Goal: Task Accomplishment & Management: Manage account settings

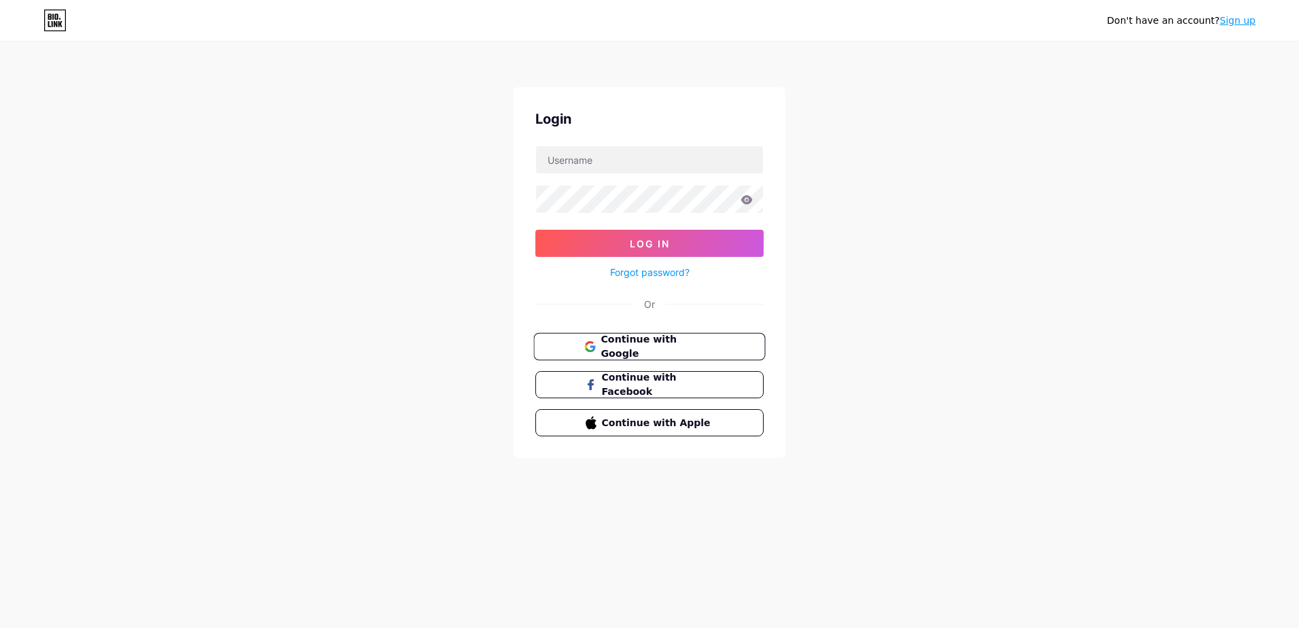
drag, startPoint x: 0, startPoint y: 0, endPoint x: 661, endPoint y: 339, distance: 743.1
click at [661, 339] on span "Continue with Google" at bounding box center [657, 346] width 113 height 29
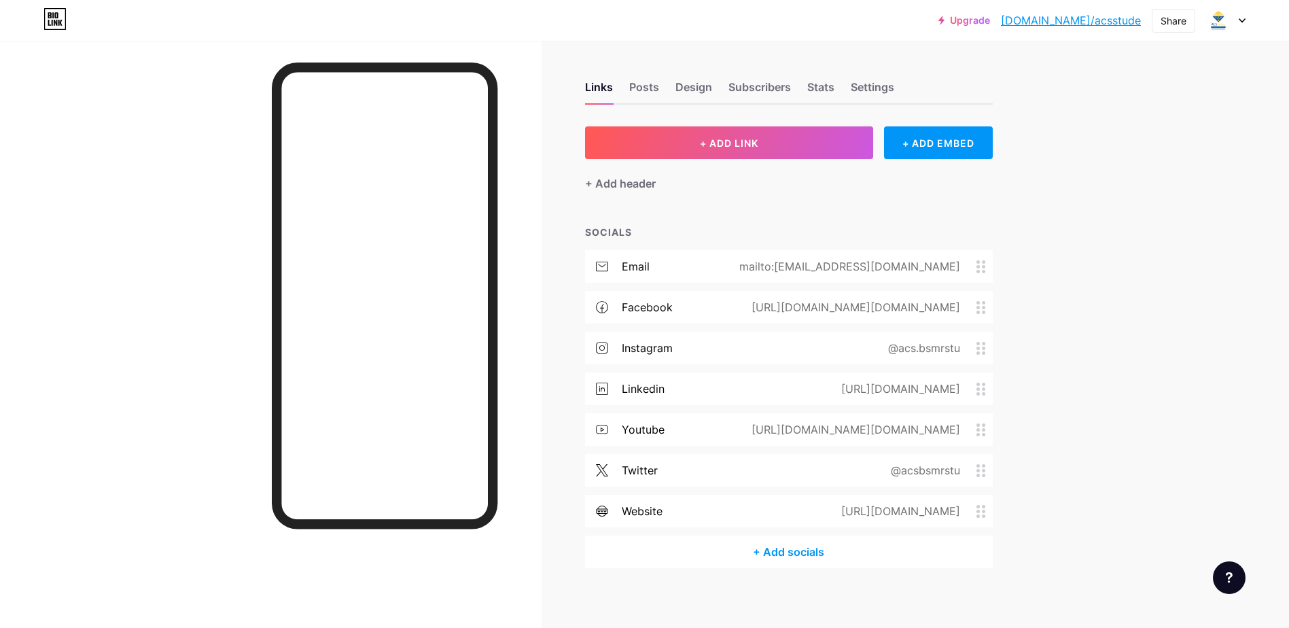
click at [881, 306] on div "https://facebook.com/acs.bsmrstu" at bounding box center [853, 307] width 247 height 16
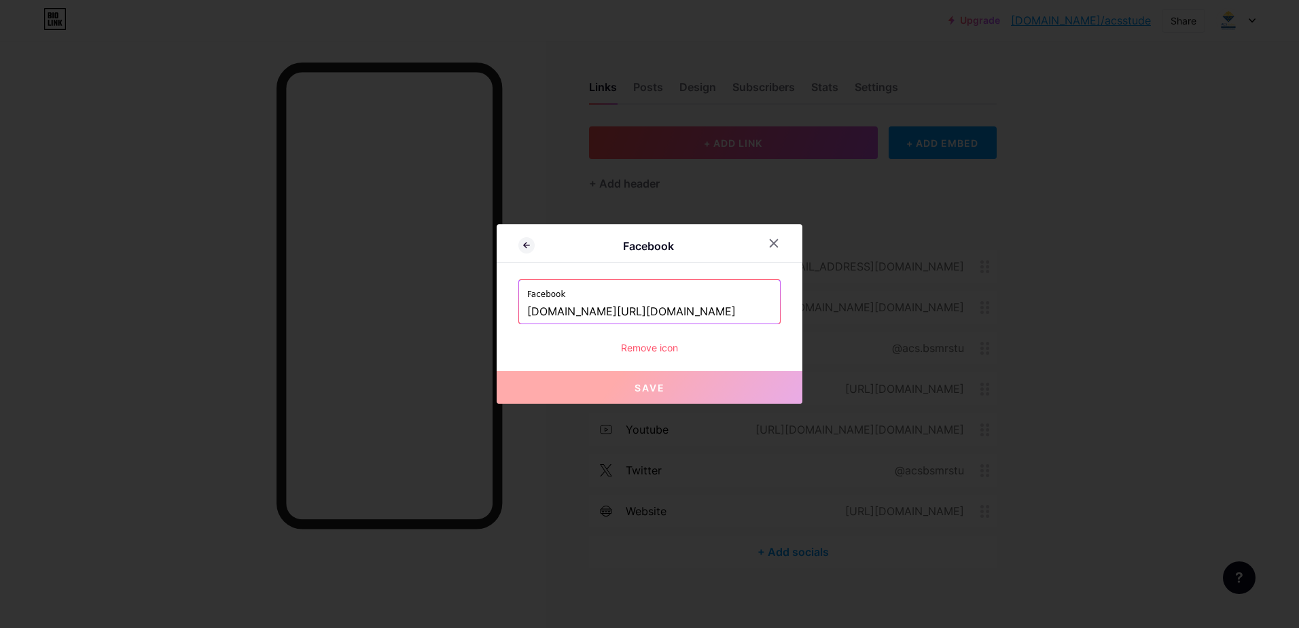
click at [656, 317] on input "facebook.com/acs.bsmrstu" at bounding box center [649, 311] width 245 height 23
drag, startPoint x: 650, startPoint y: 312, endPoint x: 626, endPoint y: 311, distance: 23.8
click at [626, 311] on input "facebook.com/acs.bsmrstu" at bounding box center [649, 311] width 245 height 23
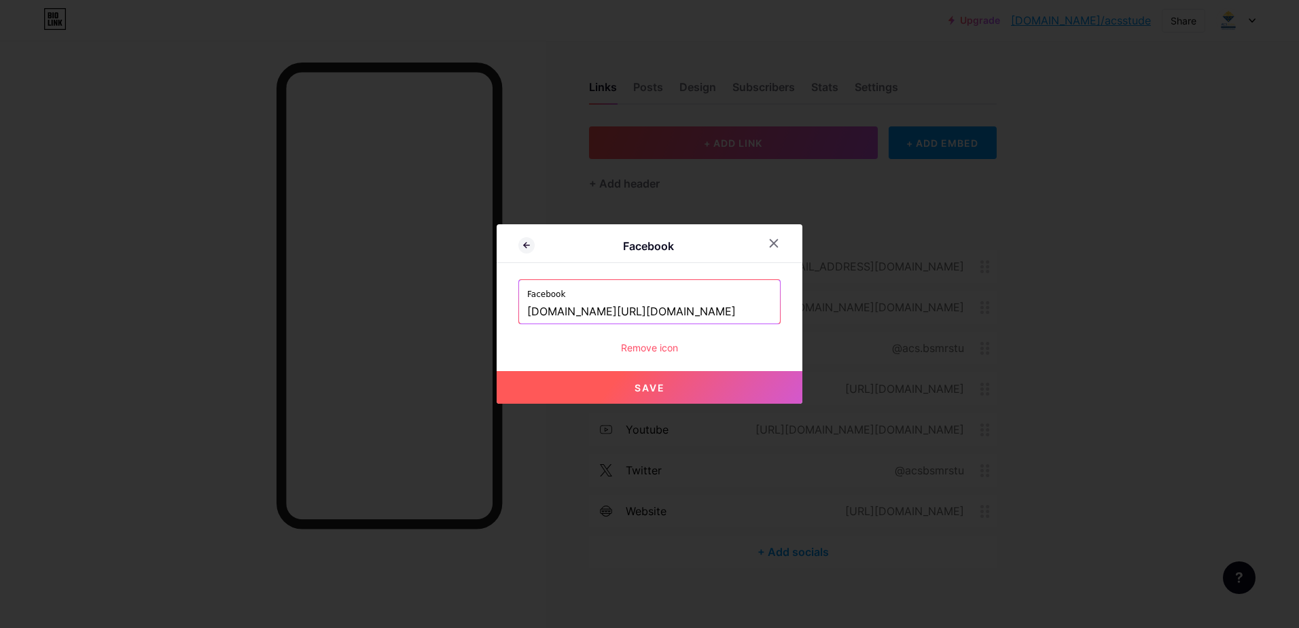
click at [712, 385] on button "Save" at bounding box center [650, 387] width 306 height 33
type input "[URL][DOMAIN_NAME][DOMAIN_NAME]"
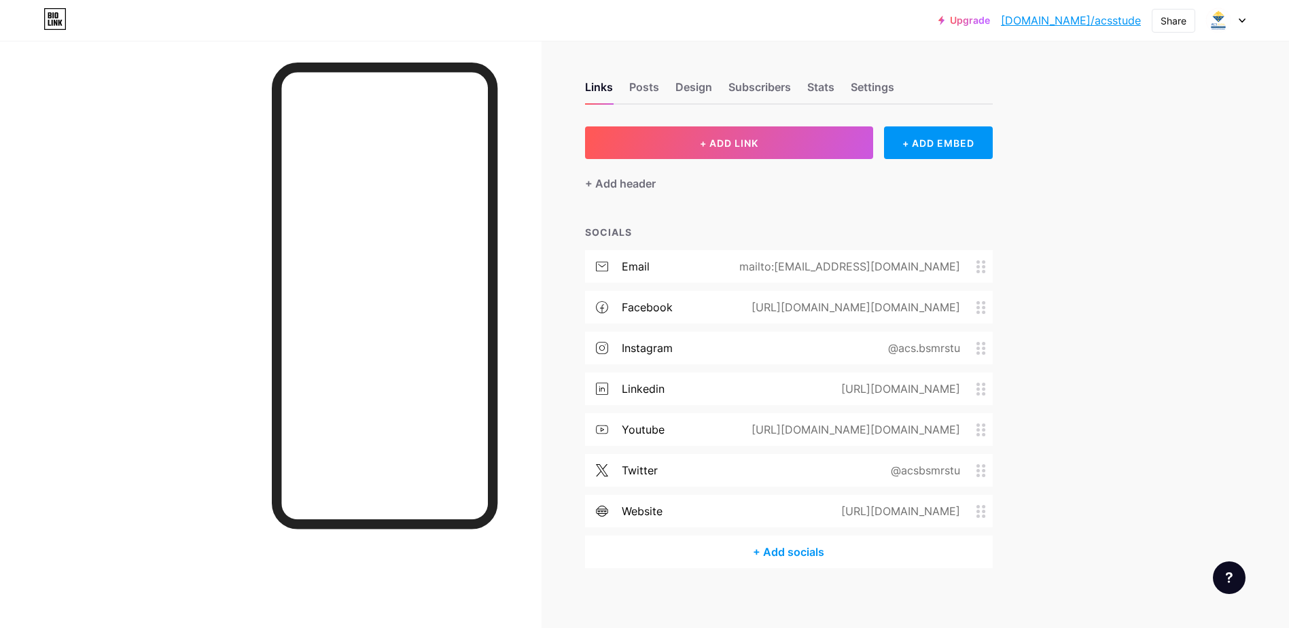
click at [919, 516] on div "https://acs-bsmrstu.web.app" at bounding box center [898, 511] width 157 height 16
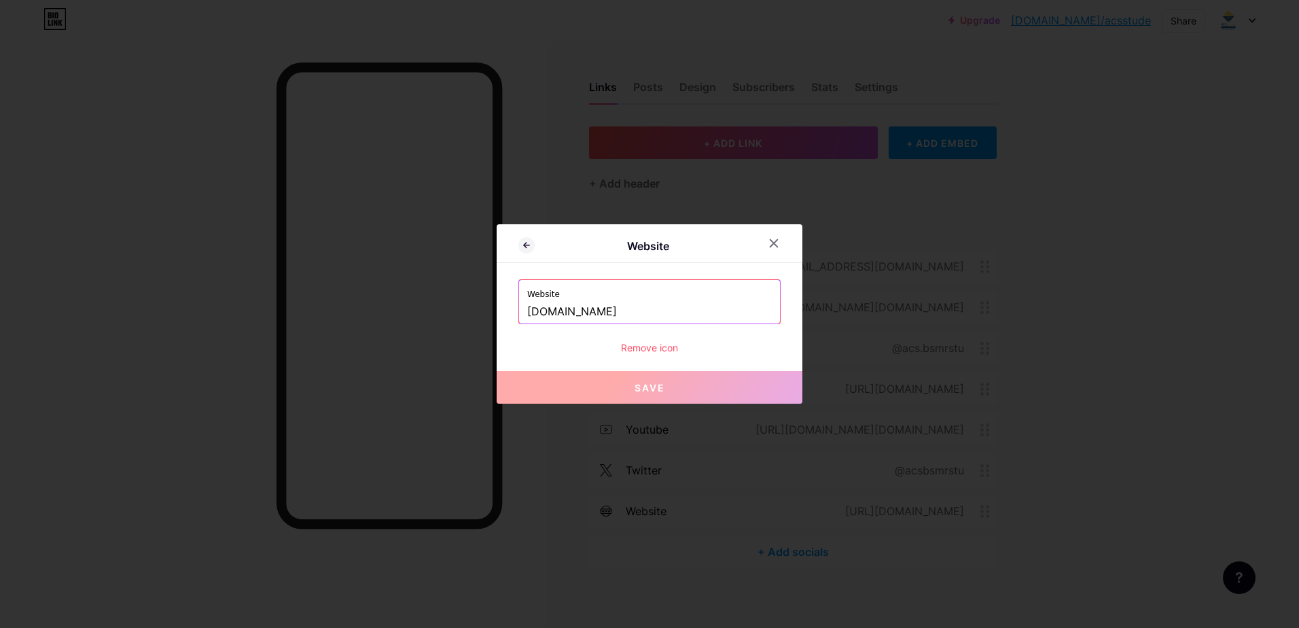
drag, startPoint x: 575, startPoint y: 309, endPoint x: 550, endPoint y: 311, distance: 24.5
click at [550, 311] on input "acs-bsmrstu.web.app" at bounding box center [649, 311] width 245 height 23
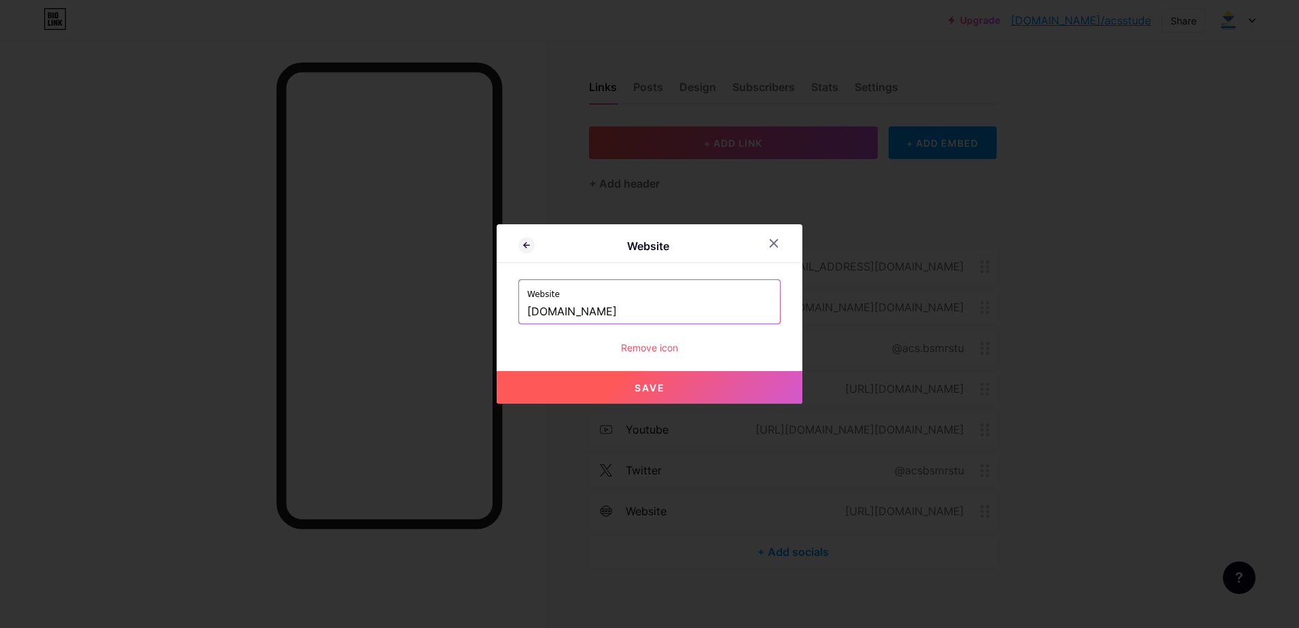
click at [647, 389] on span "Save" at bounding box center [650, 388] width 31 height 12
type input "[URL][DOMAIN_NAME]"
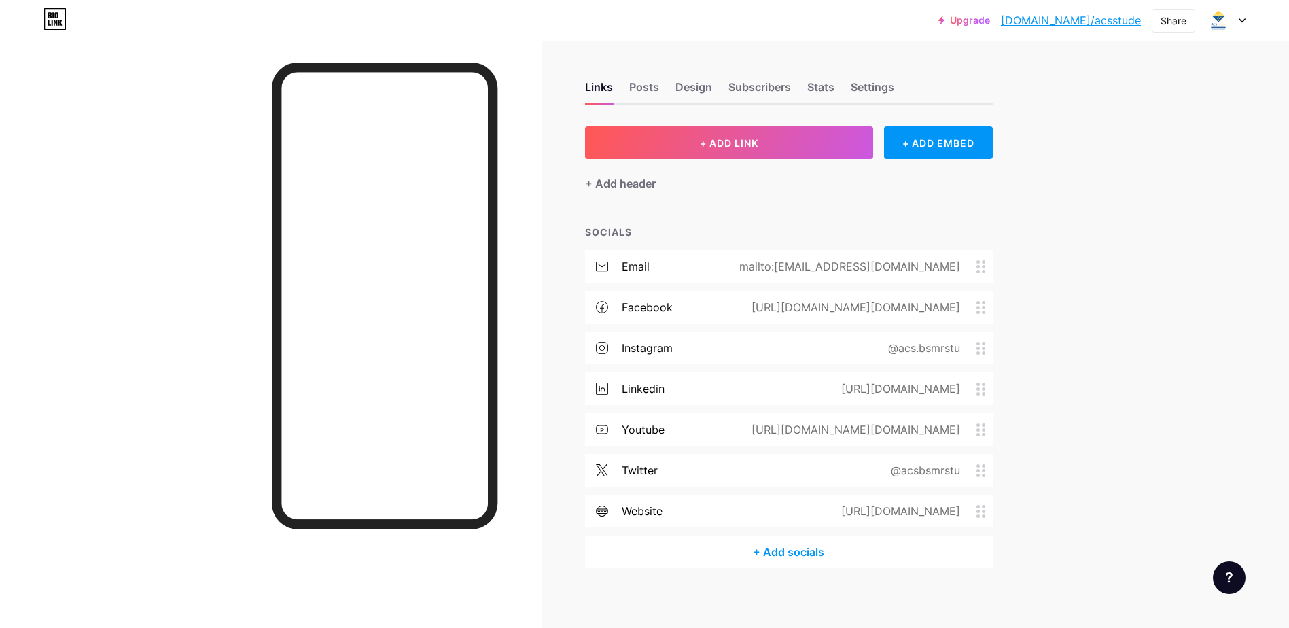
click at [942, 430] on div "https://www.youtube.com/@acs.bsmrstu" at bounding box center [853, 429] width 247 height 16
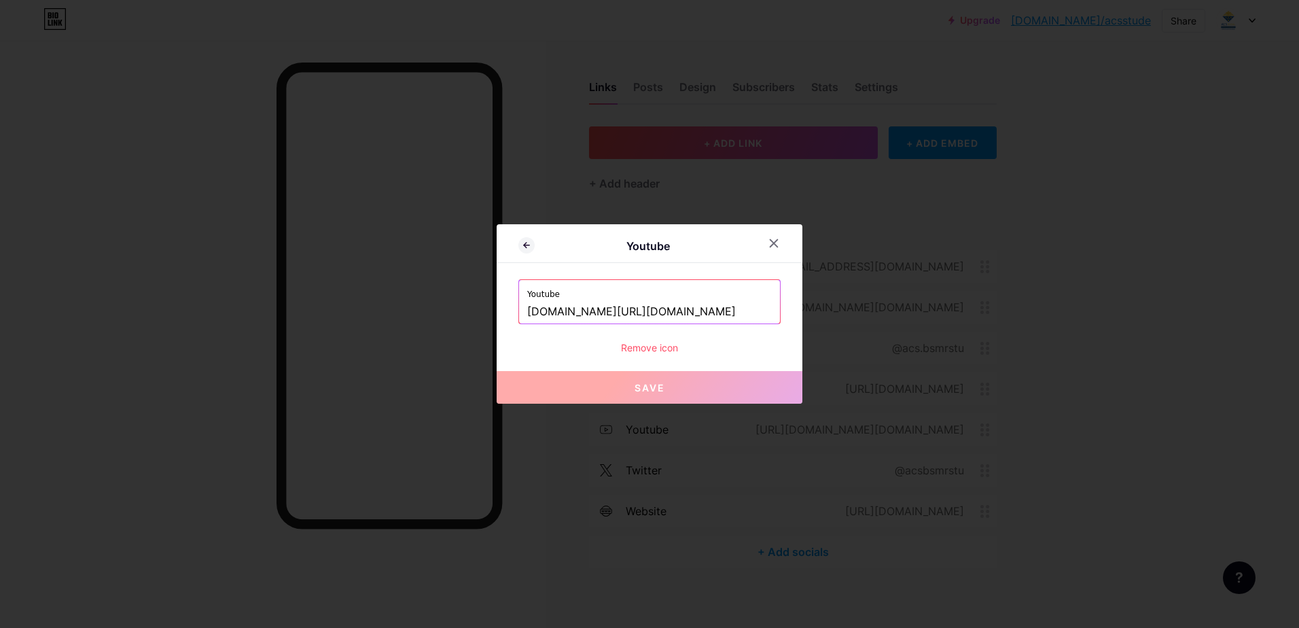
drag, startPoint x: 683, startPoint y: 312, endPoint x: 667, endPoint y: 317, distance: 17.2
click at [658, 313] on input "www.youtube.com/@acs.bsmrstu" at bounding box center [649, 311] width 245 height 23
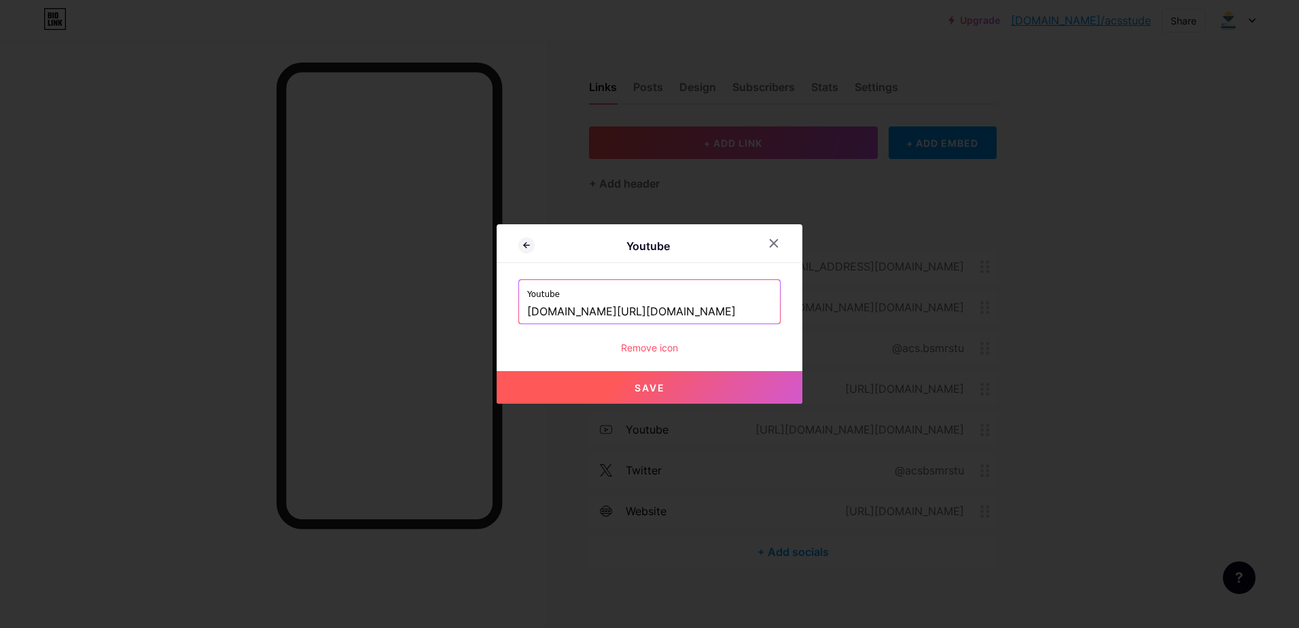
click at [695, 386] on button "Save" at bounding box center [650, 387] width 306 height 33
type input "[URL][DOMAIN_NAME][DOMAIN_NAME]"
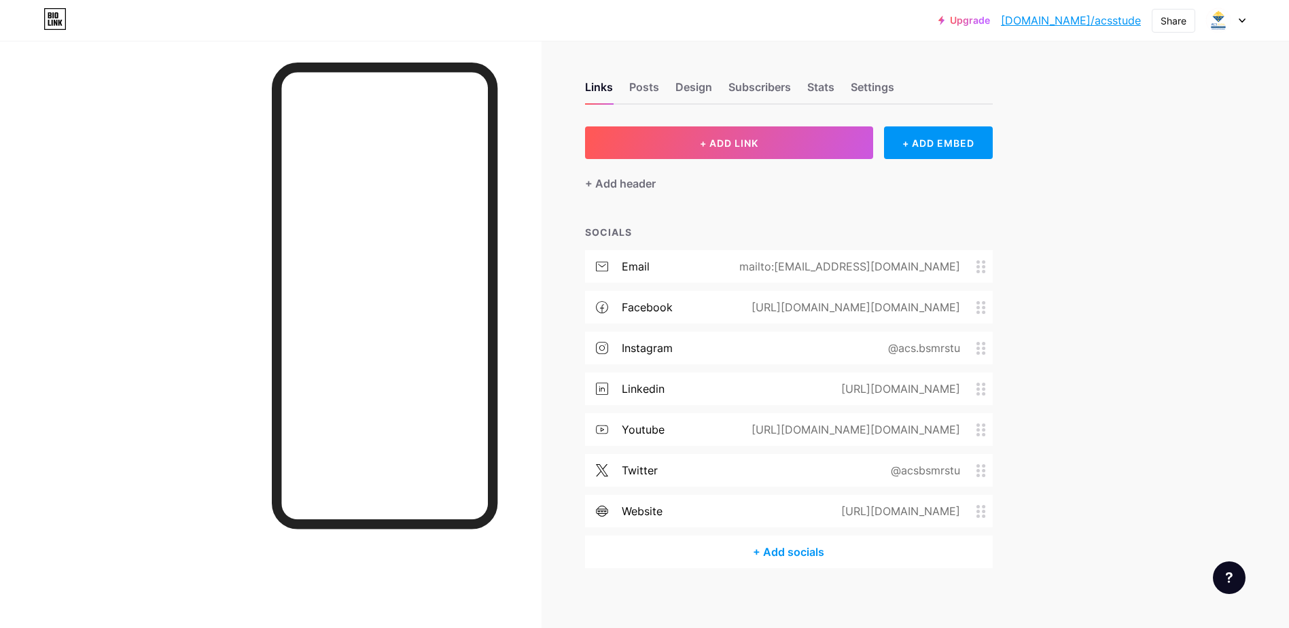
click at [930, 347] on div "@acs.bsmrstu" at bounding box center [921, 348] width 110 height 16
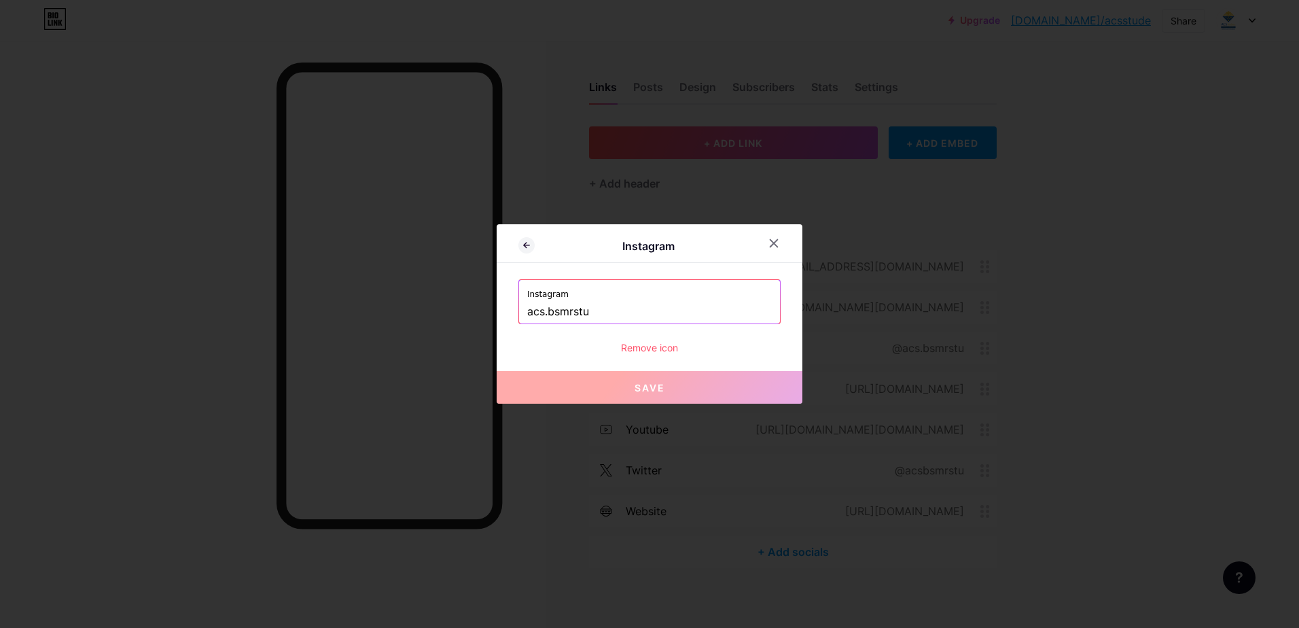
drag, startPoint x: 575, startPoint y: 311, endPoint x: 546, endPoint y: 311, distance: 28.5
click at [546, 311] on input "acs.bsmrstu" at bounding box center [649, 311] width 245 height 23
click at [548, 313] on input "acs.bsmrstu" at bounding box center [649, 311] width 245 height 23
click at [549, 312] on input "acs.bsmrstu" at bounding box center [649, 311] width 245 height 23
drag, startPoint x: 549, startPoint y: 311, endPoint x: 586, endPoint y: 311, distance: 36.7
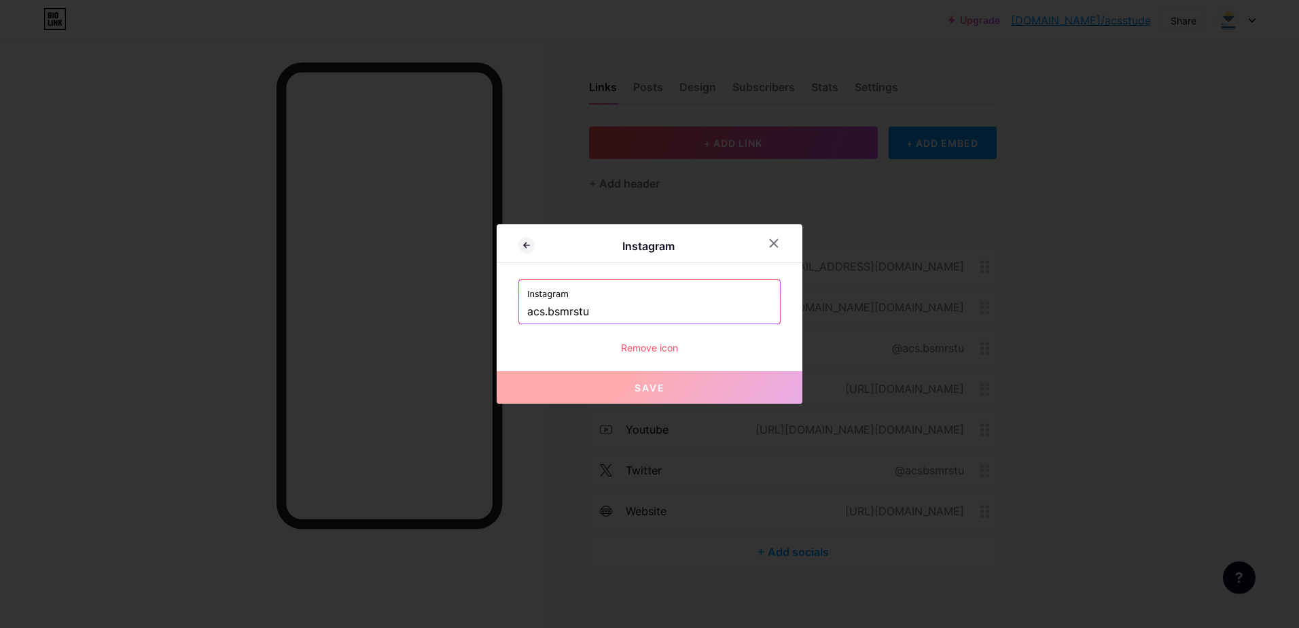
click at [586, 312] on input "acs.bsmrstu" at bounding box center [649, 311] width 245 height 23
click at [578, 311] on input "acs.bsmrstu" at bounding box center [649, 311] width 245 height 23
drag, startPoint x: 573, startPoint y: 309, endPoint x: 548, endPoint y: 311, distance: 25.2
click at [548, 311] on input "acs.bsmrstu" at bounding box center [649, 311] width 245 height 23
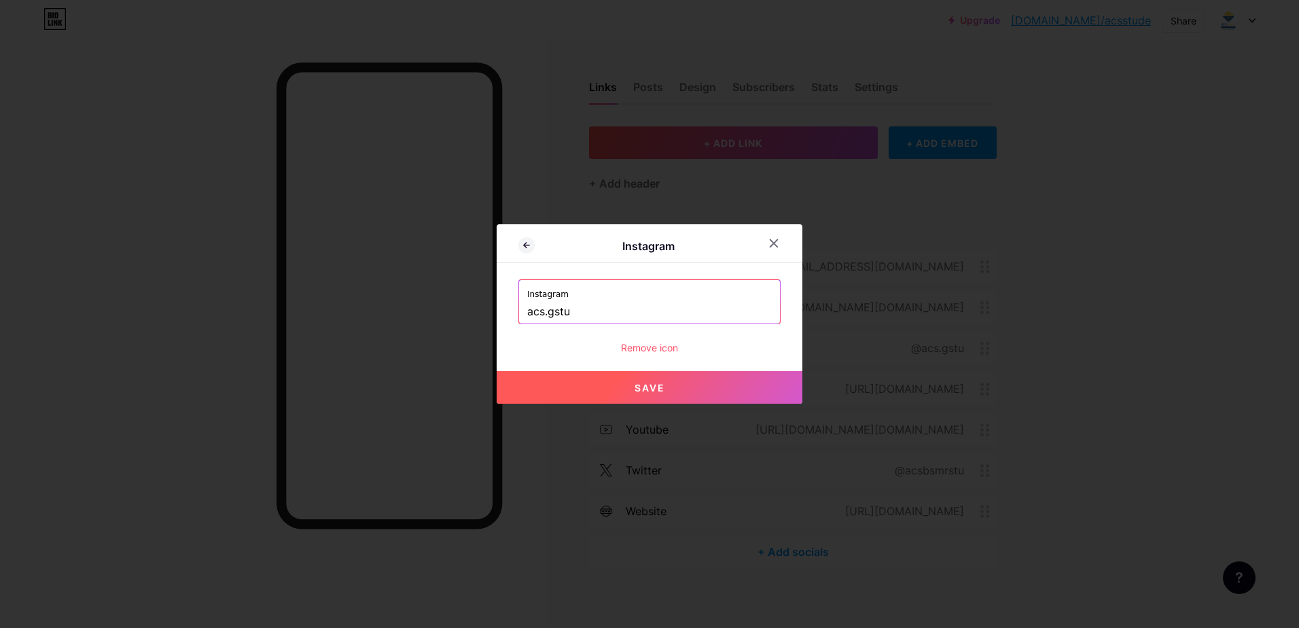
click at [646, 382] on span "Save" at bounding box center [650, 388] width 31 height 12
type input "https://instagram.com/acs.gstu"
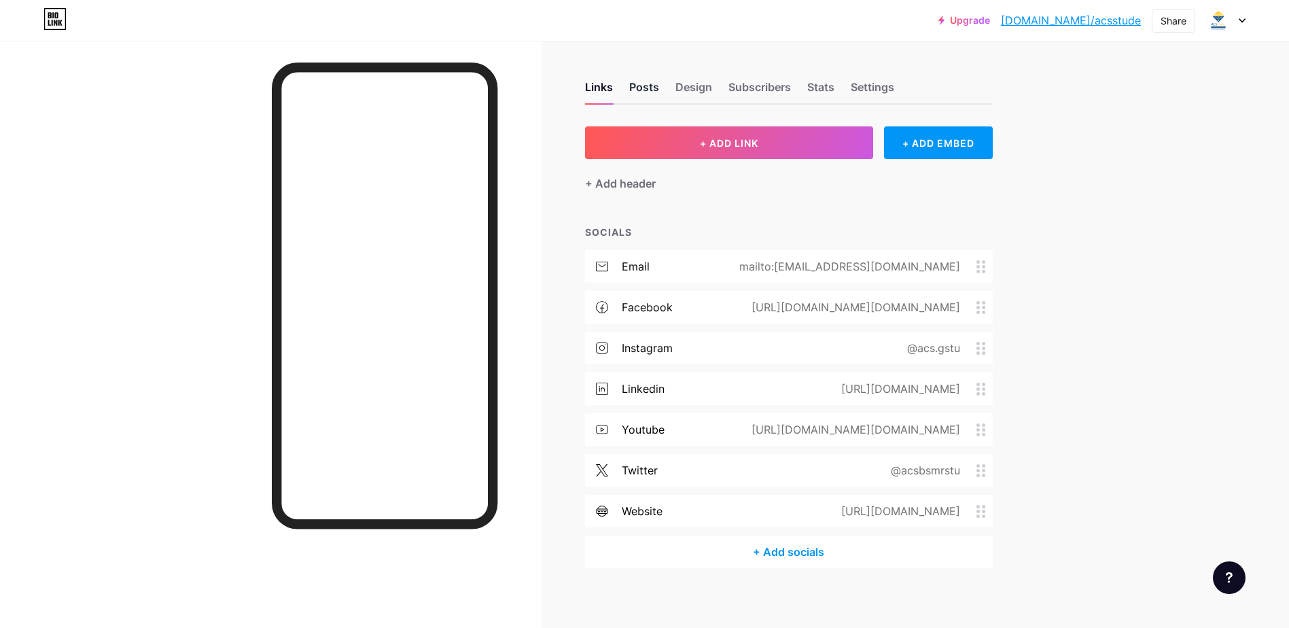
click at [649, 98] on div "Posts" at bounding box center [644, 91] width 30 height 24
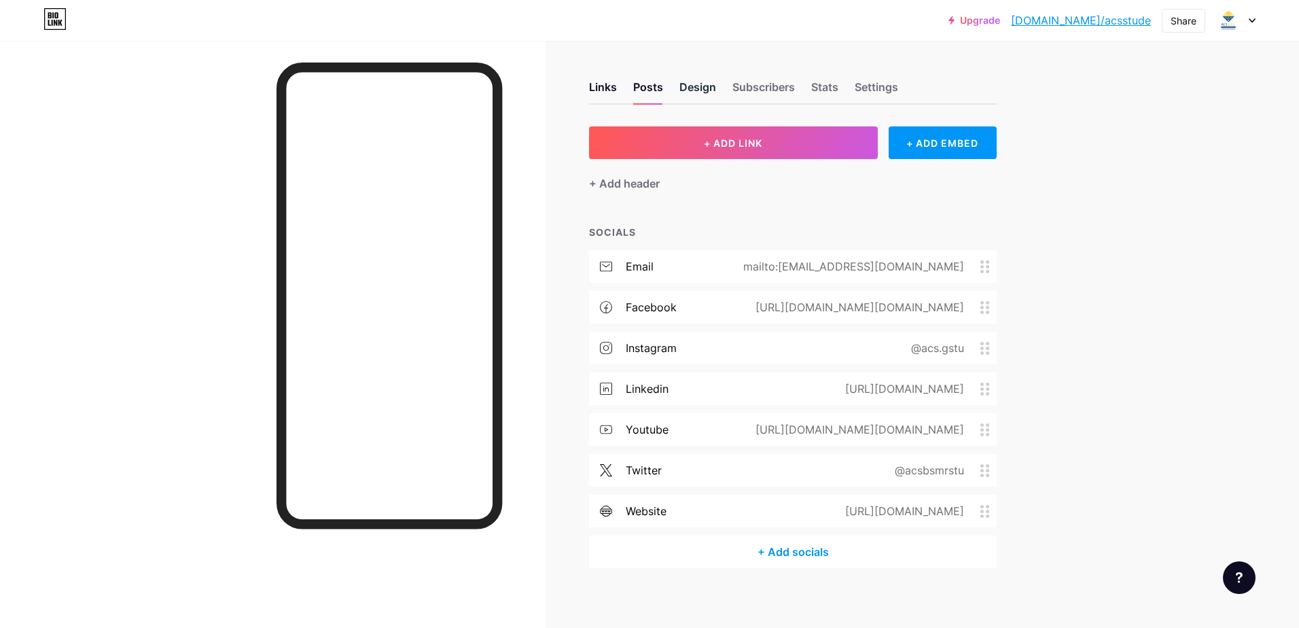
click at [688, 92] on div "Design" at bounding box center [698, 91] width 37 height 24
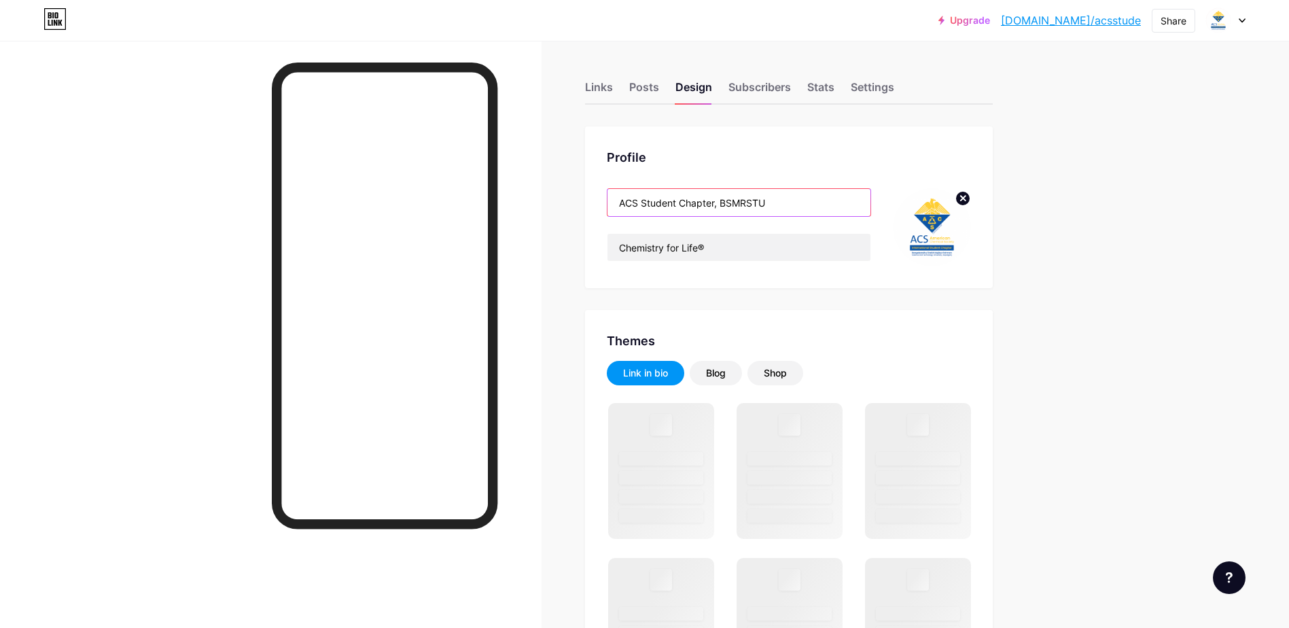
click at [738, 211] on input "ACS Student Chapter, BSMRSTU" at bounding box center [739, 202] width 263 height 27
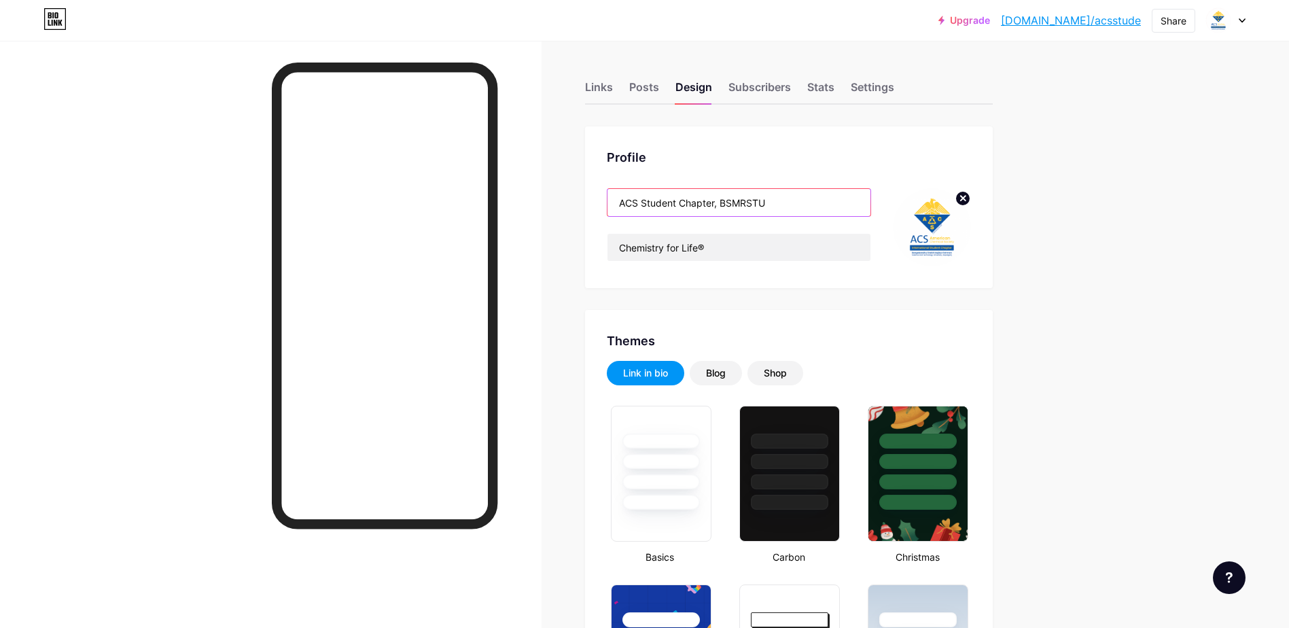
drag, startPoint x: 723, startPoint y: 205, endPoint x: 751, endPoint y: 210, distance: 28.4
click at [751, 210] on input "ACS Student Chapter, BSMRSTU" at bounding box center [739, 202] width 263 height 27
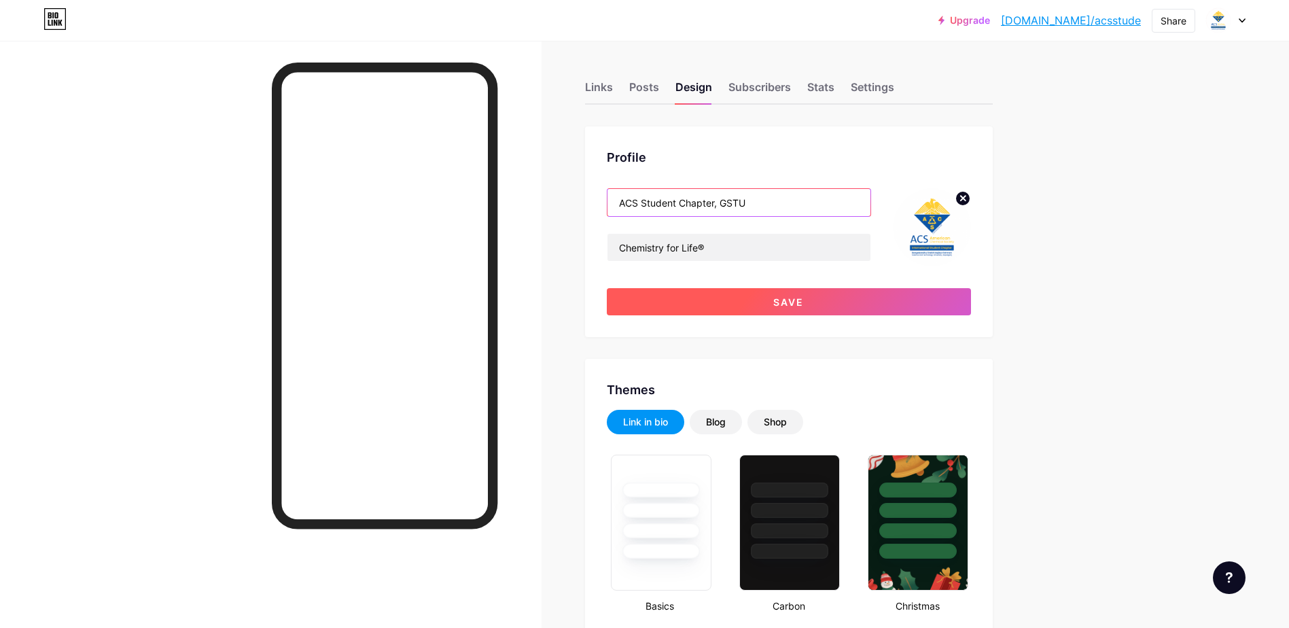
type input "ACS Student Chapter, GSTU"
click at [763, 308] on button "Save" at bounding box center [789, 301] width 364 height 27
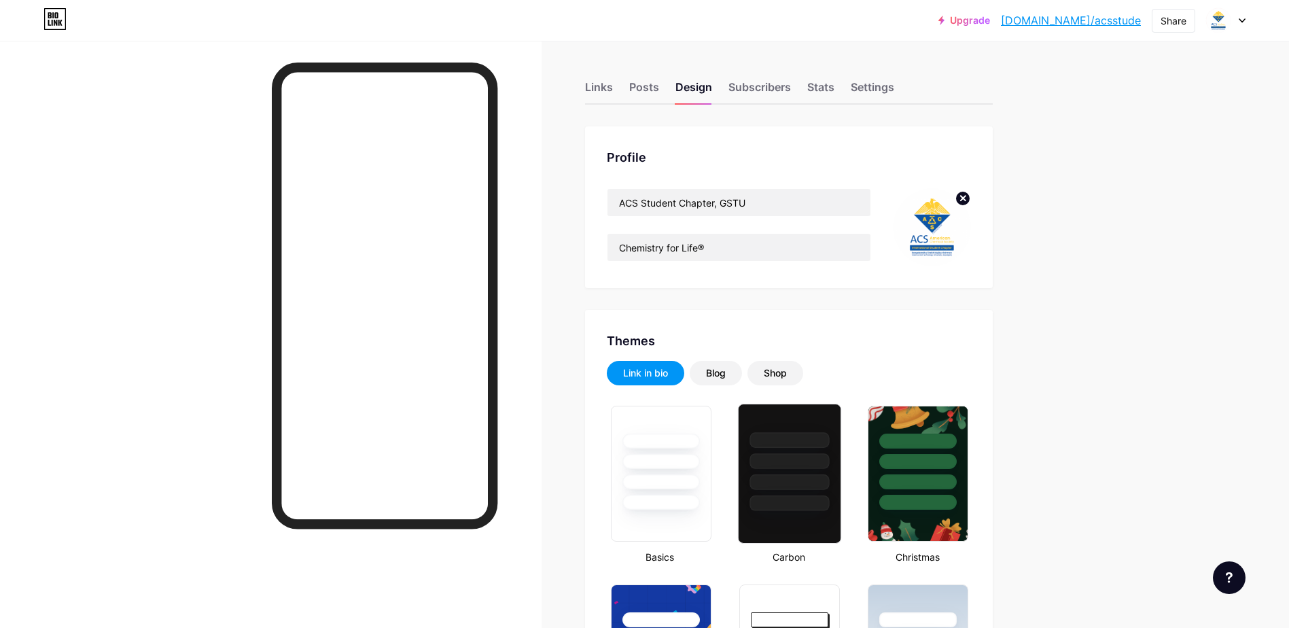
scroll to position [136, 0]
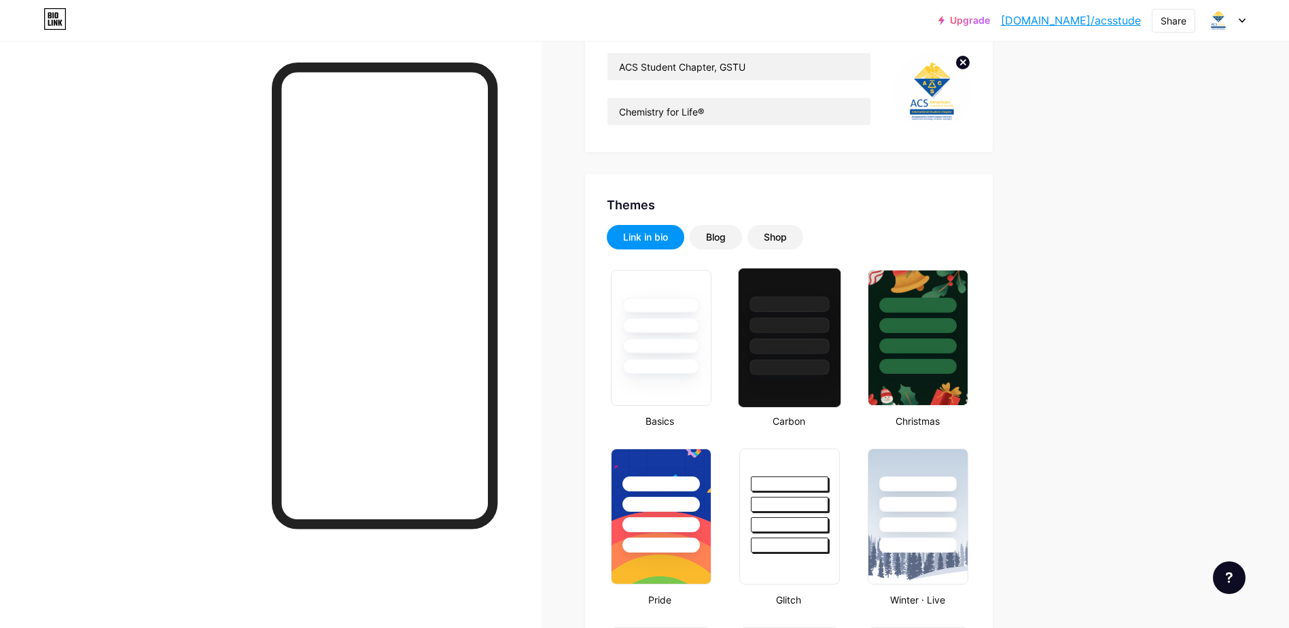
click at [833, 376] on div at bounding box center [789, 338] width 103 height 140
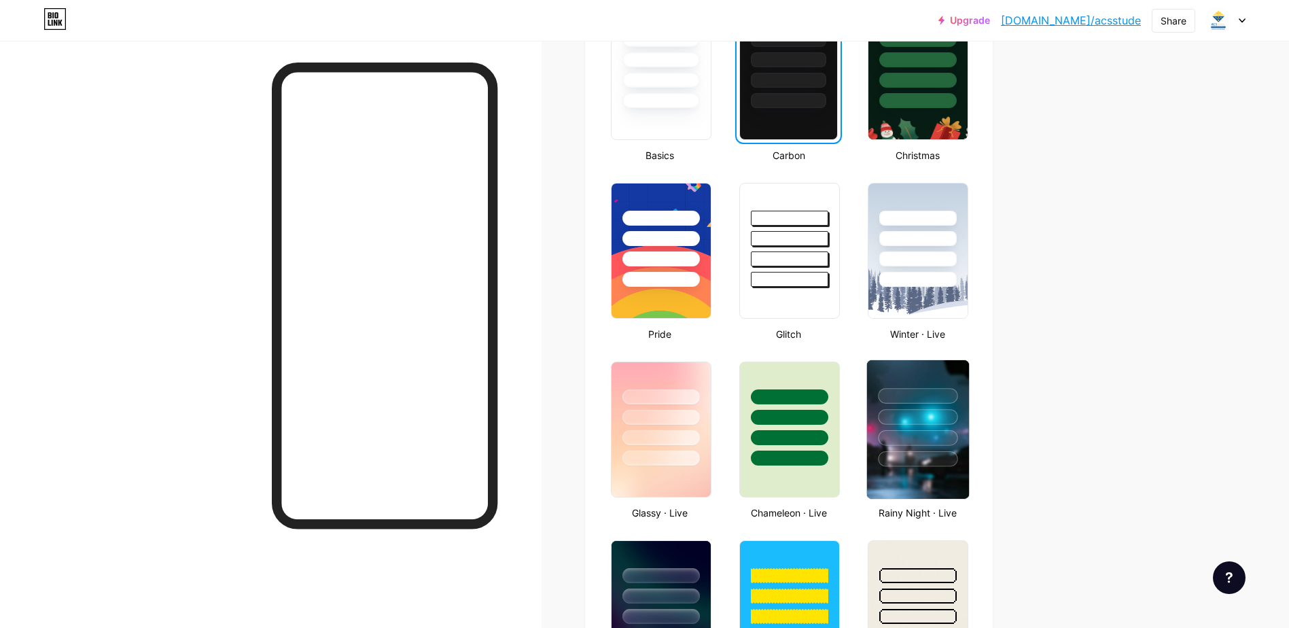
scroll to position [408, 0]
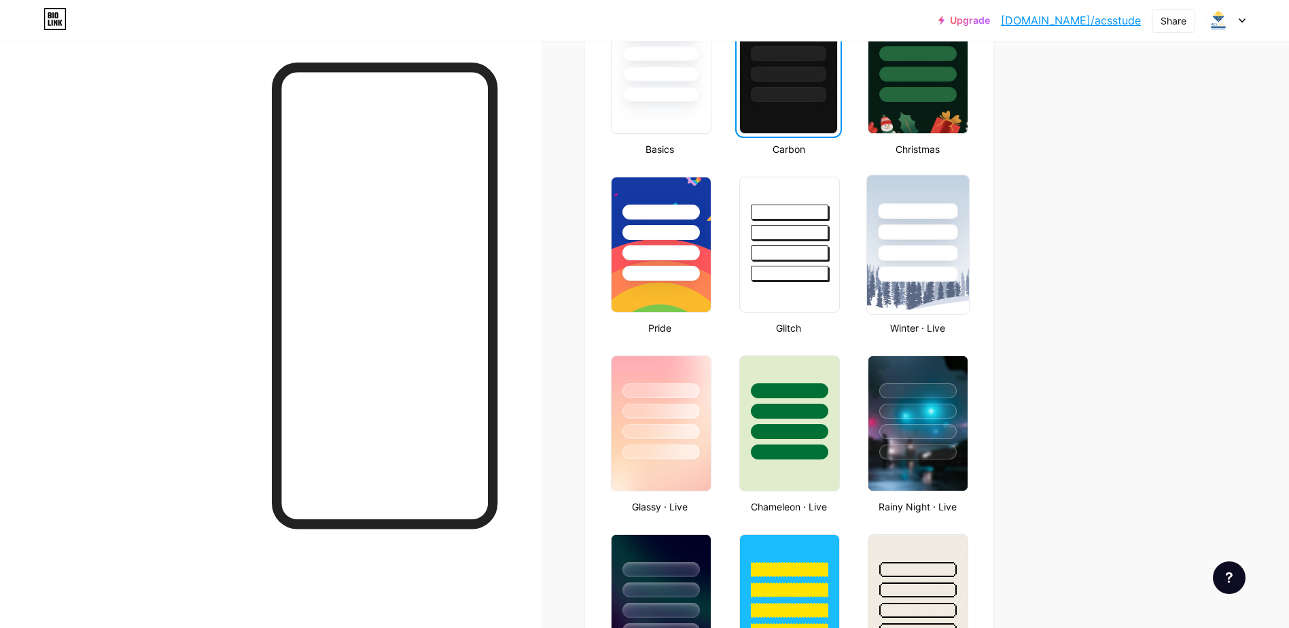
click at [947, 273] on div at bounding box center [919, 274] width 80 height 16
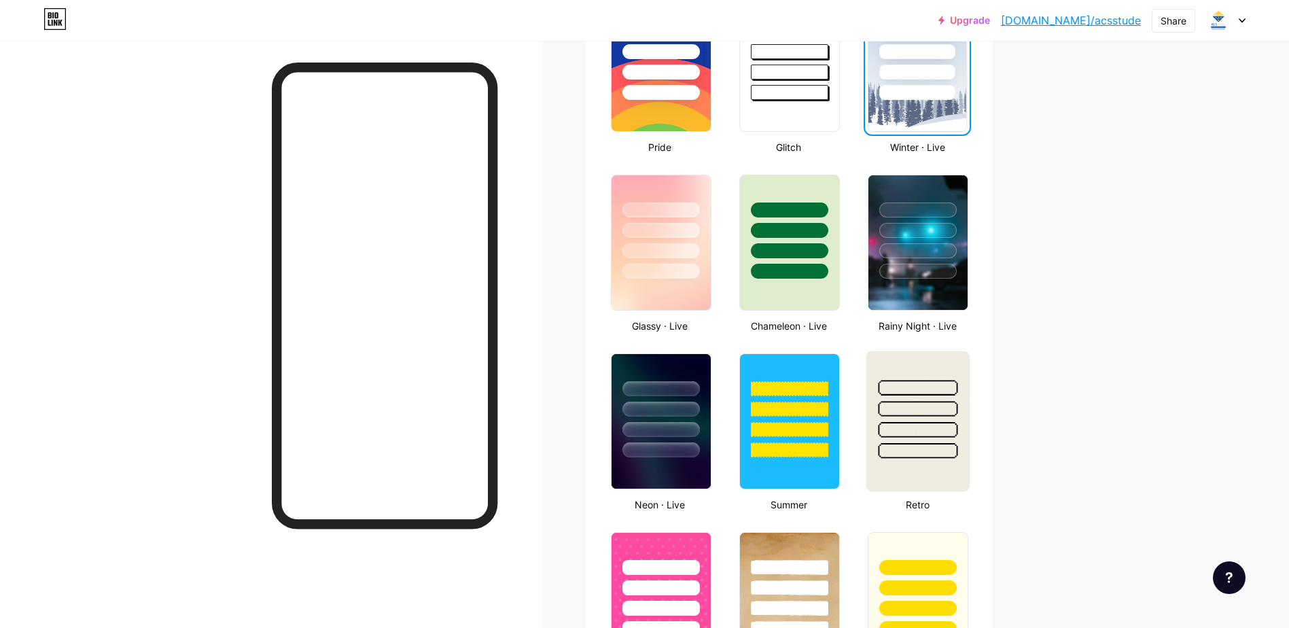
scroll to position [544, 0]
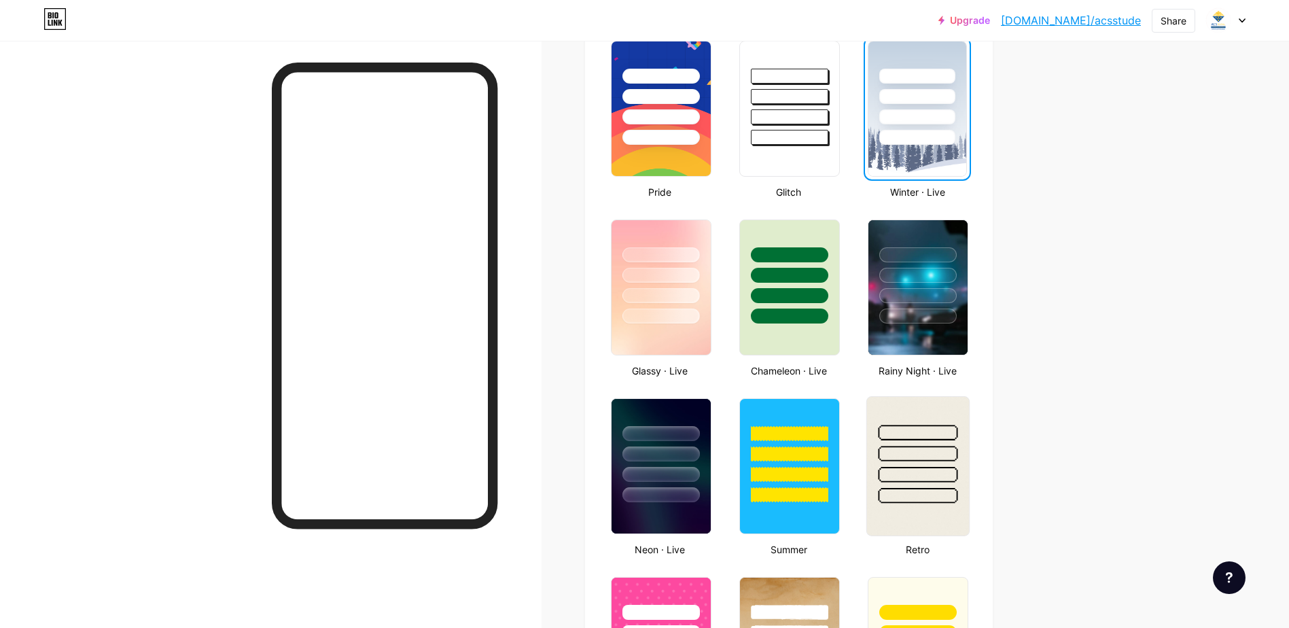
click at [881, 453] on div at bounding box center [918, 450] width 102 height 107
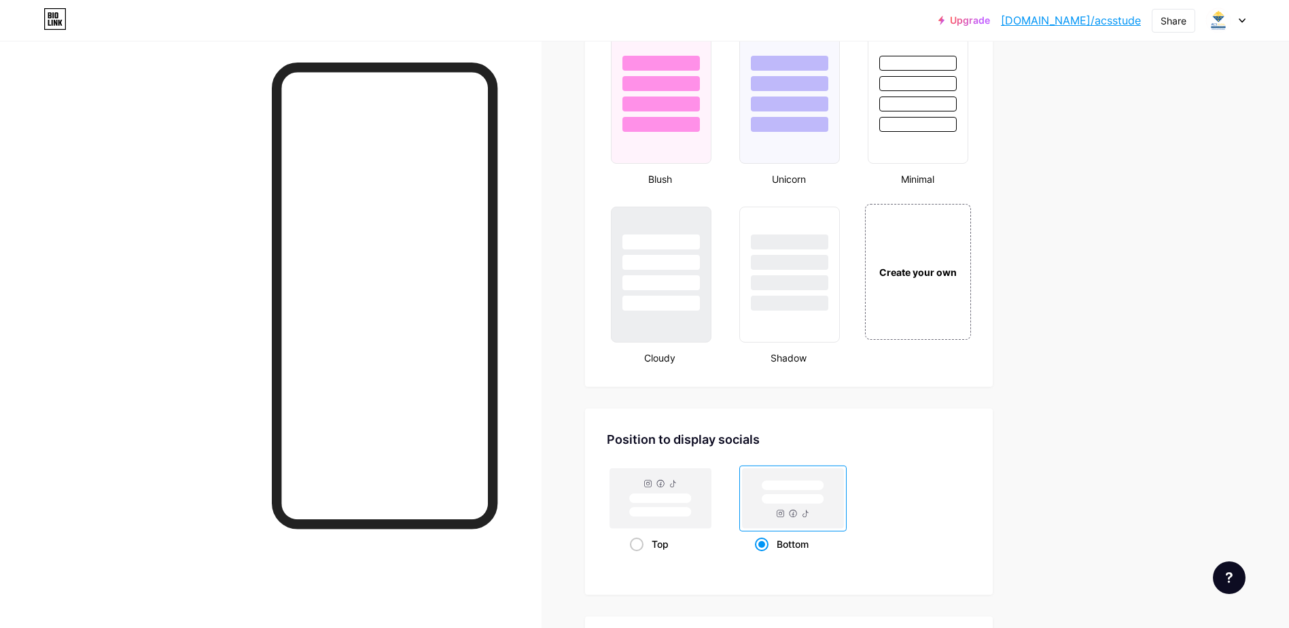
scroll to position [1495, 0]
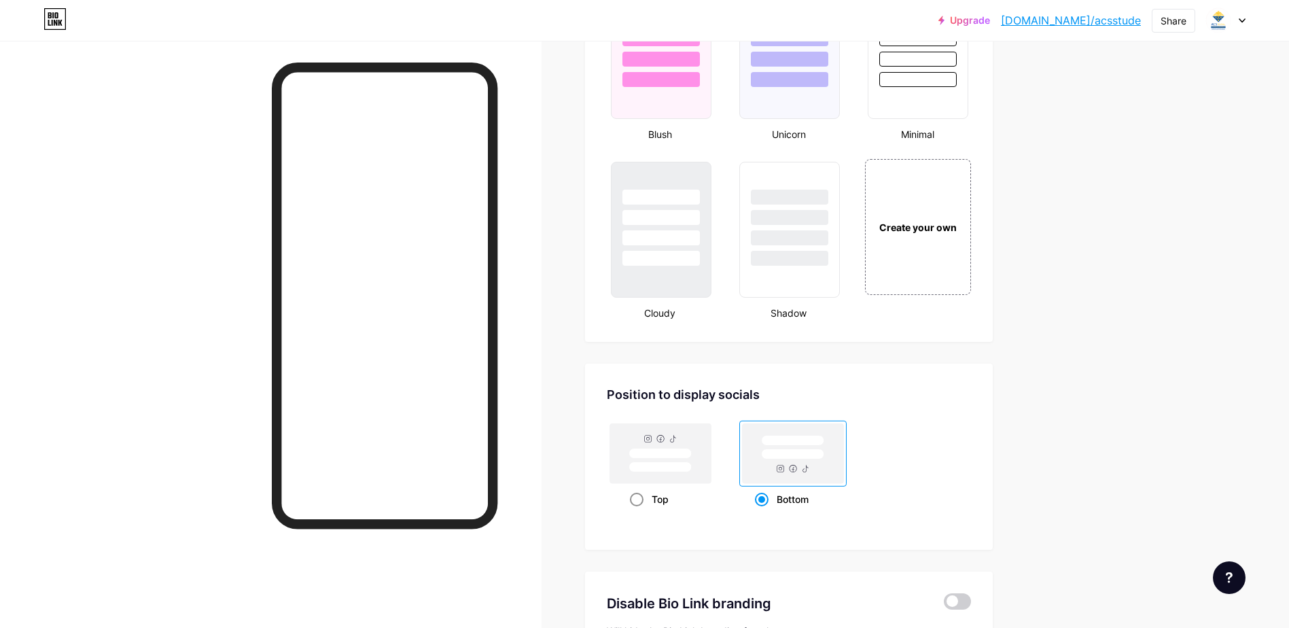
click at [638, 457] on rect at bounding box center [660, 454] width 63 height 10
click at [638, 512] on input "Top" at bounding box center [634, 516] width 9 height 9
radio input "true"
click at [764, 472] on rect at bounding box center [792, 453] width 101 height 60
click at [764, 512] on input "Bottom" at bounding box center [759, 516] width 9 height 9
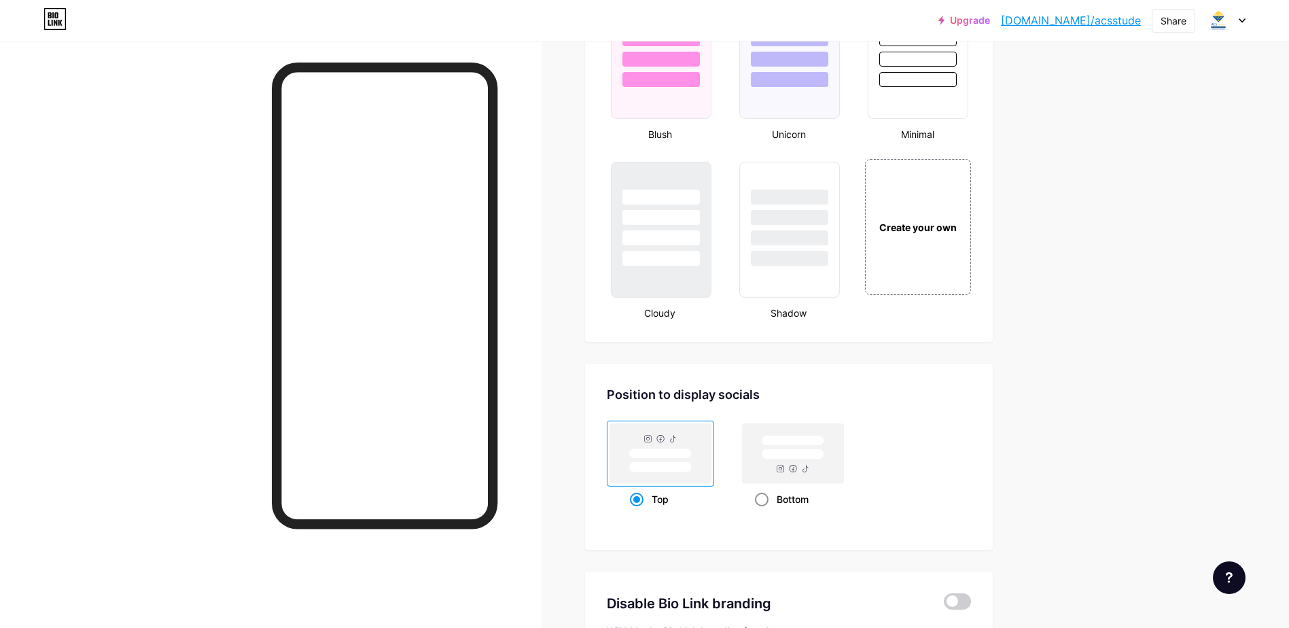
radio input "true"
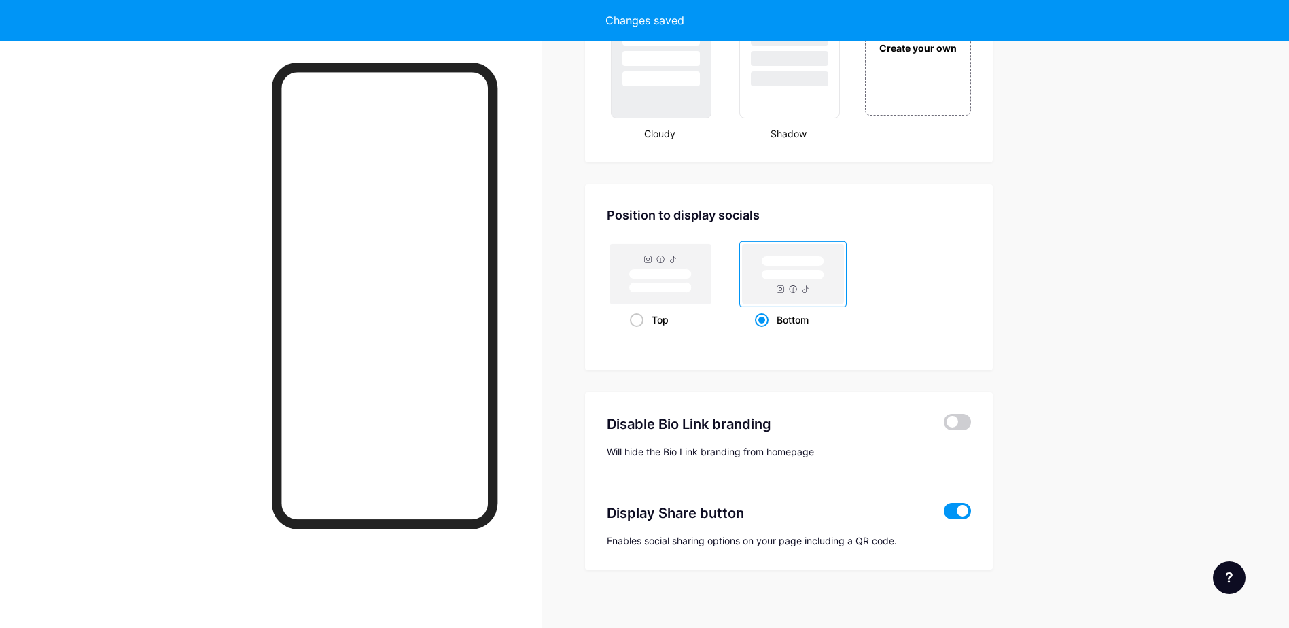
scroll to position [1685, 0]
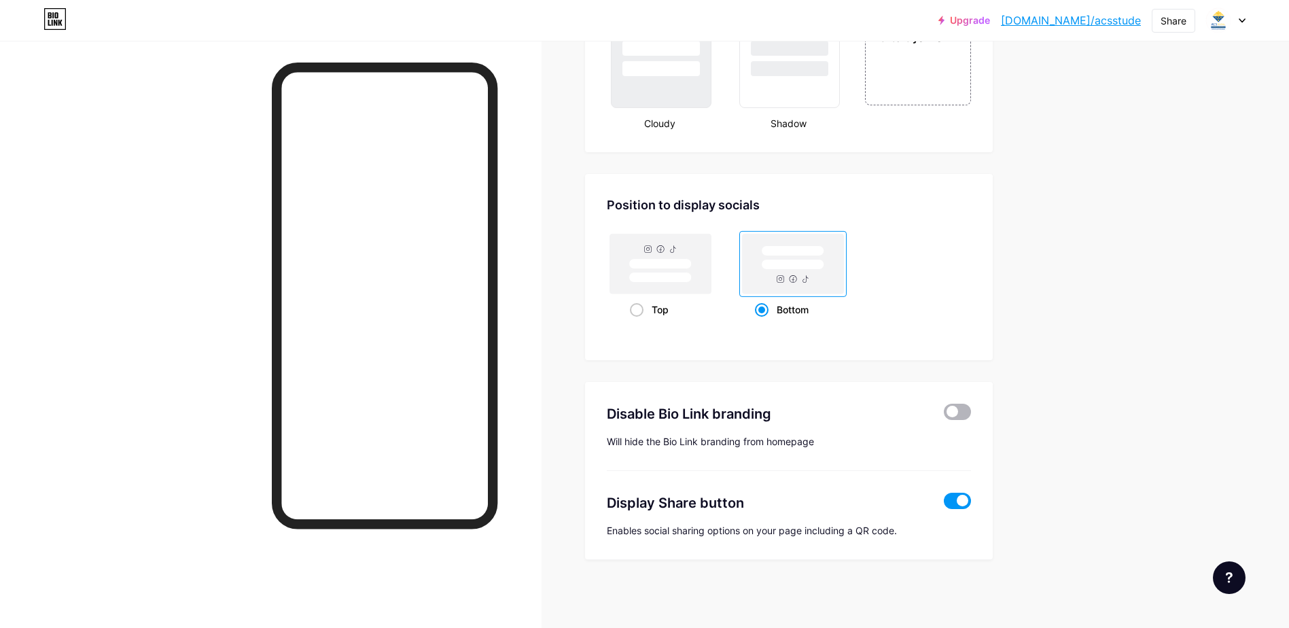
click at [964, 416] on span at bounding box center [957, 412] width 27 height 16
click at [944, 415] on input "checkbox" at bounding box center [944, 415] width 0 height 0
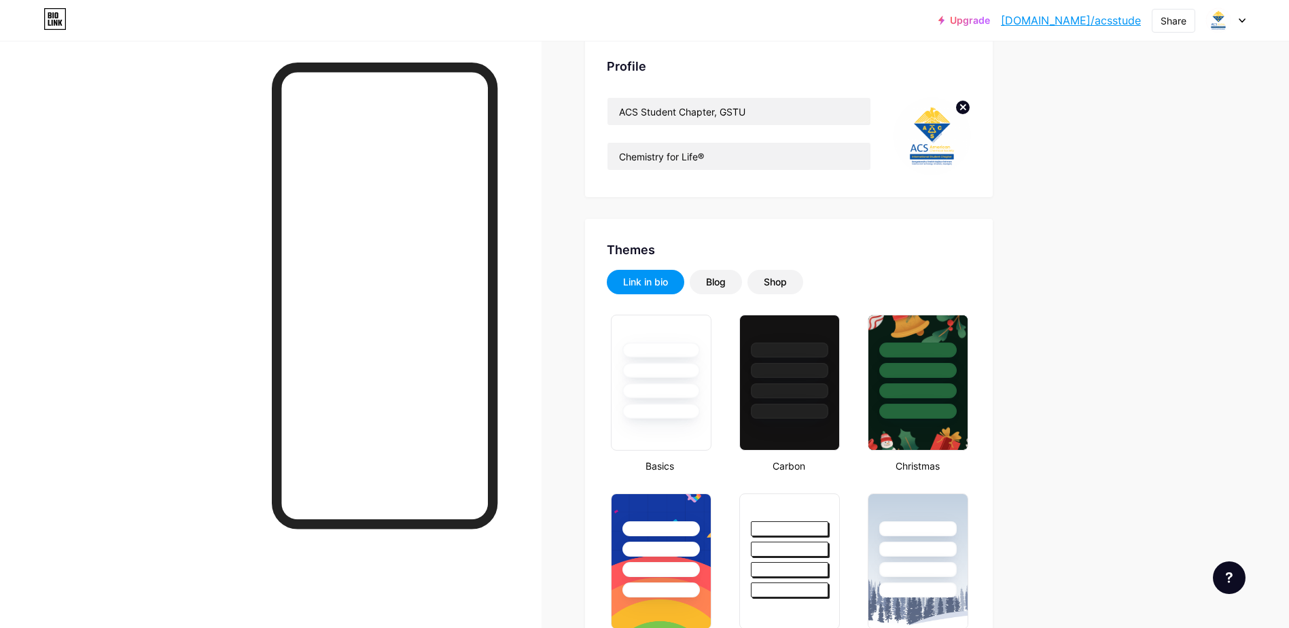
scroll to position [136, 0]
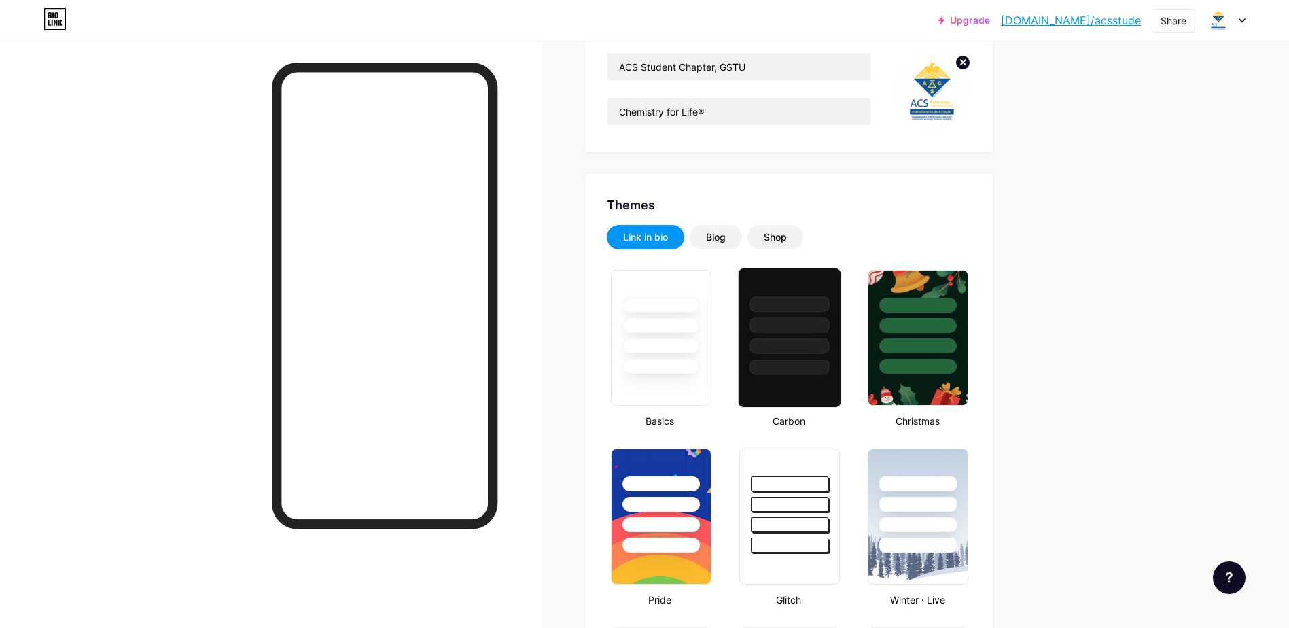
click at [787, 334] on div at bounding box center [790, 321] width 102 height 107
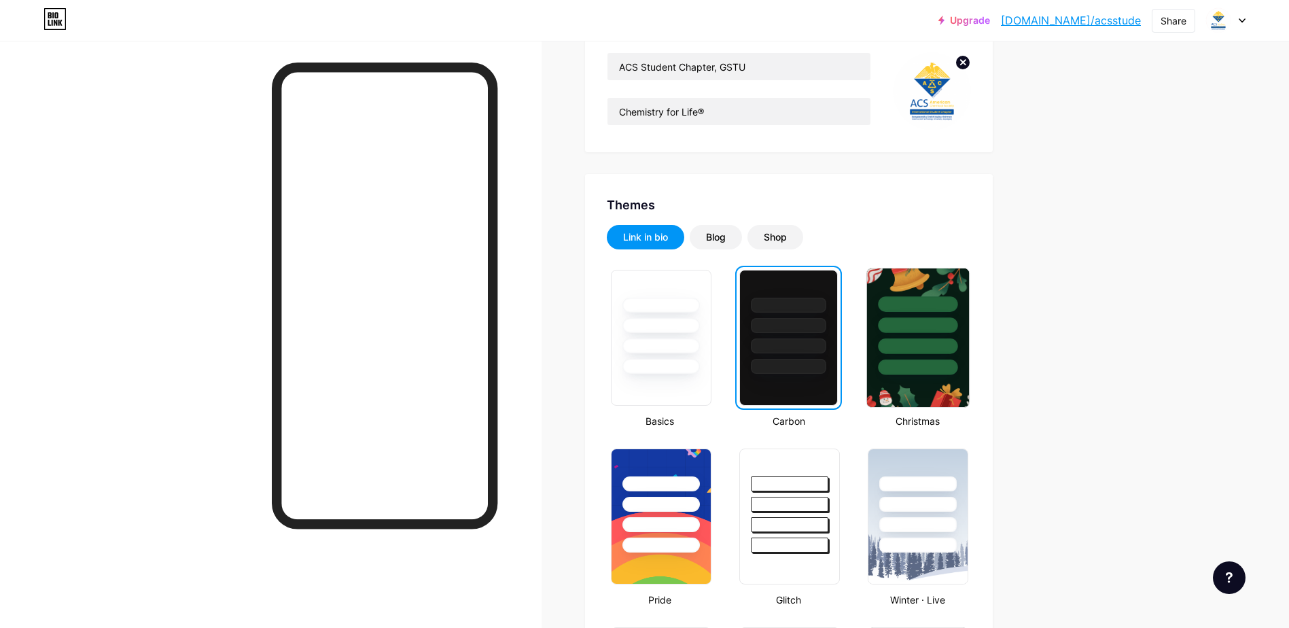
click at [890, 320] on div at bounding box center [919, 325] width 80 height 16
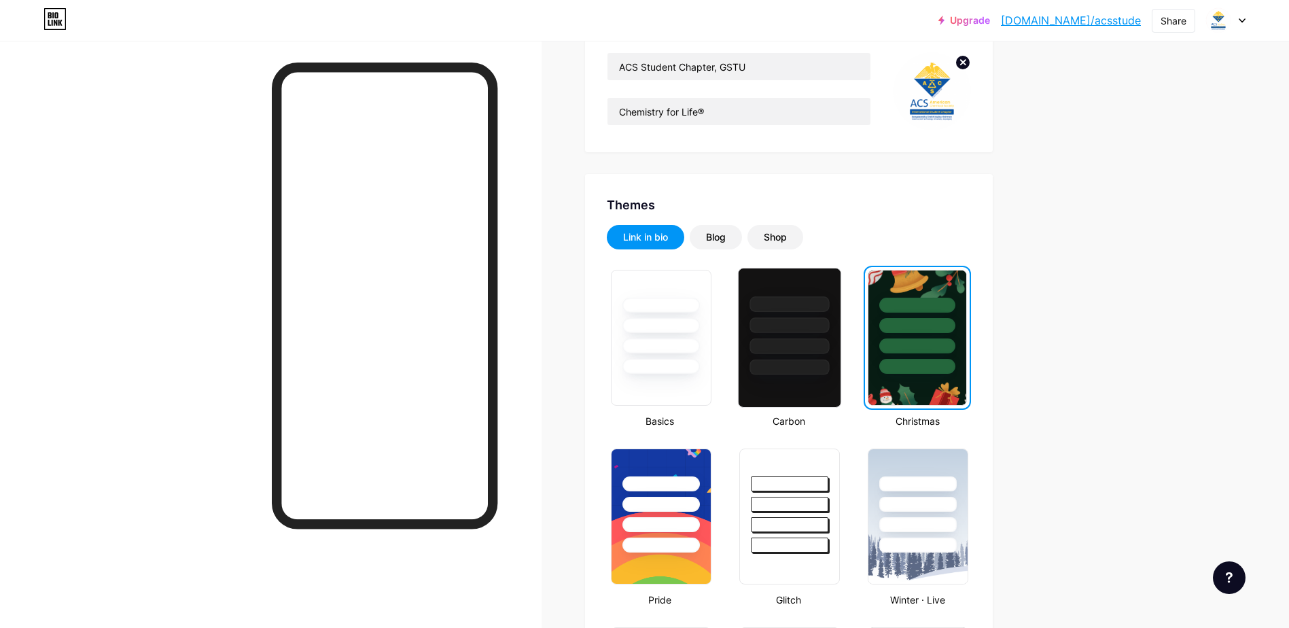
click at [795, 362] on div at bounding box center [790, 368] width 80 height 16
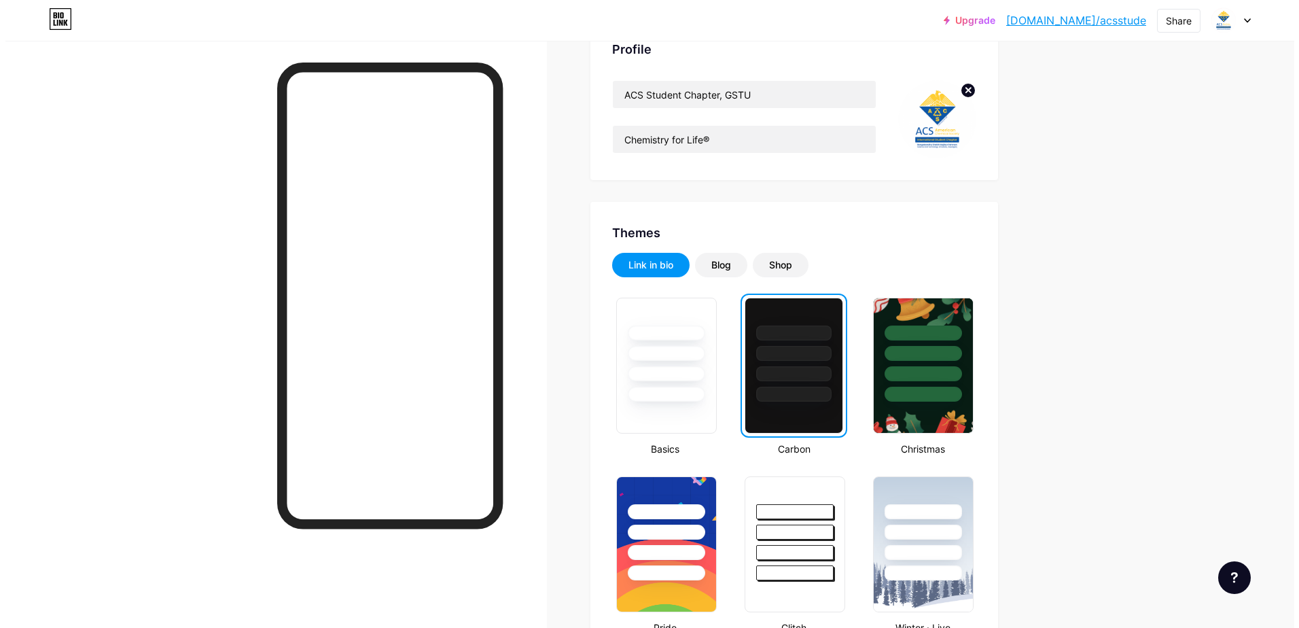
scroll to position [0, 0]
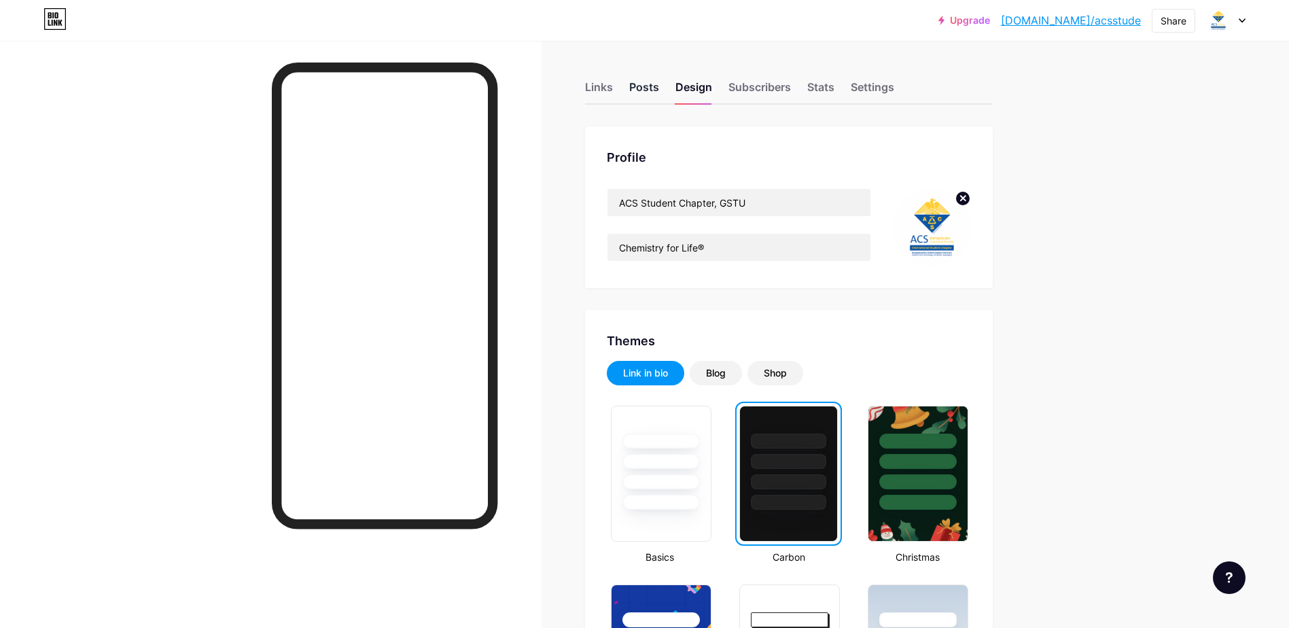
click at [650, 94] on div "Posts" at bounding box center [644, 91] width 30 height 24
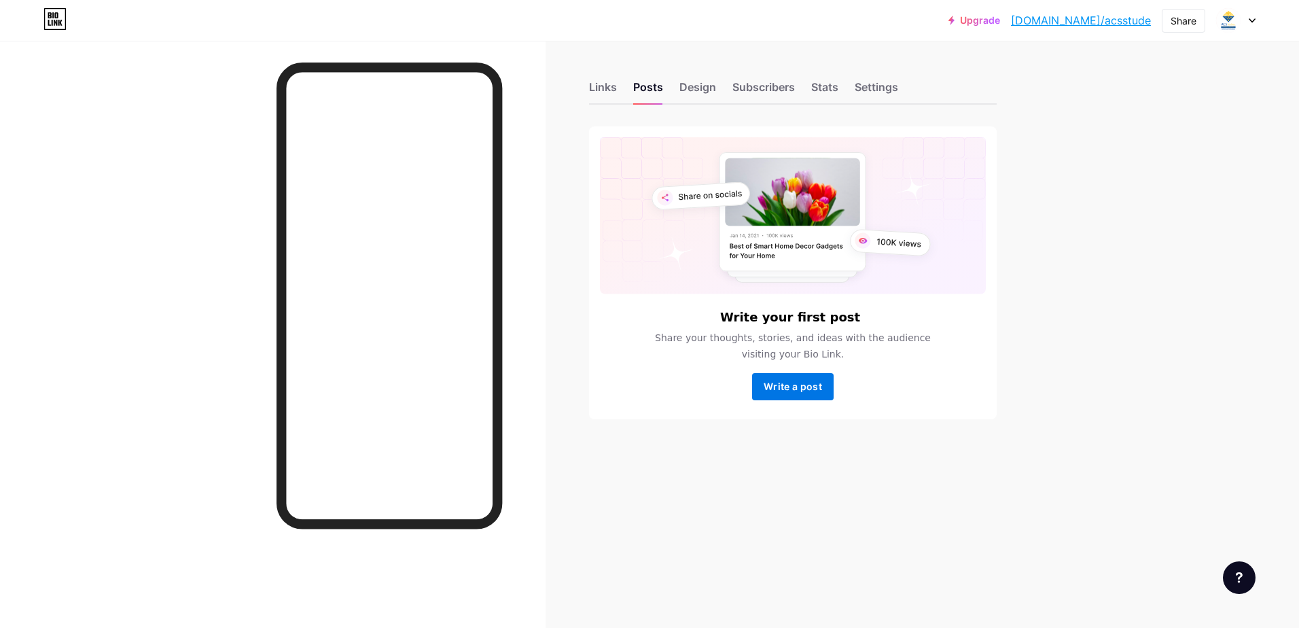
click at [774, 390] on span "Write a post" at bounding box center [793, 387] width 58 height 12
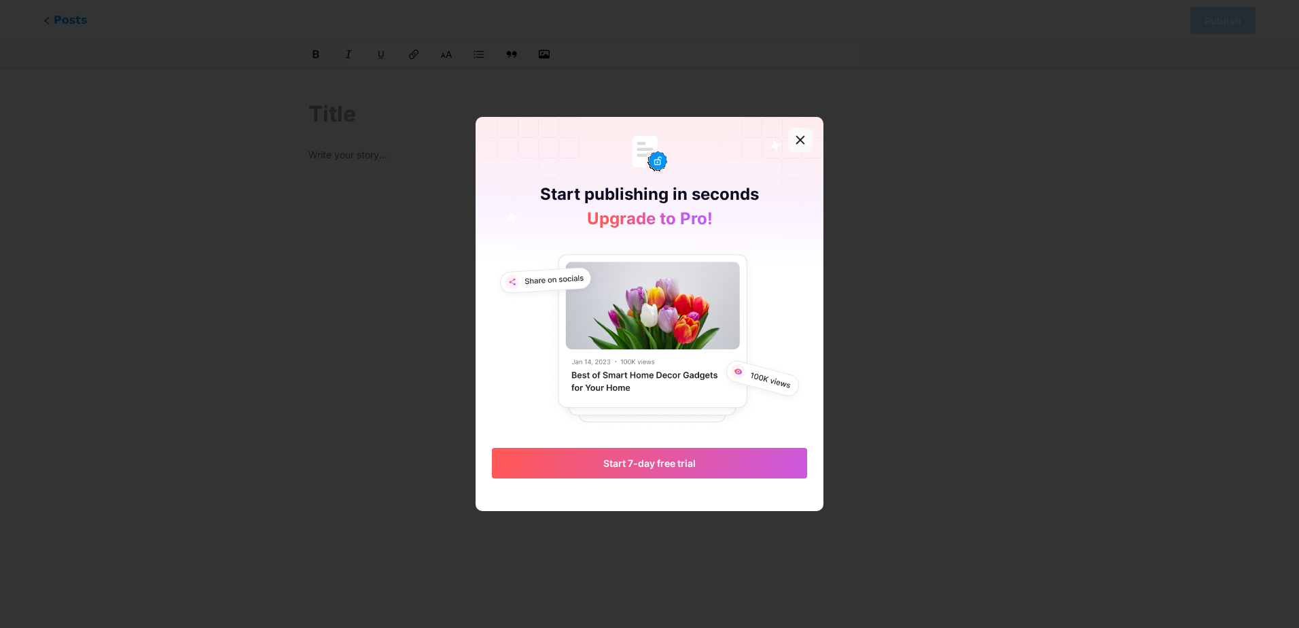
click at [807, 145] on div at bounding box center [800, 140] width 24 height 24
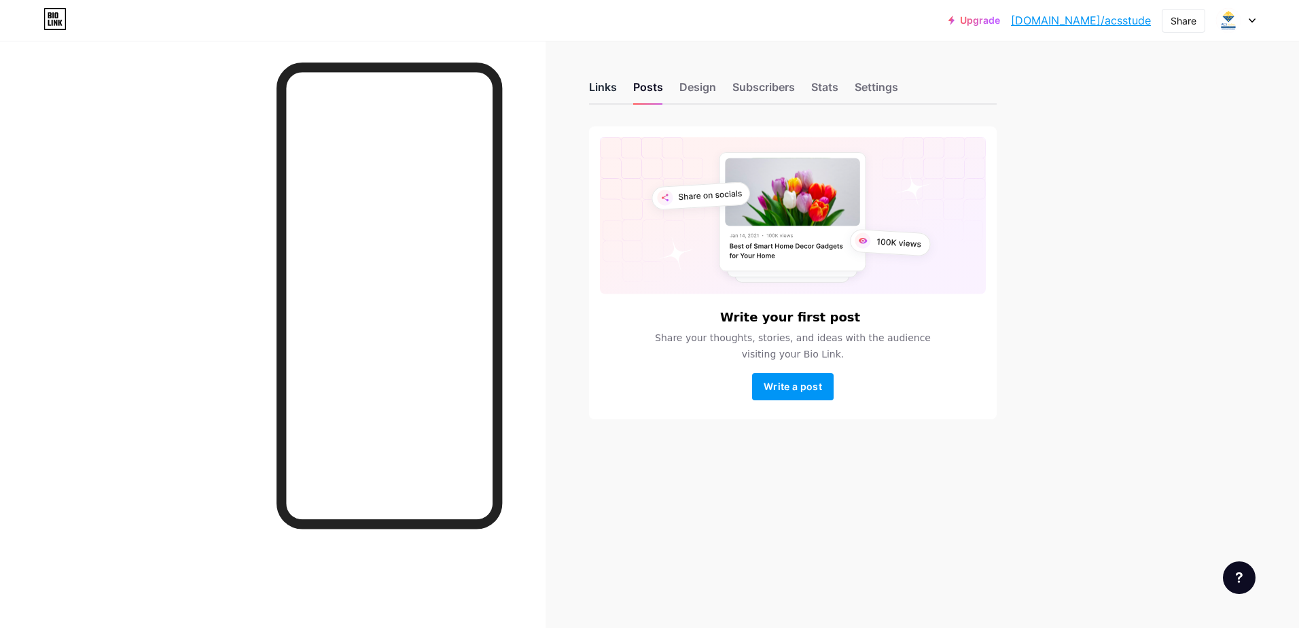
click at [603, 90] on div "Links" at bounding box center [603, 91] width 28 height 24
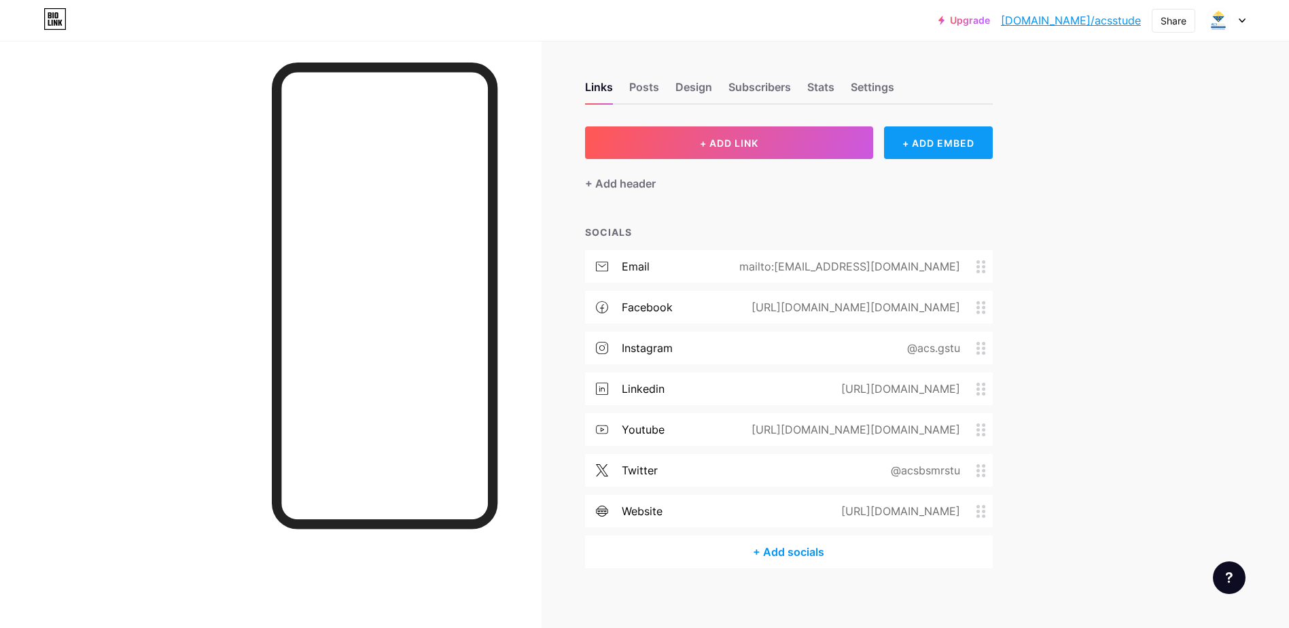
click at [944, 138] on div "+ ADD EMBED" at bounding box center [938, 142] width 108 height 33
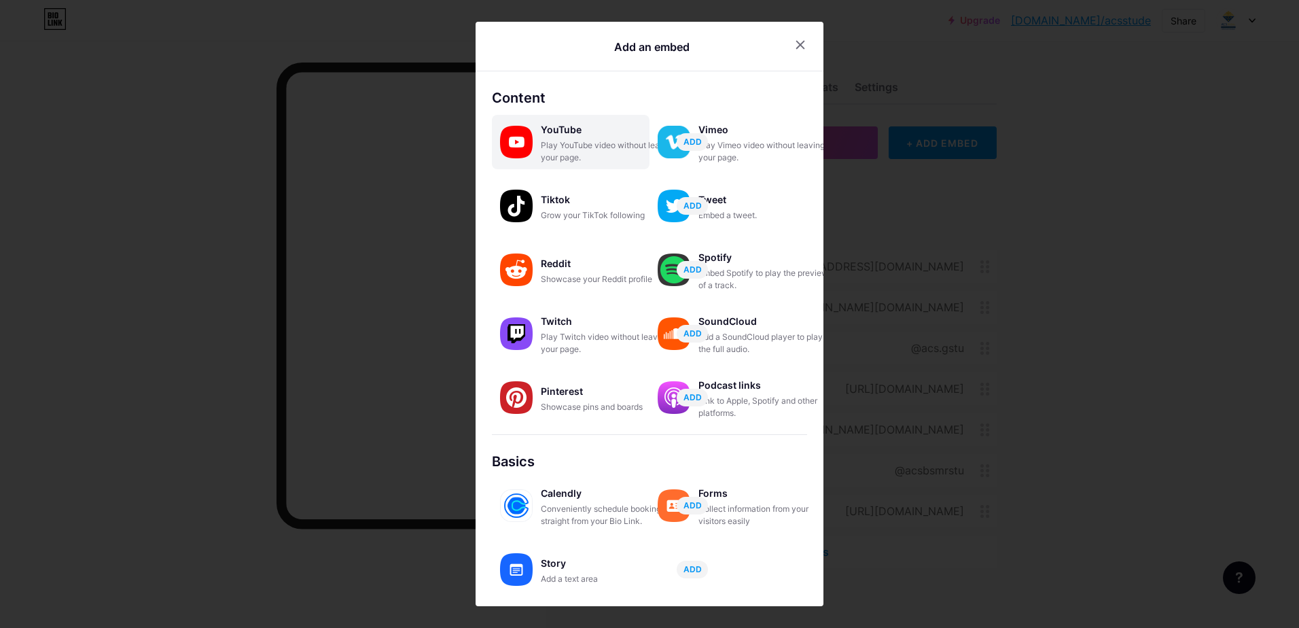
click at [604, 154] on div "Play YouTube video without leaving your page." at bounding box center [609, 151] width 136 height 24
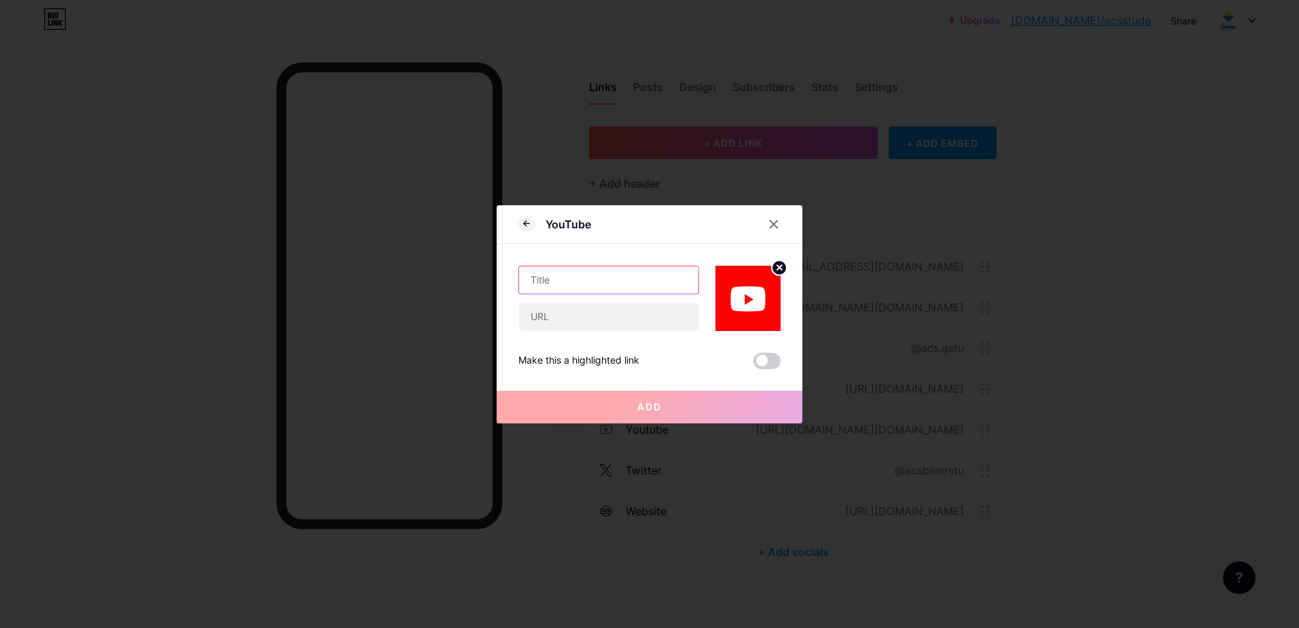
click at [621, 285] on input "text" at bounding box center [608, 279] width 179 height 27
click at [753, 362] on div "Make this a highlighted link" at bounding box center [650, 361] width 262 height 16
click at [770, 362] on span at bounding box center [767, 361] width 27 height 16
click at [754, 364] on input "checkbox" at bounding box center [754, 364] width 0 height 0
click at [777, 221] on icon at bounding box center [774, 223] width 7 height 7
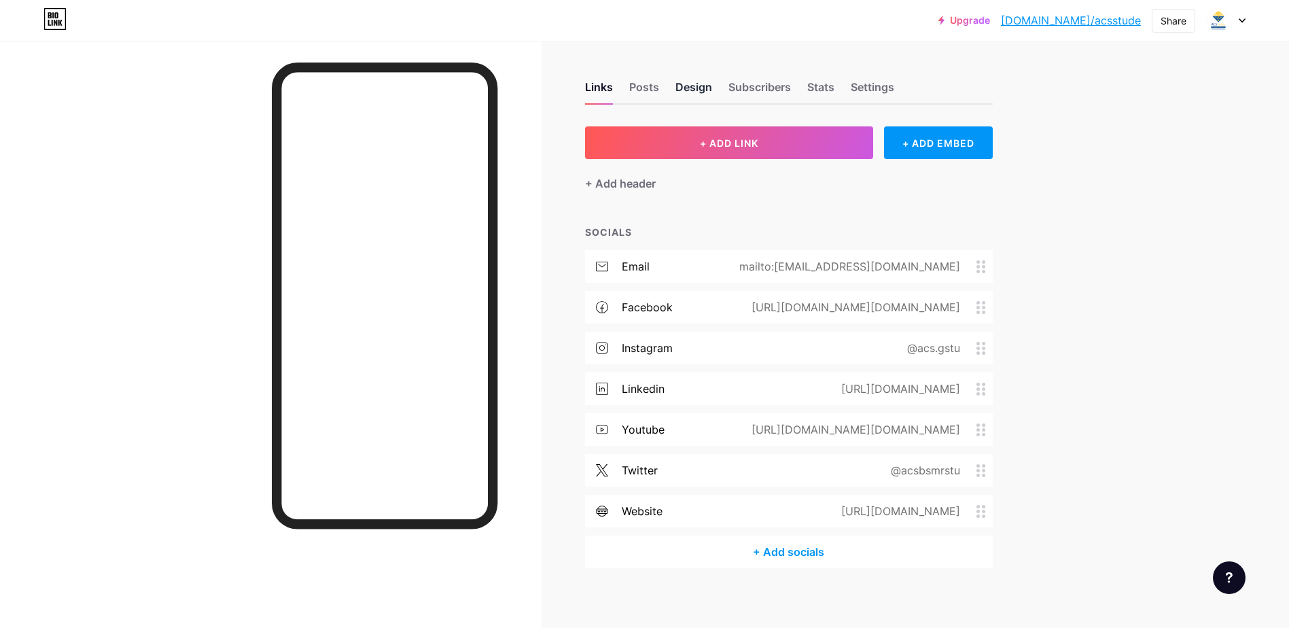
click at [699, 86] on div "Design" at bounding box center [694, 91] width 37 height 24
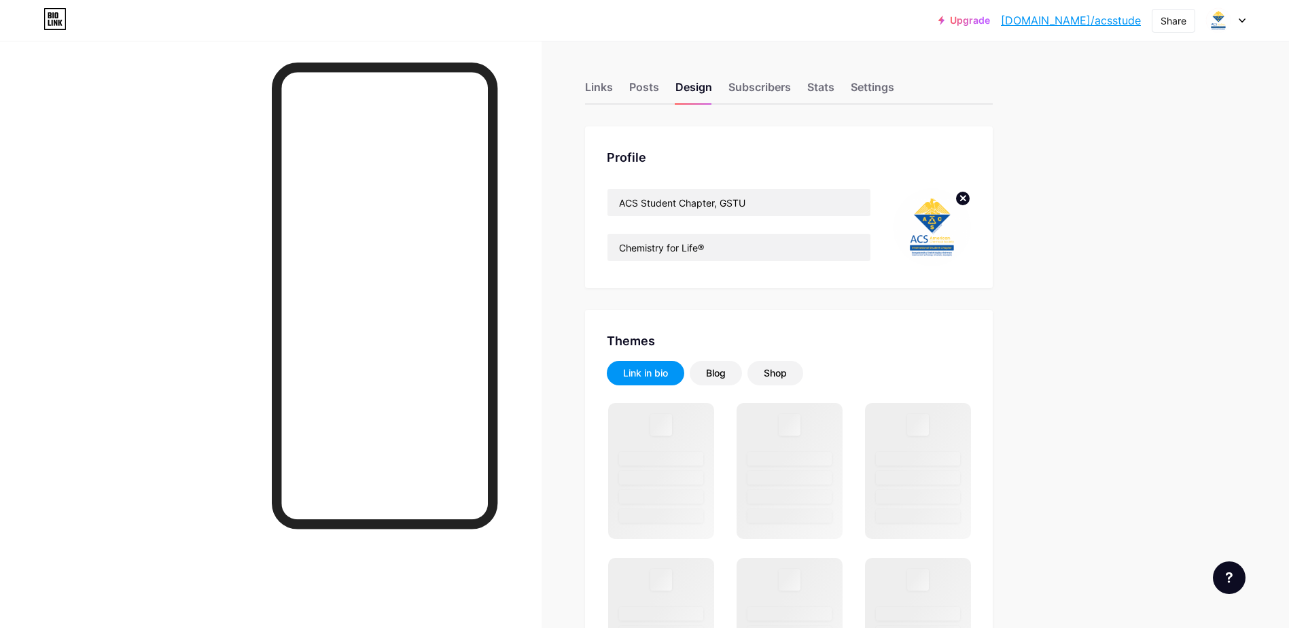
click at [930, 232] on img at bounding box center [932, 227] width 78 height 78
click at [966, 196] on icon at bounding box center [963, 198] width 5 height 5
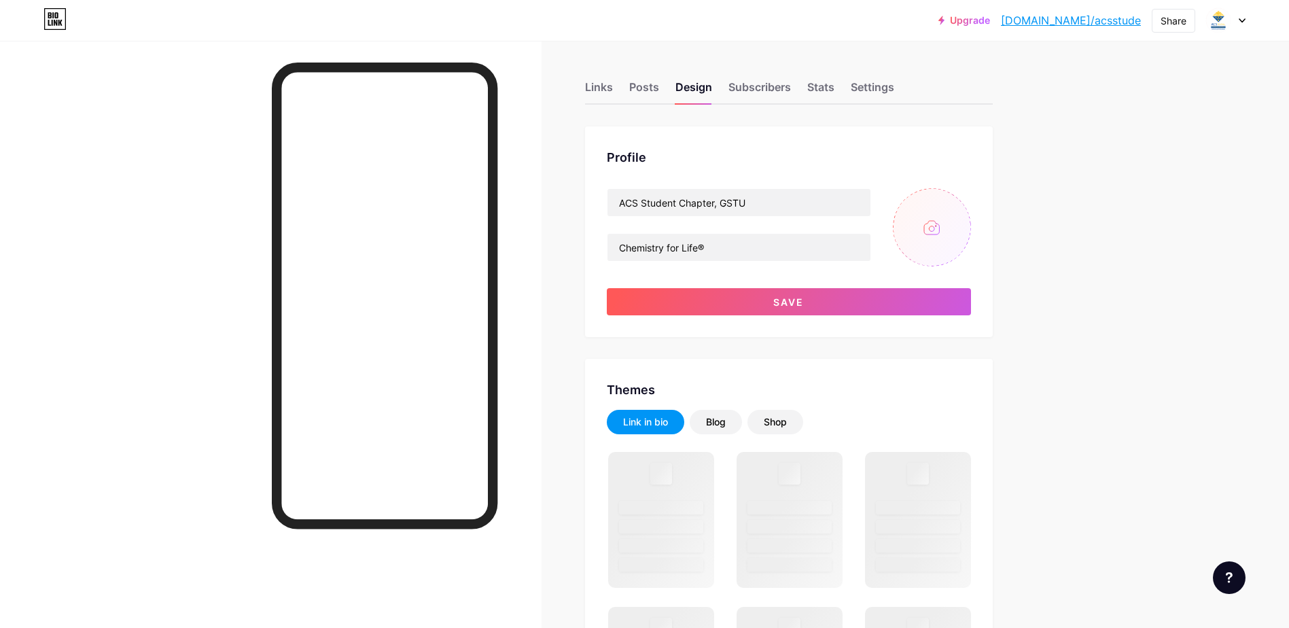
click at [936, 233] on input "file" at bounding box center [932, 227] width 78 height 78
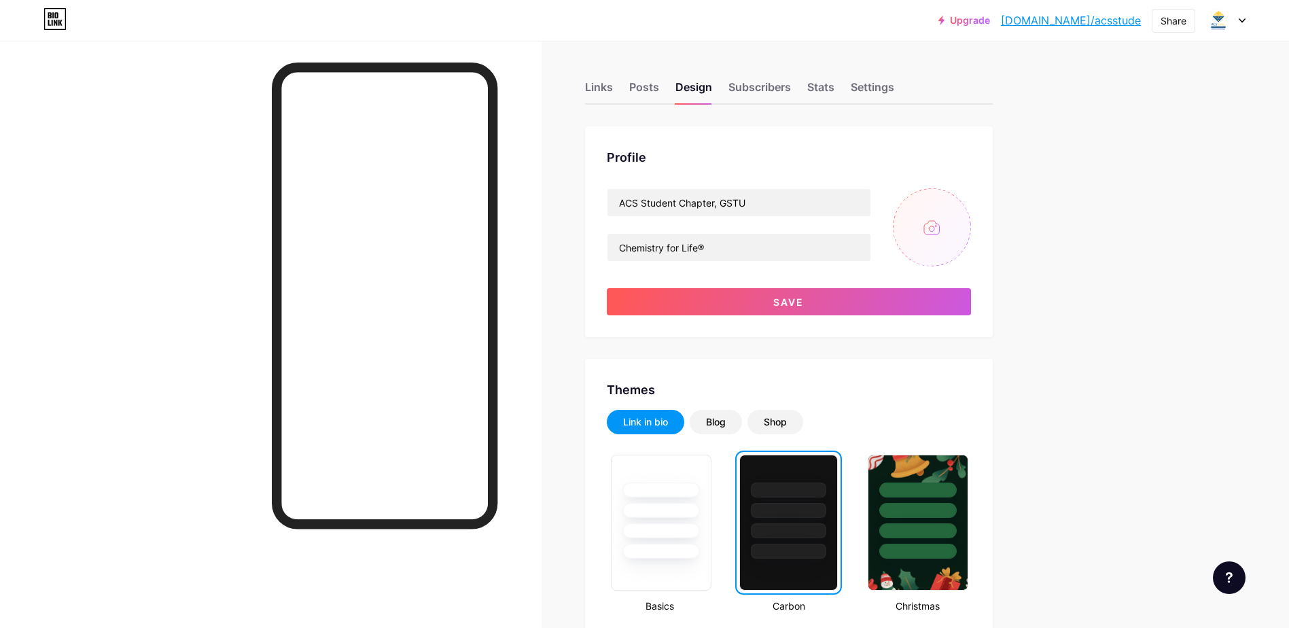
type input "C:\fakepath\Asset 5@4x-300.jpg"
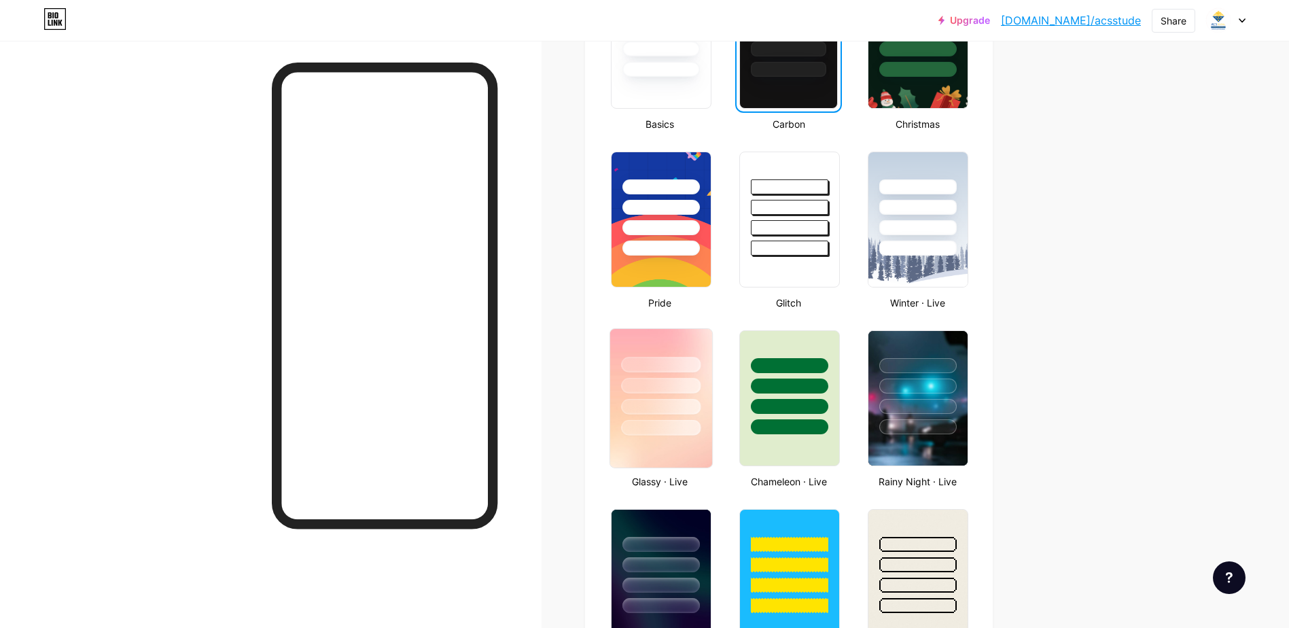
scroll to position [544, 0]
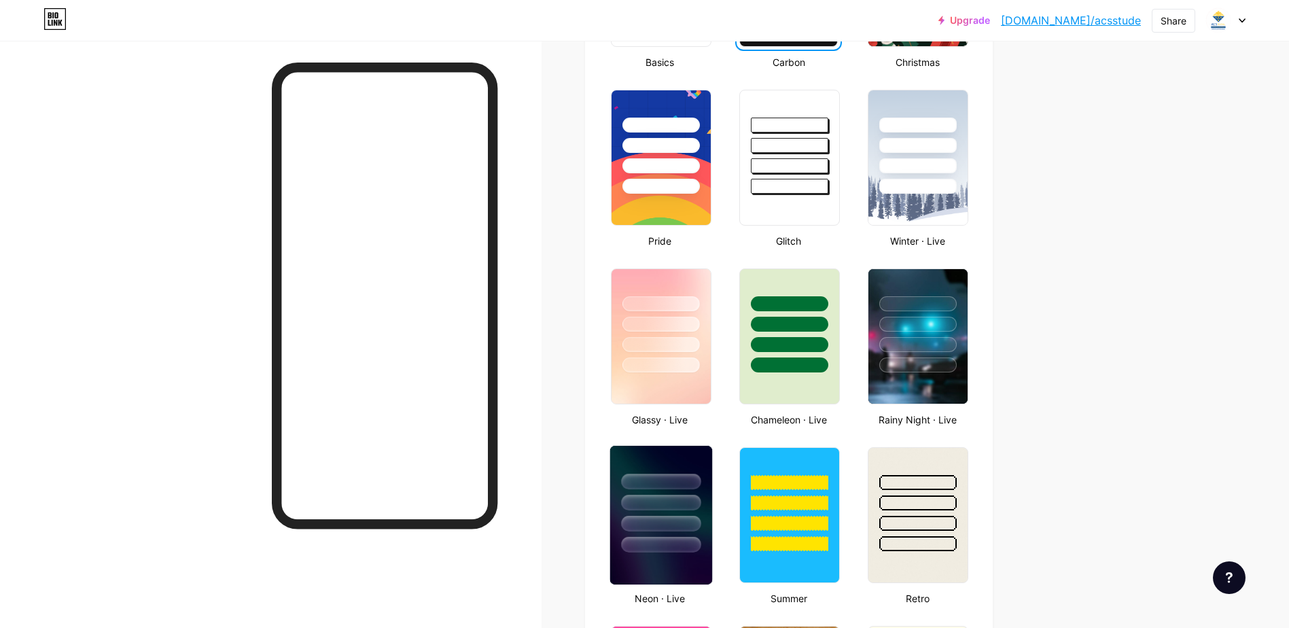
click at [661, 496] on div at bounding box center [661, 503] width 80 height 16
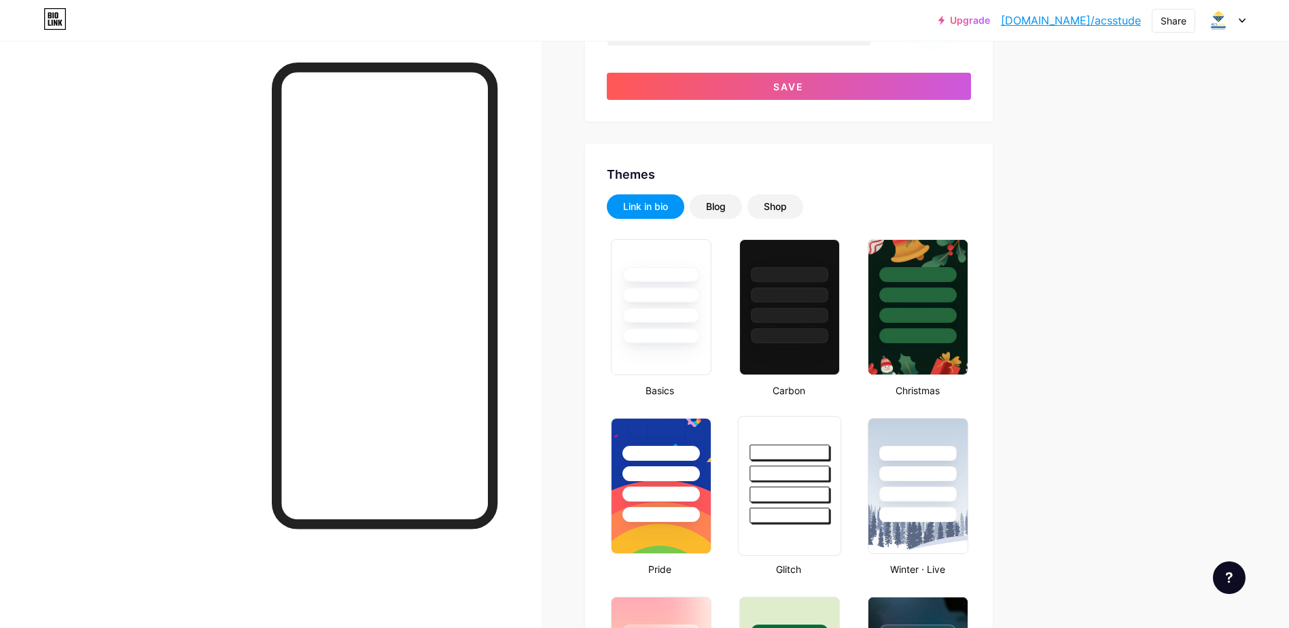
scroll to position [136, 0]
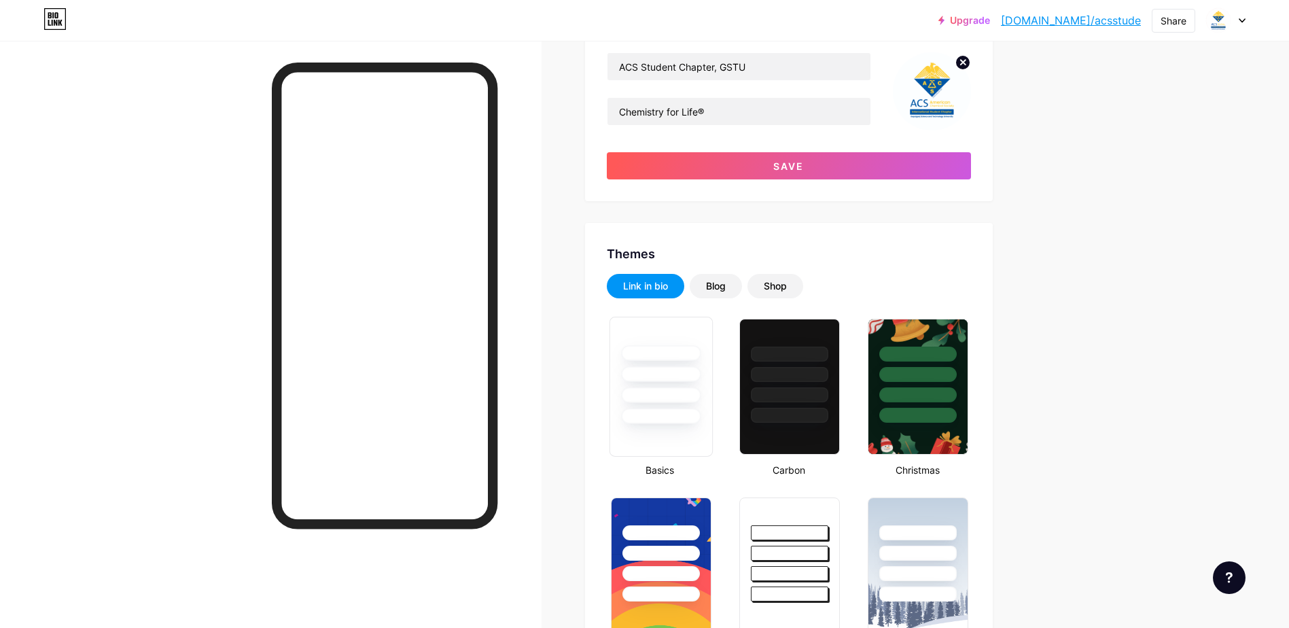
drag, startPoint x: 624, startPoint y: 408, endPoint x: 634, endPoint y: 405, distance: 10.6
click at [634, 405] on div at bounding box center [661, 370] width 102 height 107
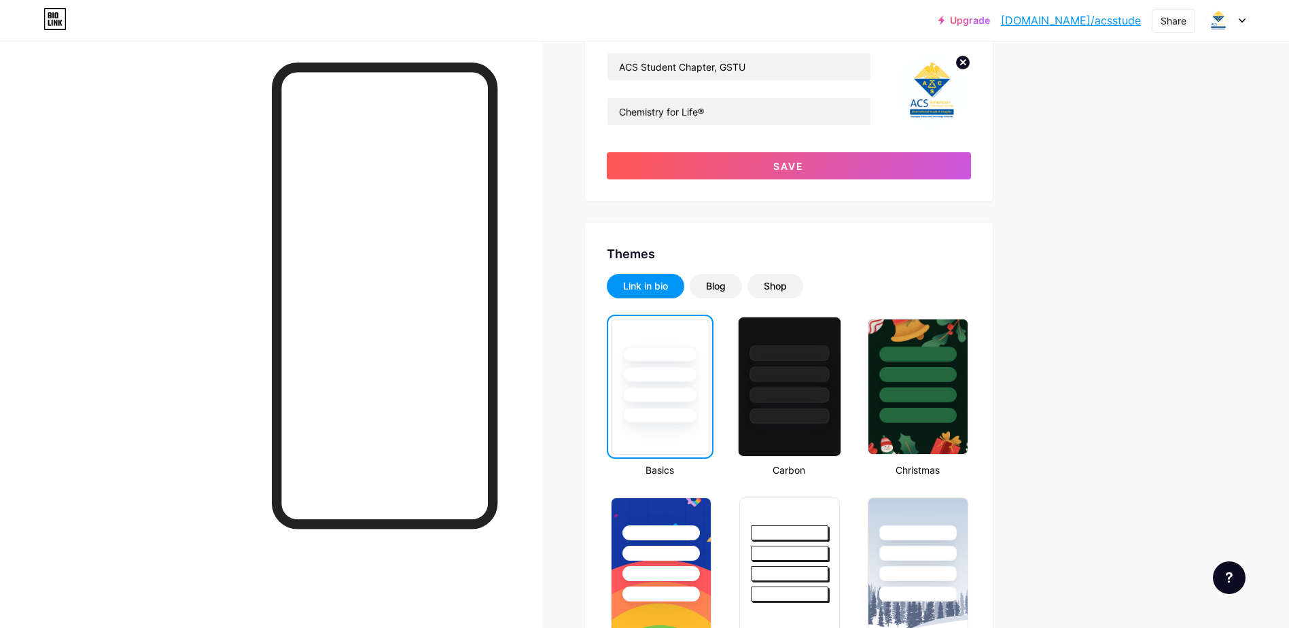
click at [781, 394] on div at bounding box center [790, 395] width 80 height 16
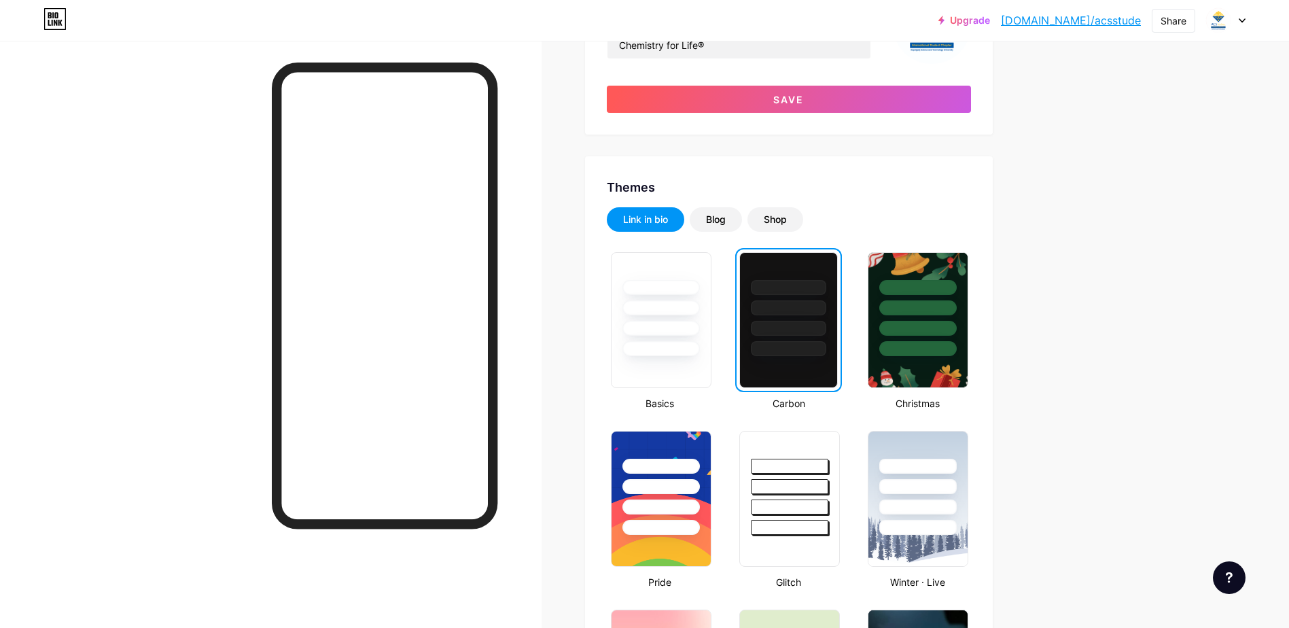
scroll to position [272, 0]
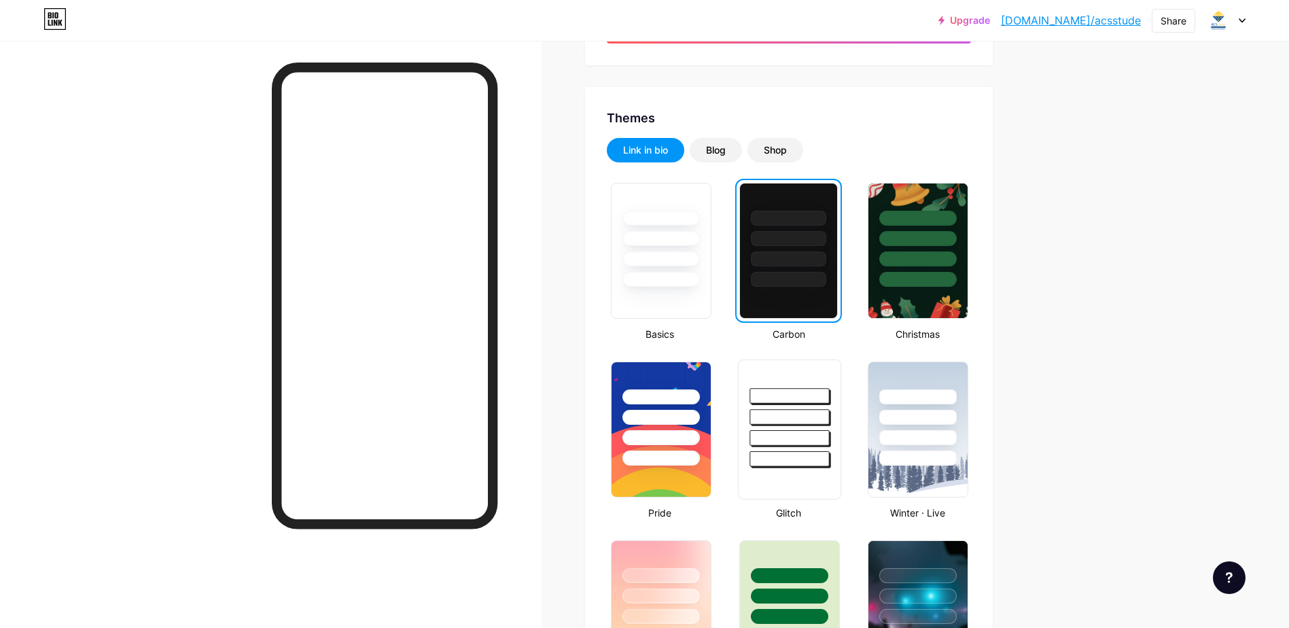
click at [806, 446] on div at bounding box center [790, 413] width 102 height 107
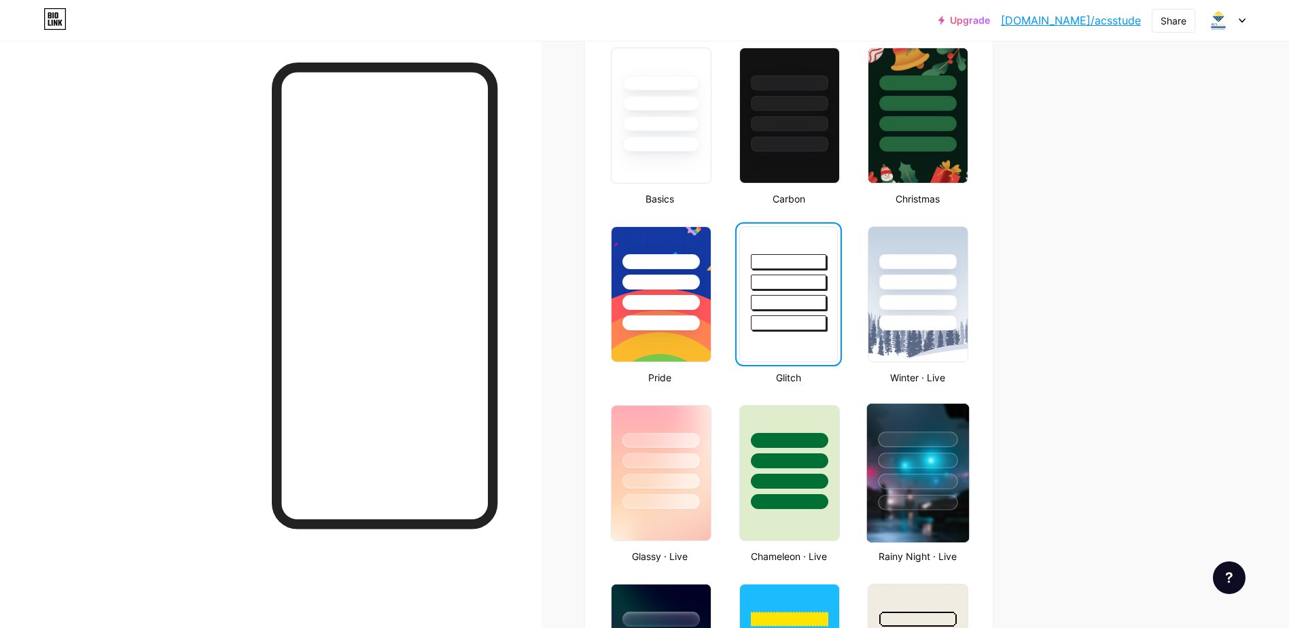
scroll to position [408, 0]
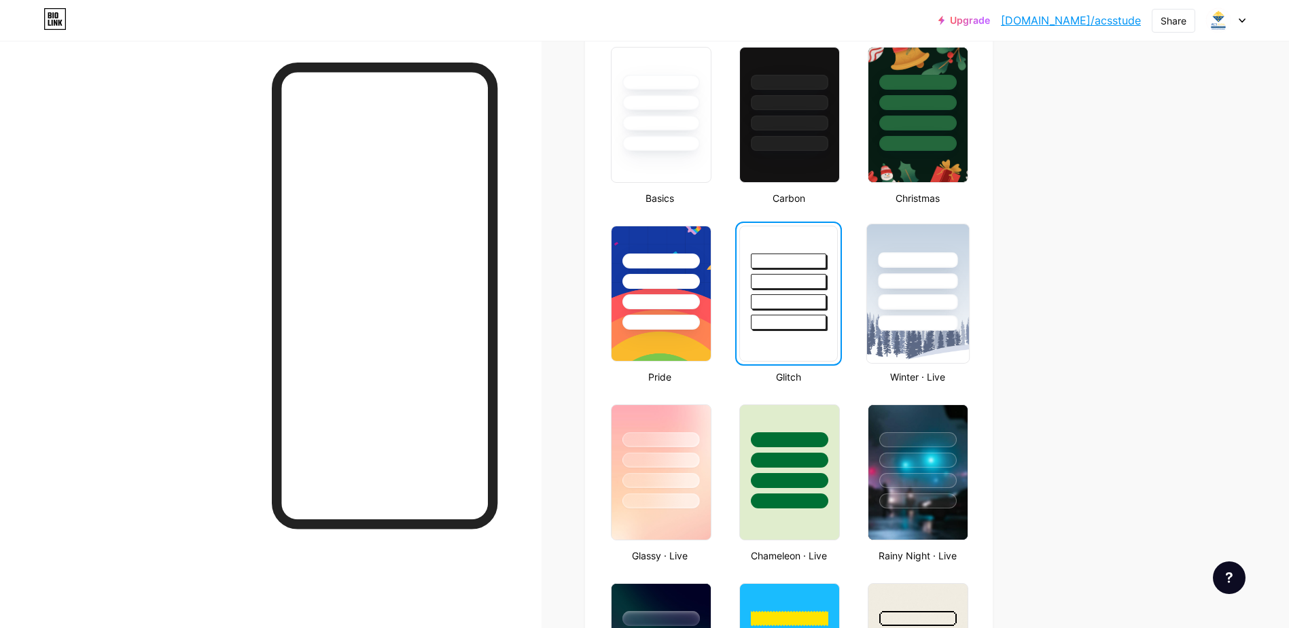
click at [930, 320] on div at bounding box center [919, 323] width 80 height 16
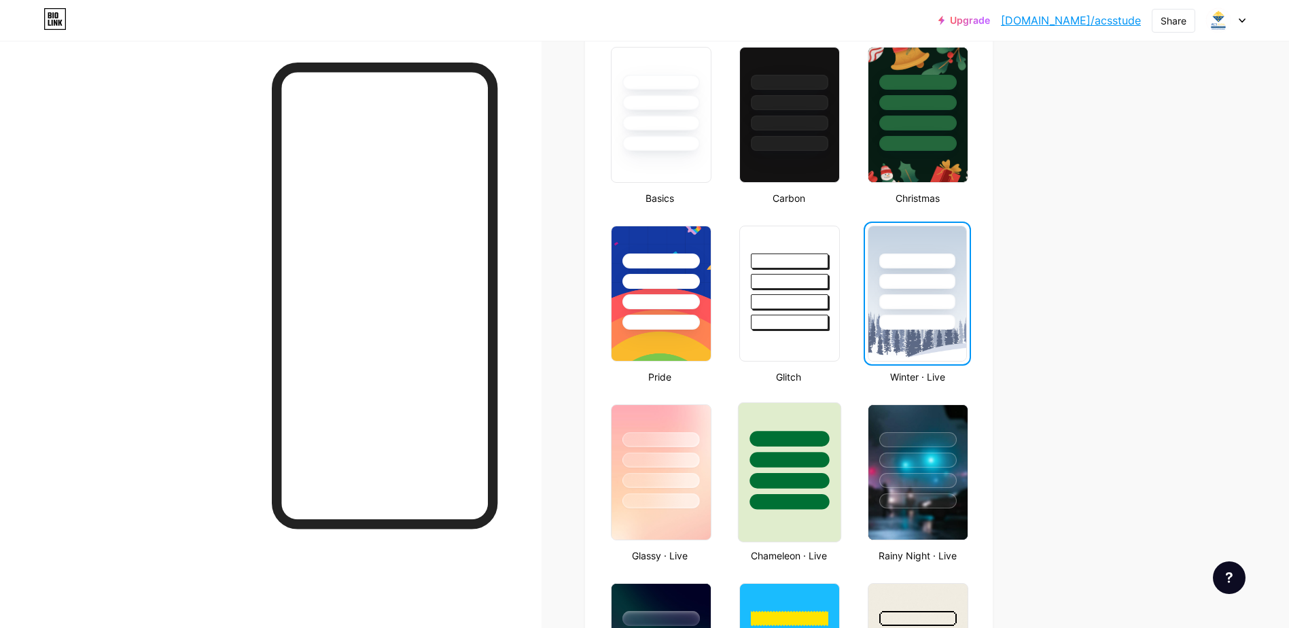
click at [810, 436] on div at bounding box center [790, 439] width 80 height 16
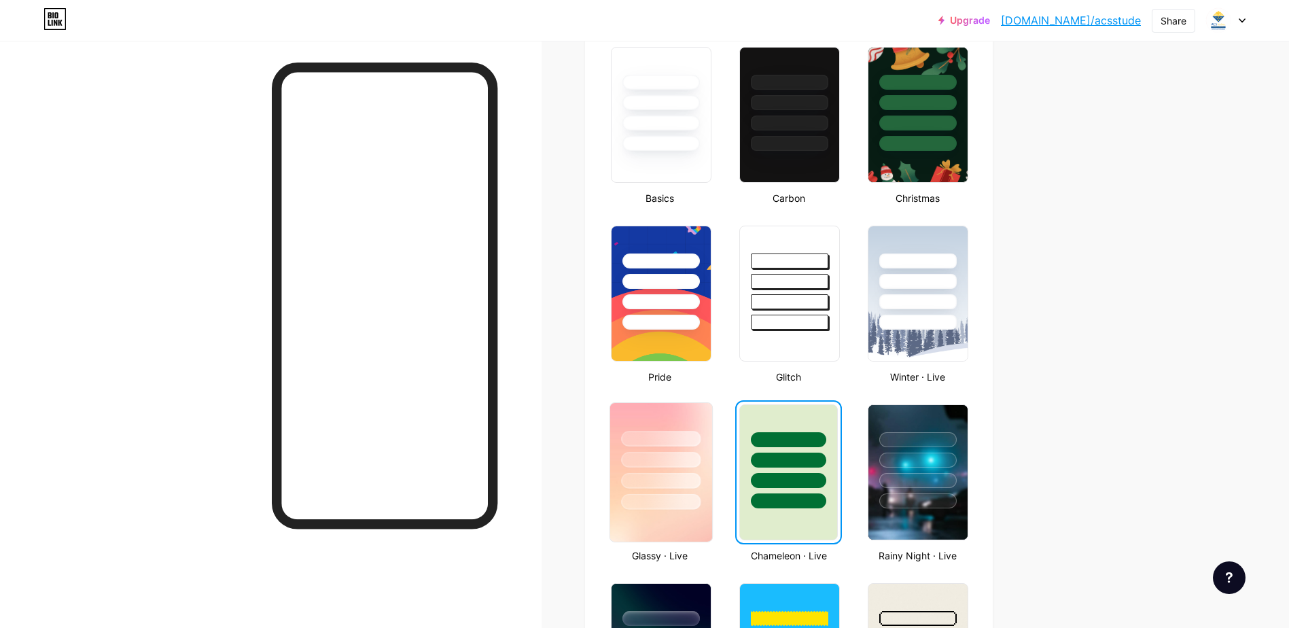
click at [654, 472] on div at bounding box center [661, 456] width 102 height 107
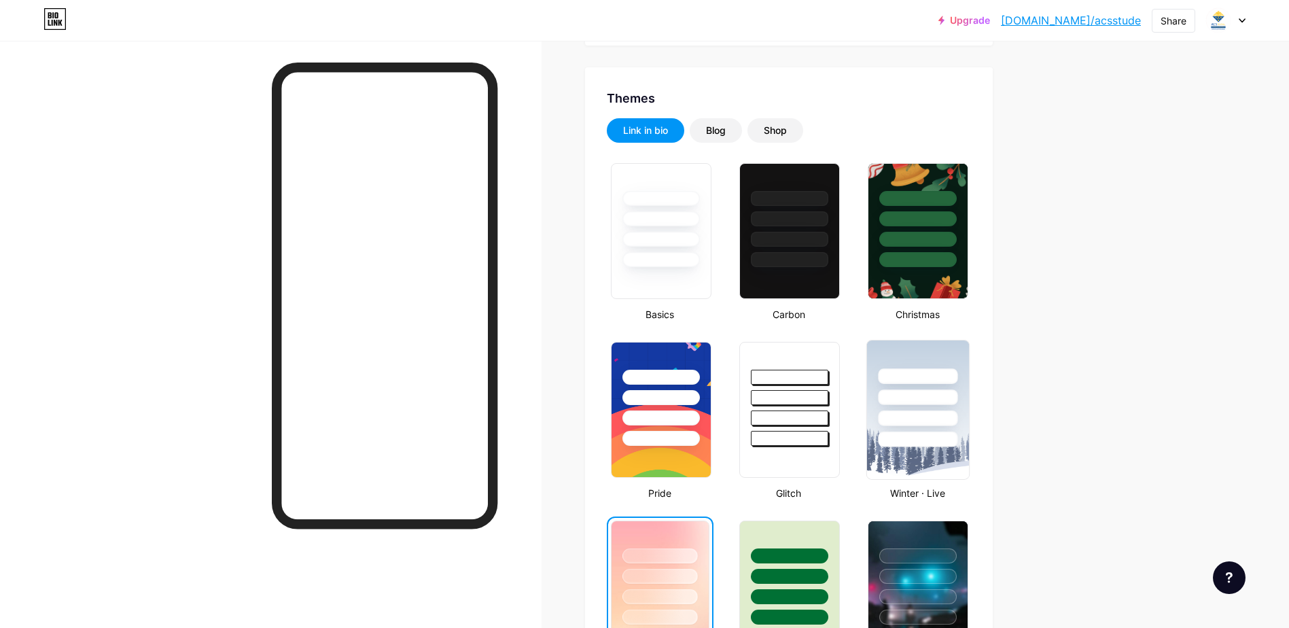
scroll to position [0, 0]
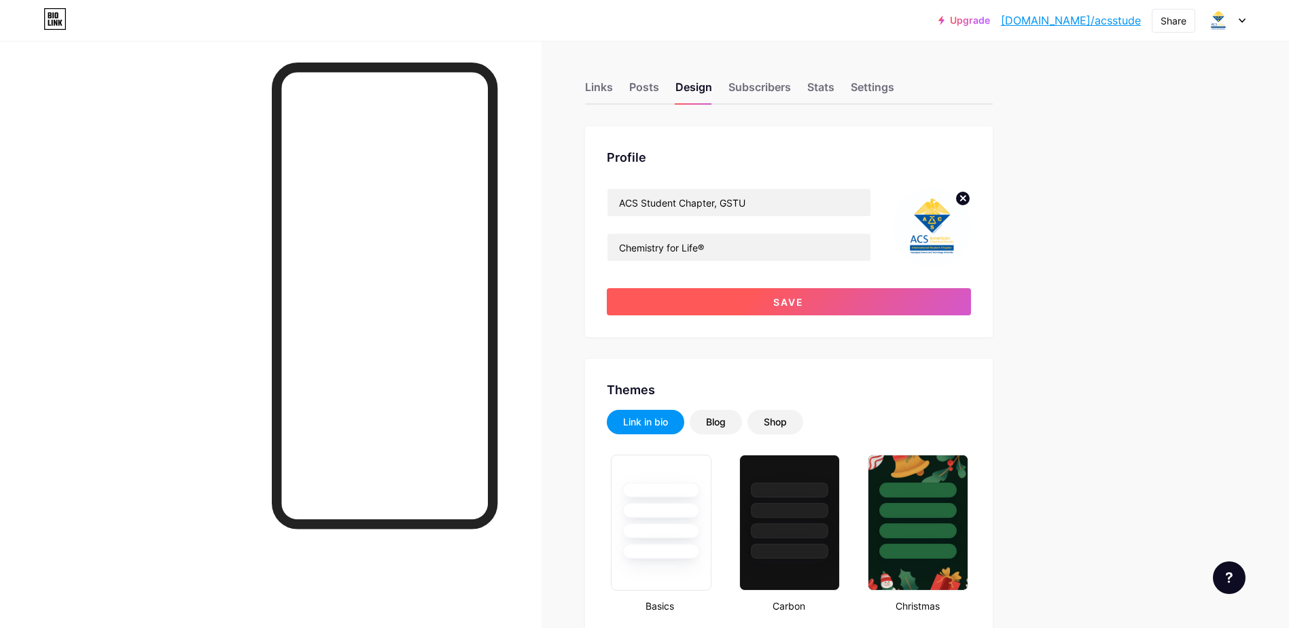
click at [795, 296] on span "Save" at bounding box center [788, 302] width 31 height 12
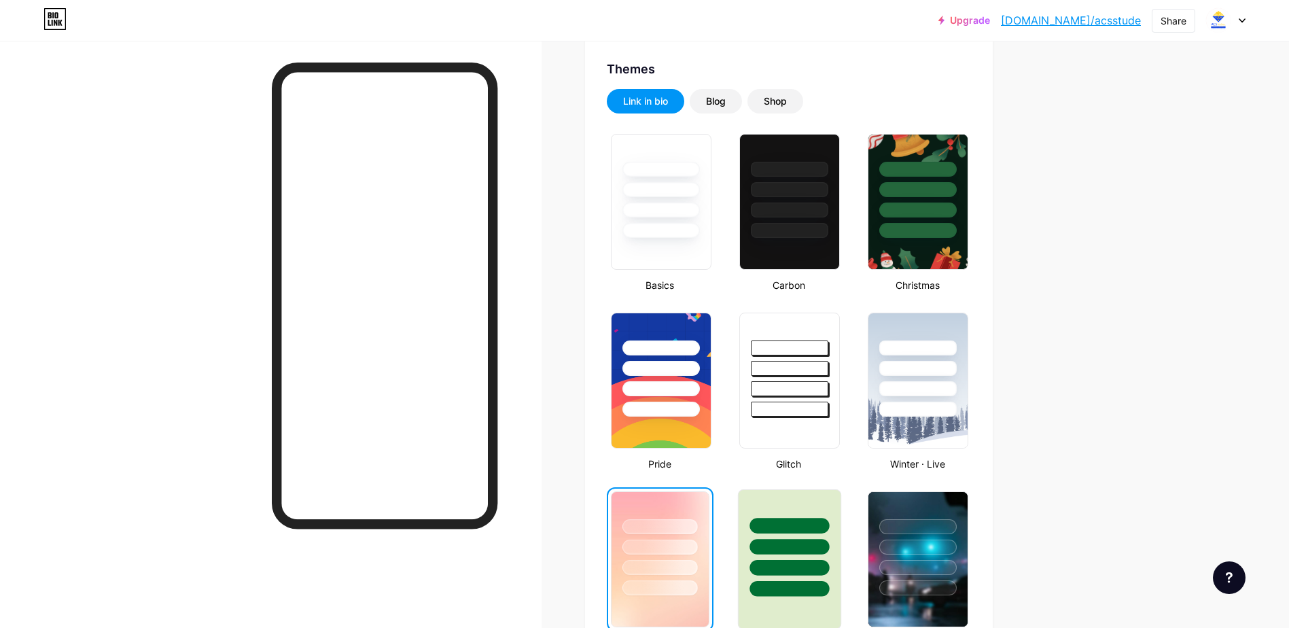
click at [762, 502] on div at bounding box center [790, 543] width 102 height 107
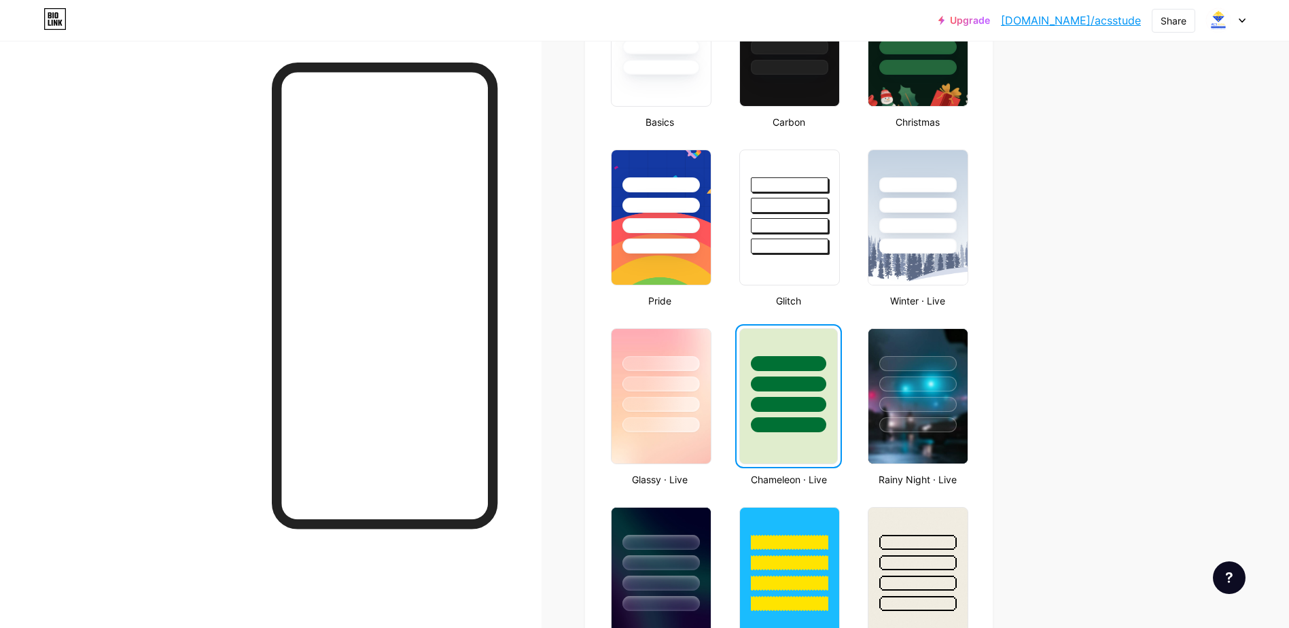
scroll to position [544, 0]
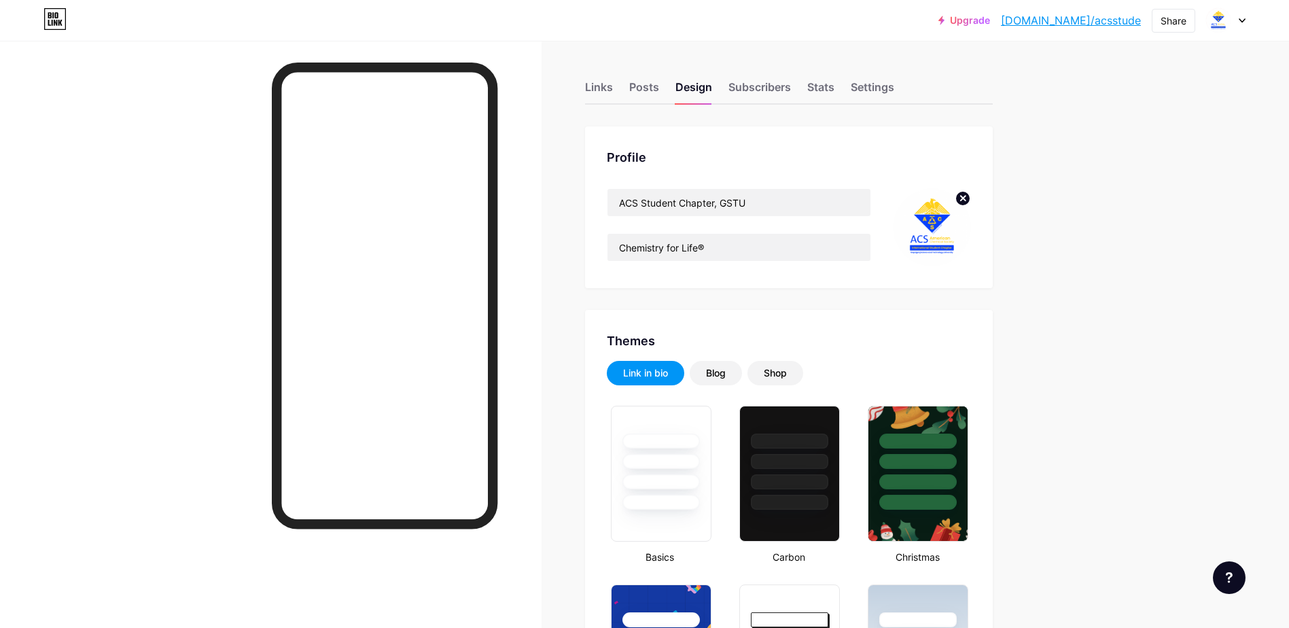
click at [591, 94] on div "Links" at bounding box center [599, 91] width 28 height 24
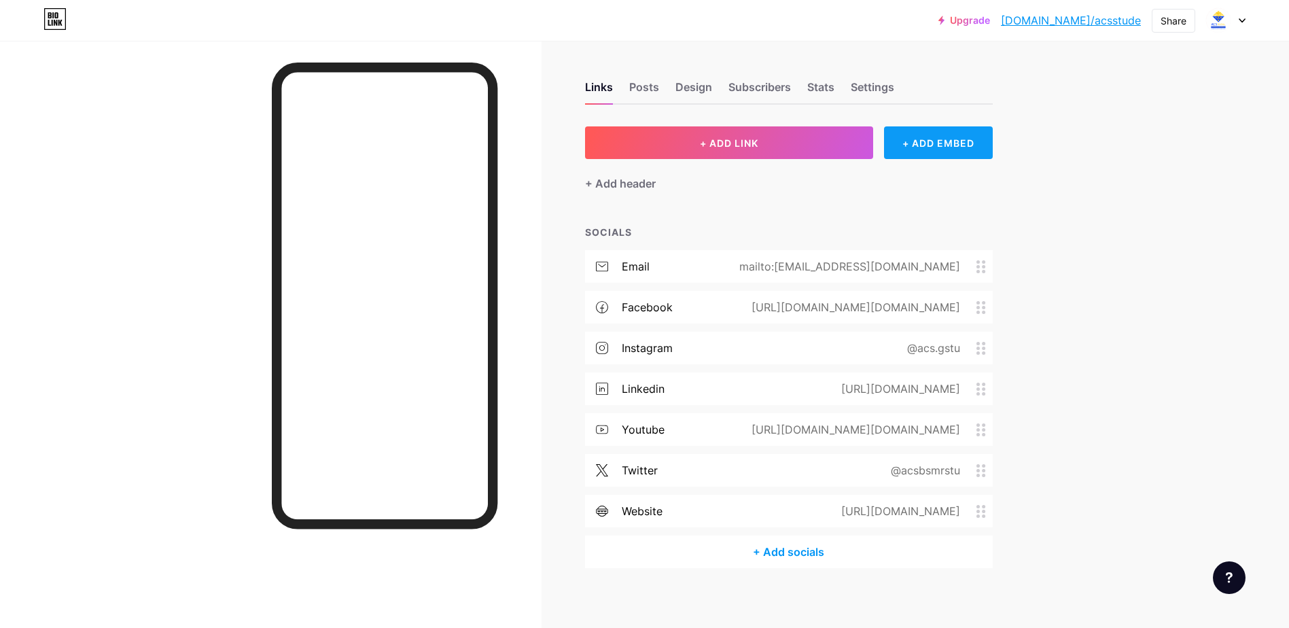
click at [934, 152] on div "+ ADD EMBED" at bounding box center [938, 142] width 108 height 33
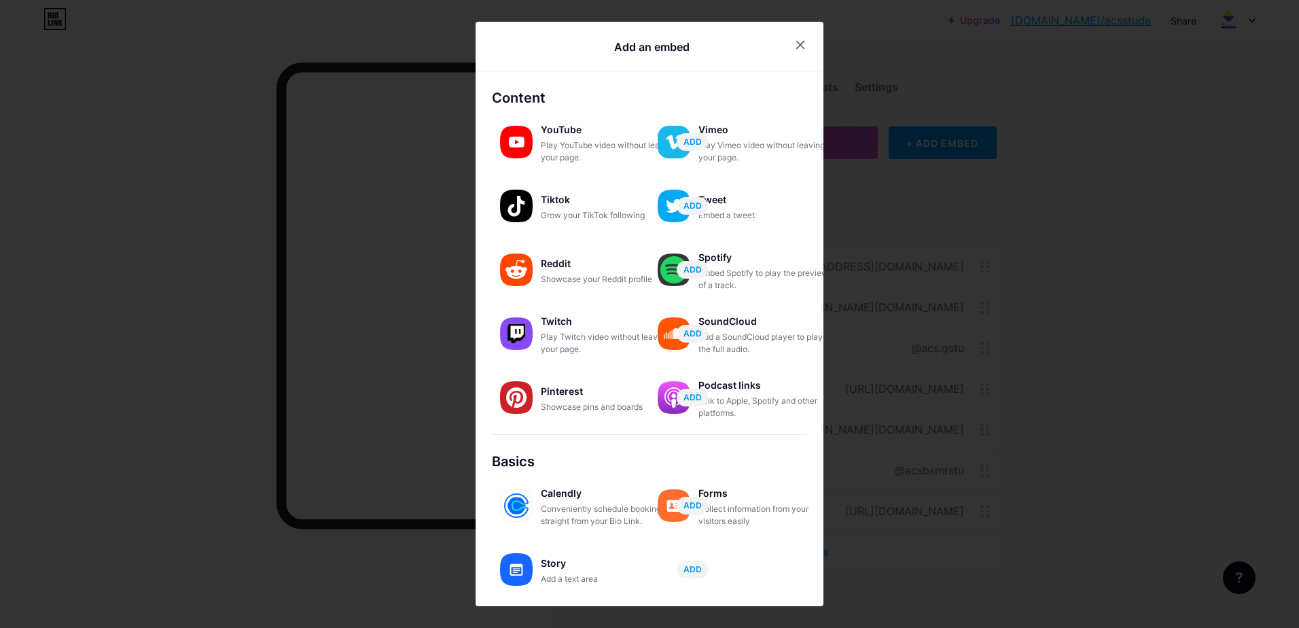
click at [581, 150] on div "Play YouTube video without leaving your page." at bounding box center [609, 151] width 136 height 24
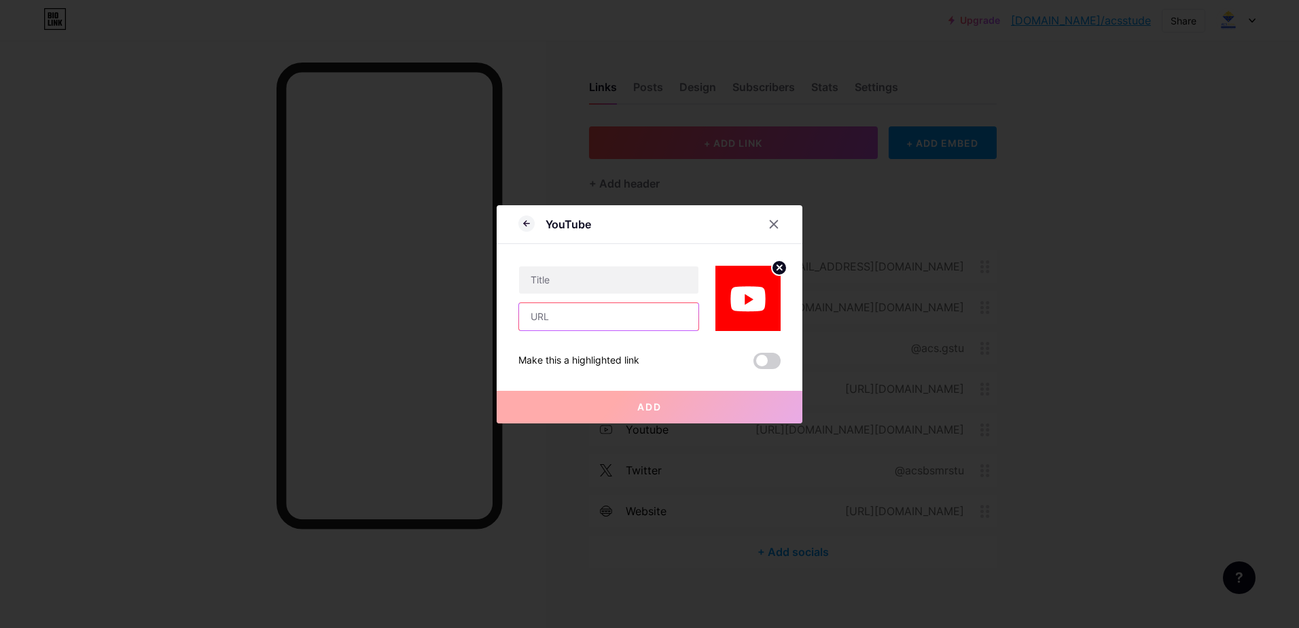
click at [568, 313] on input "text" at bounding box center [608, 316] width 179 height 27
paste input "[URL][DOMAIN_NAME]"
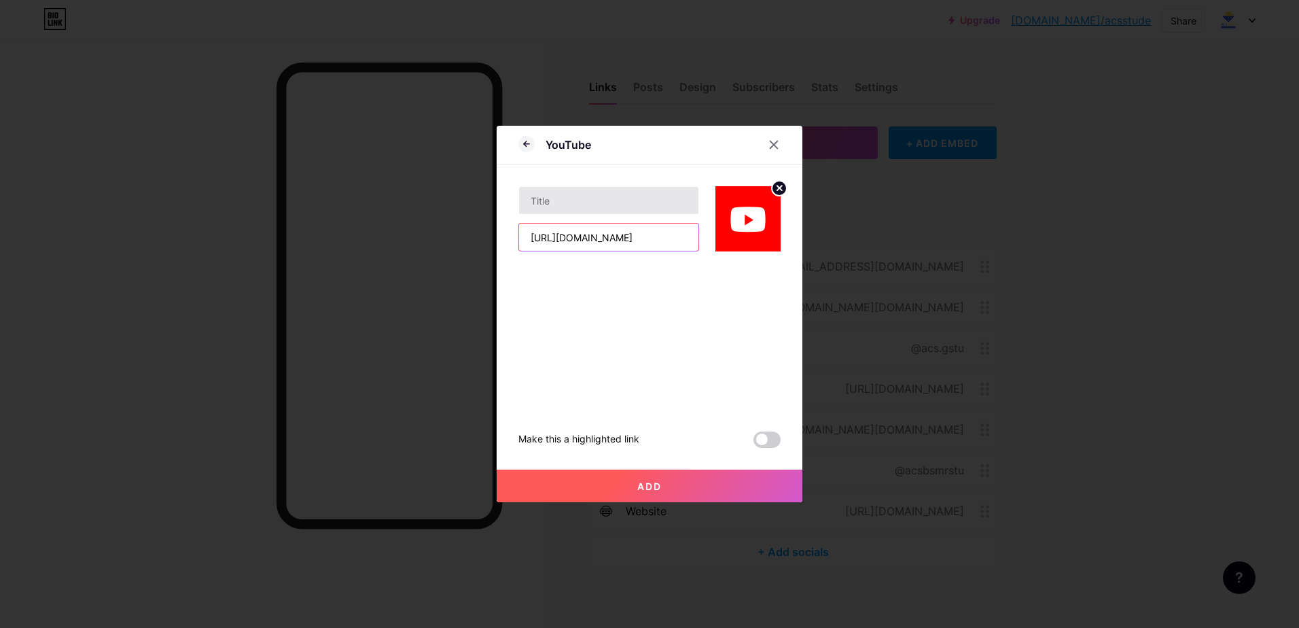
type input "[URL][DOMAIN_NAME]"
click at [599, 206] on input "text" at bounding box center [608, 200] width 179 height 27
paste input "Kuakata Shore Cleaning Program — [GEOGRAPHIC_DATA]"
click at [645, 200] on input "Kuakata Shore Cleaning Program — [GEOGRAPHIC_DATA]" at bounding box center [608, 200] width 179 height 27
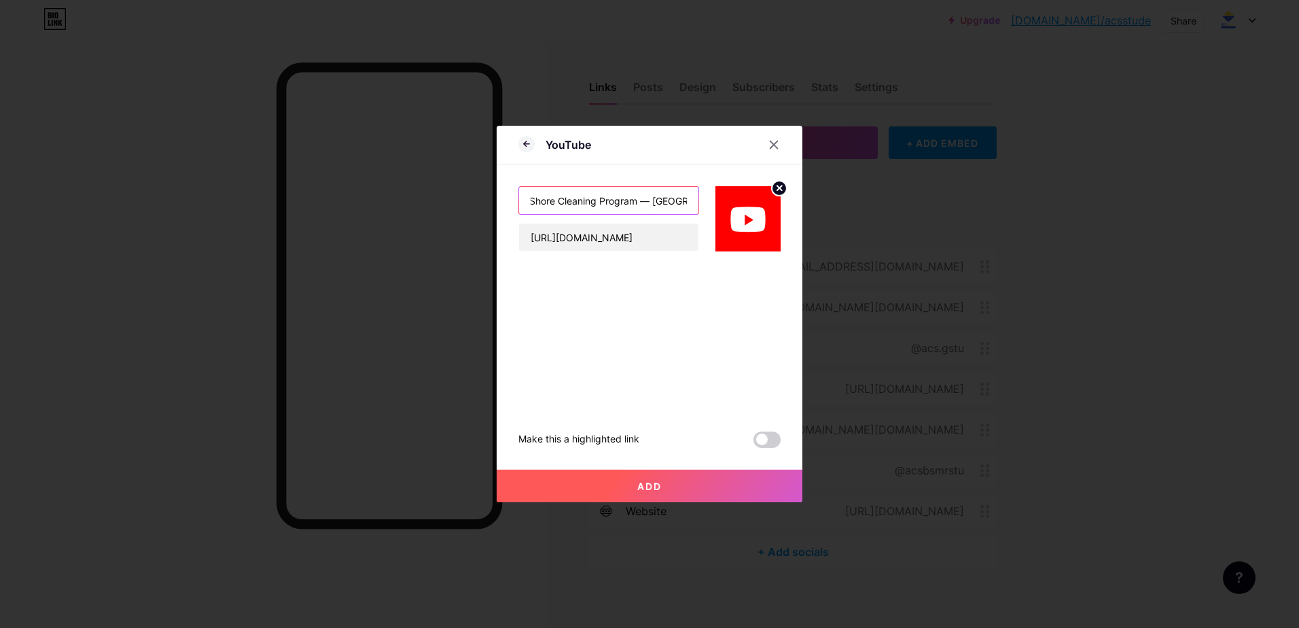
click at [650, 200] on input "Kuakata Shore Cleaning Program — [GEOGRAPHIC_DATA]" at bounding box center [608, 200] width 179 height 27
type input "Kuakata Shore Cleaning Program - [GEOGRAPHIC_DATA]"
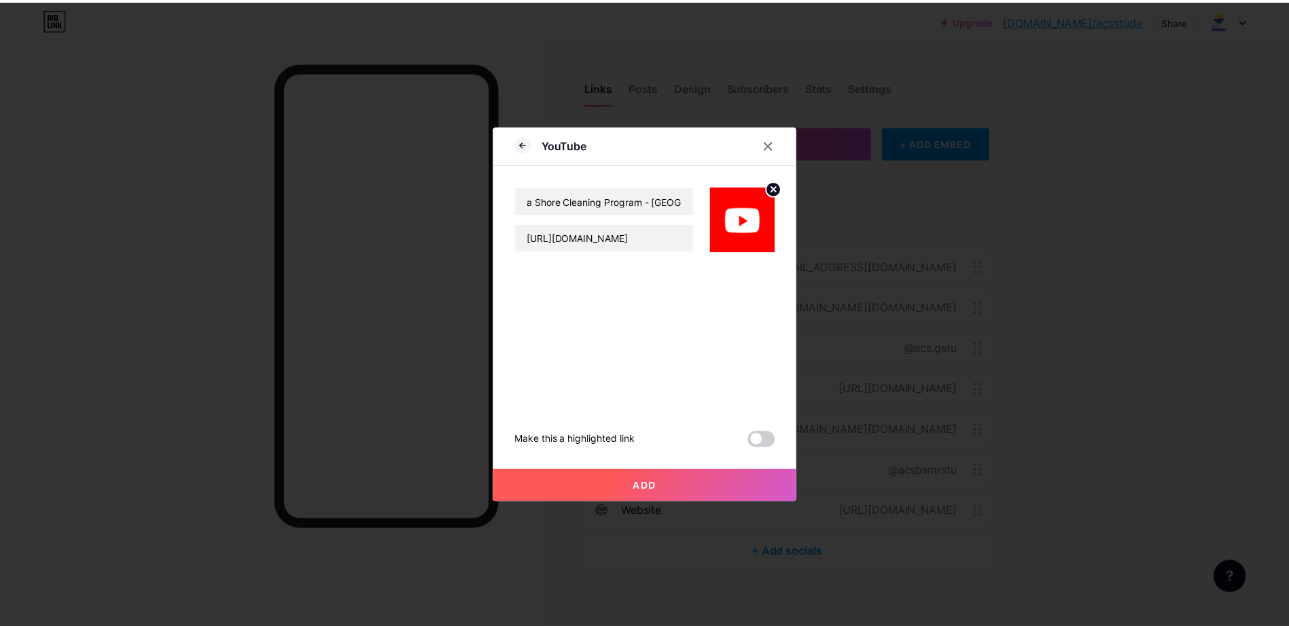
scroll to position [0, 0]
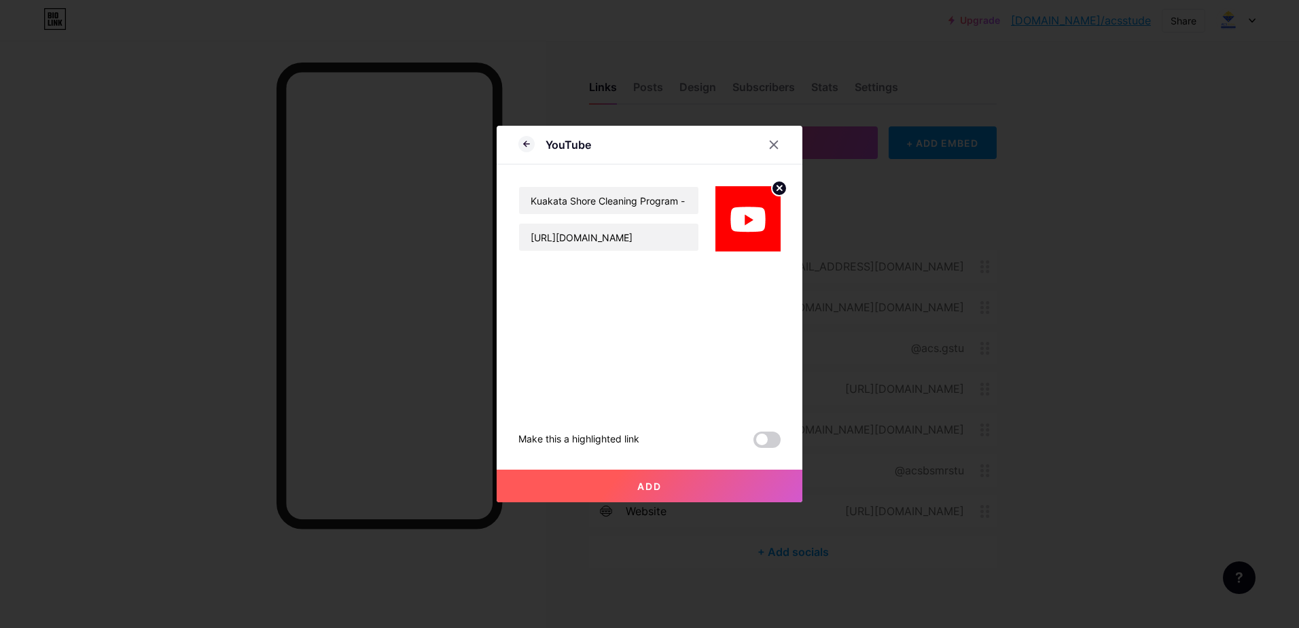
click at [704, 484] on button "Add" at bounding box center [650, 486] width 306 height 33
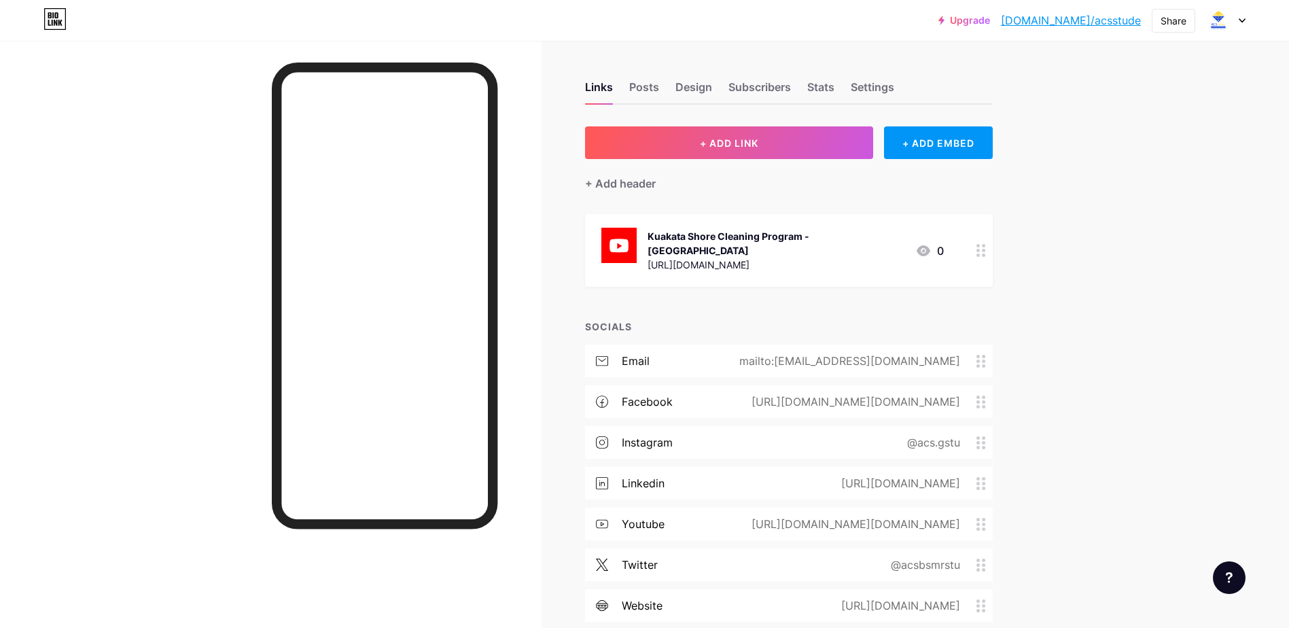
click at [671, 101] on div "Links Posts Design Subscribers Stats Settings" at bounding box center [789, 81] width 408 height 48
click at [683, 92] on div "Design" at bounding box center [694, 91] width 37 height 24
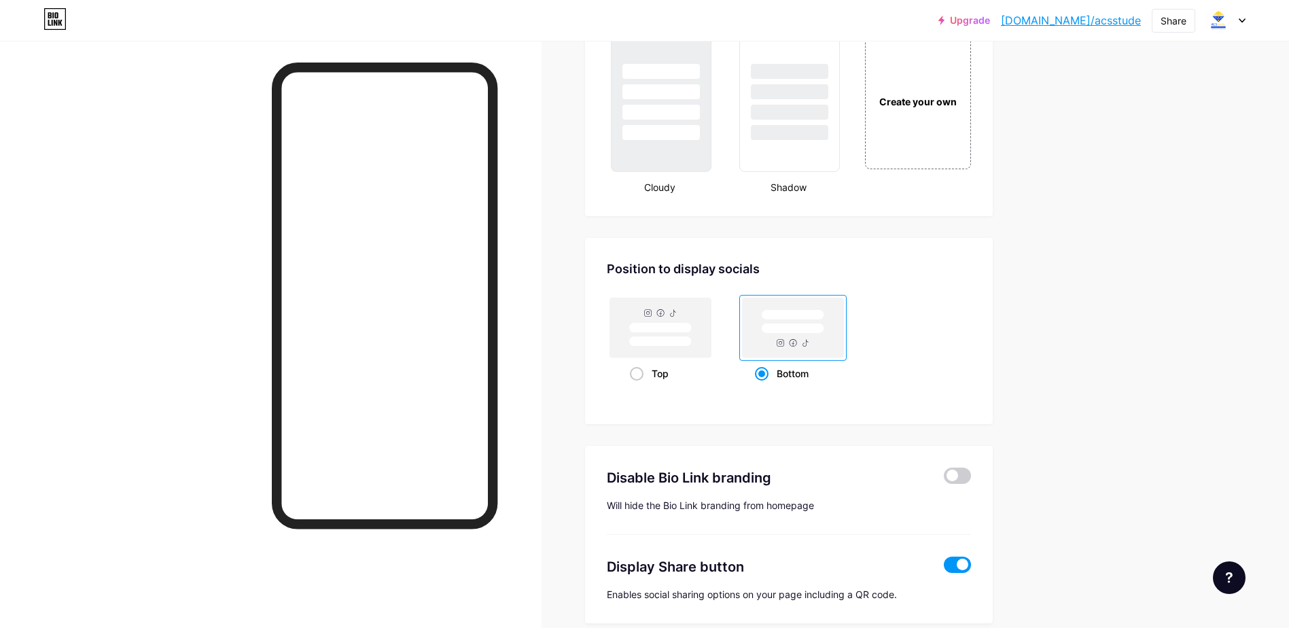
scroll to position [1685, 0]
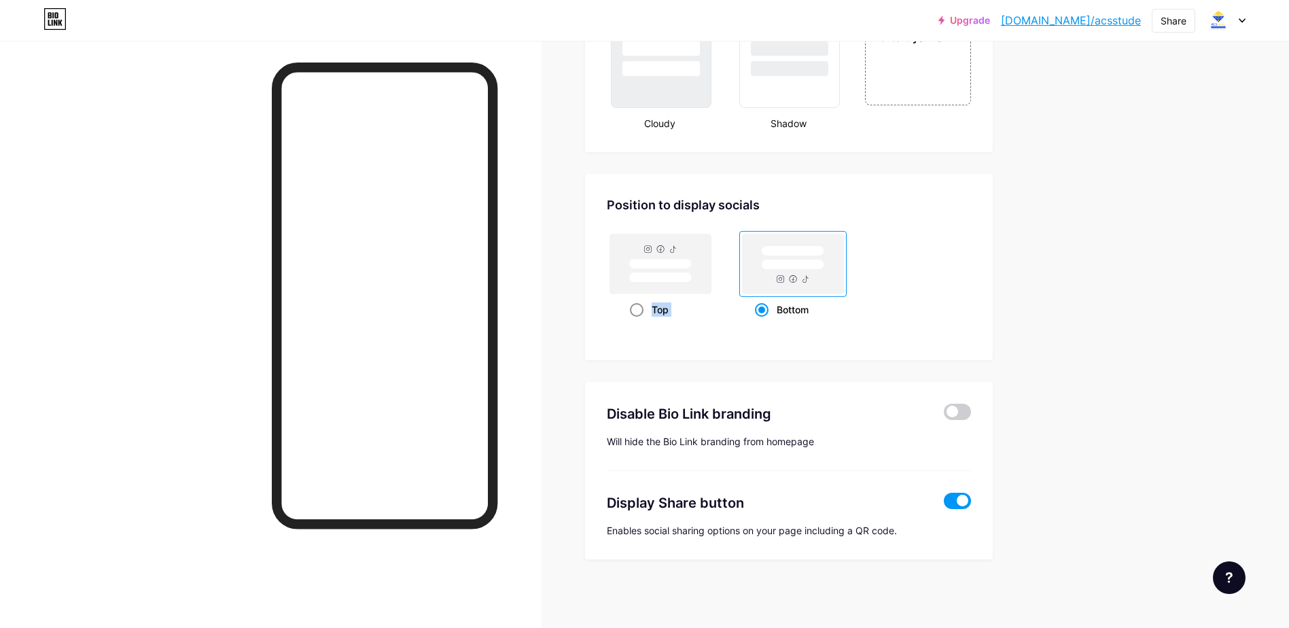
click at [651, 321] on div "Position to display socials Top Bottom" at bounding box center [789, 267] width 408 height 186
drag, startPoint x: 651, startPoint y: 321, endPoint x: 637, endPoint y: 311, distance: 17.5
click at [646, 315] on div "Top" at bounding box center [660, 309] width 60 height 25
click at [639, 322] on input "Top" at bounding box center [634, 326] width 9 height 9
radio input "true"
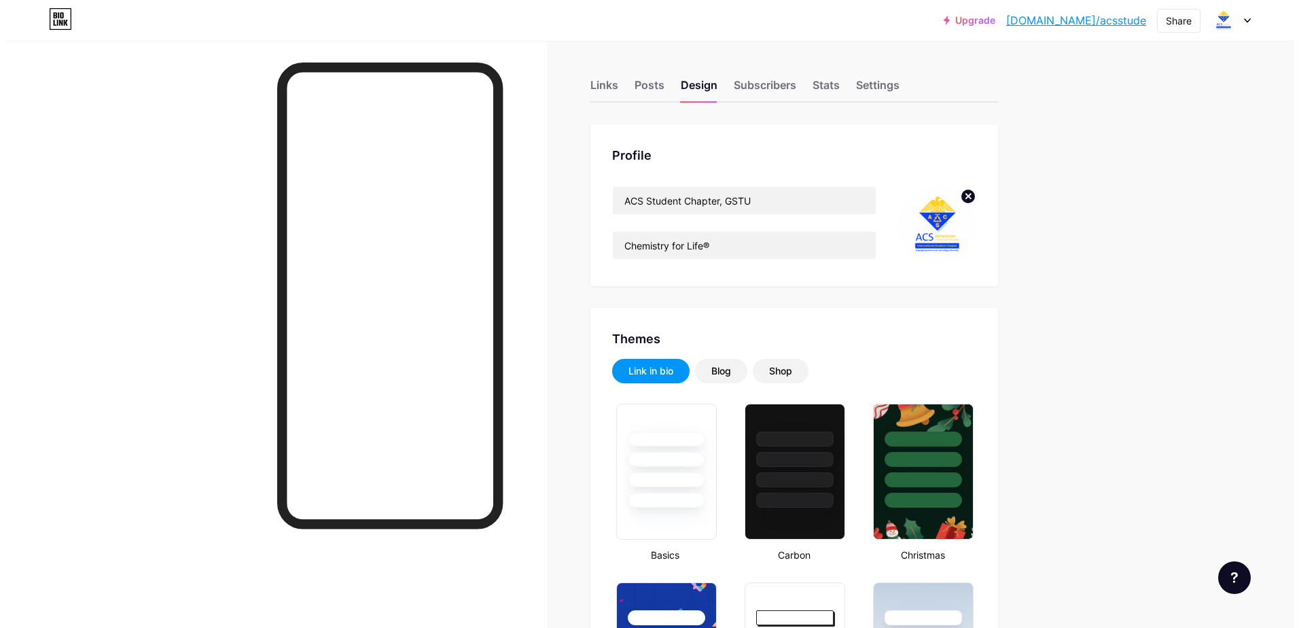
scroll to position [0, 0]
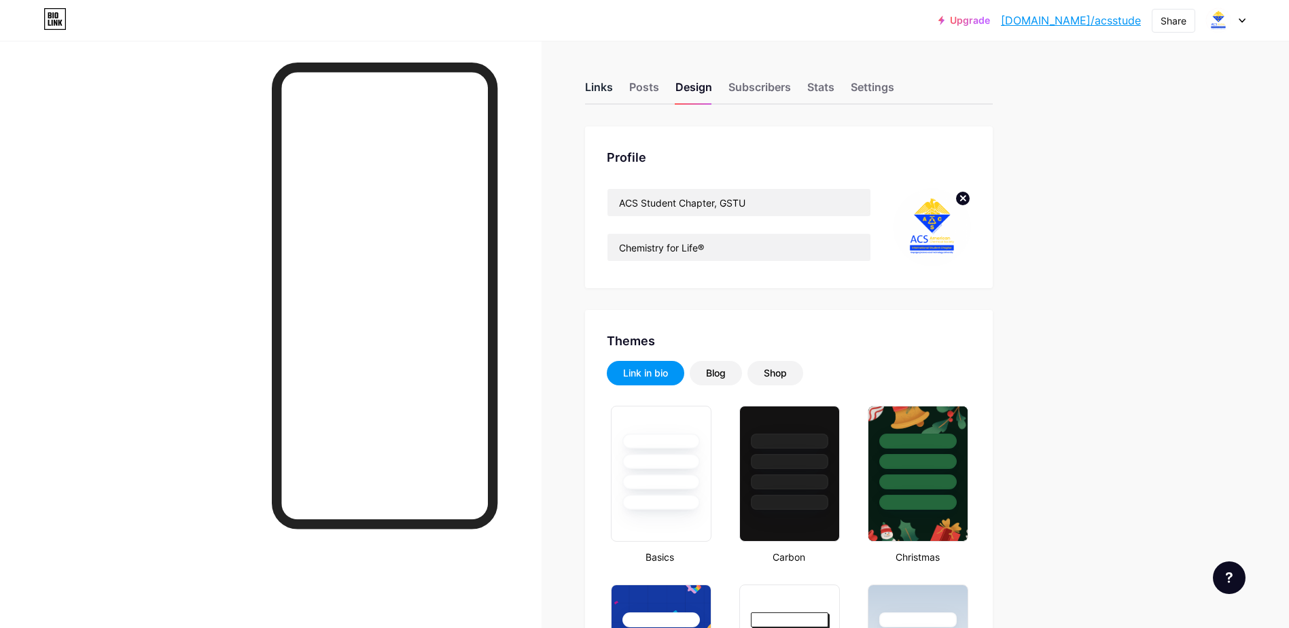
click at [613, 92] on div "Links" at bounding box center [599, 91] width 28 height 24
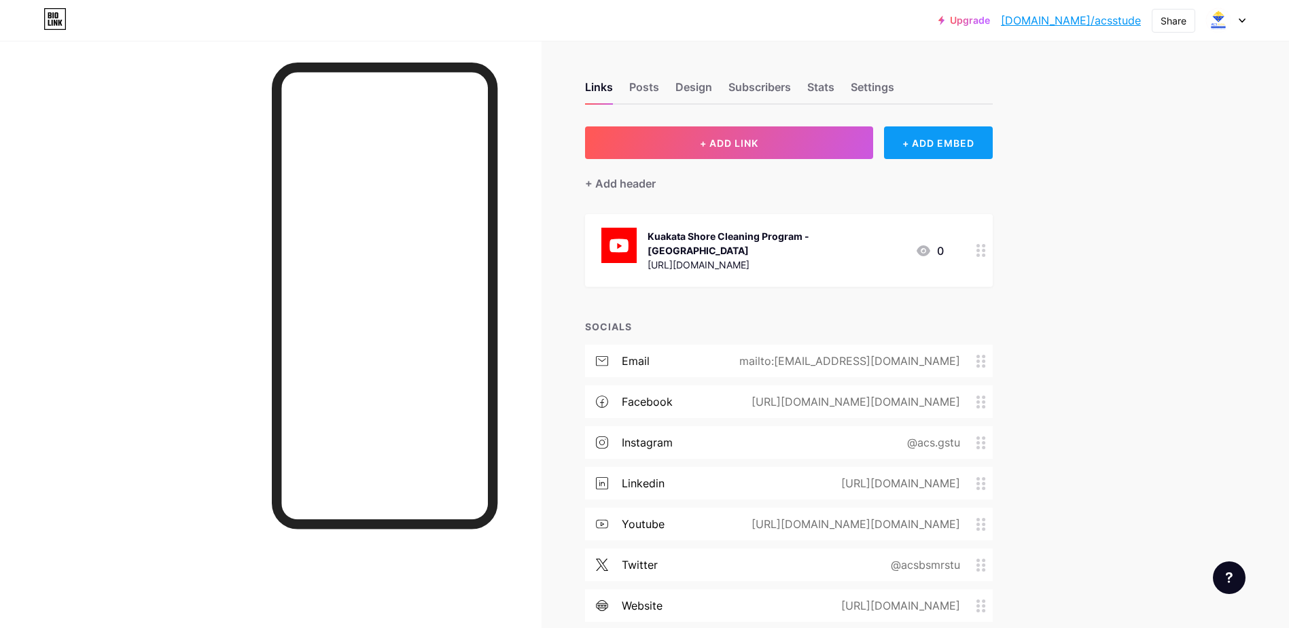
click at [955, 142] on div "+ ADD EMBED" at bounding box center [938, 142] width 108 height 33
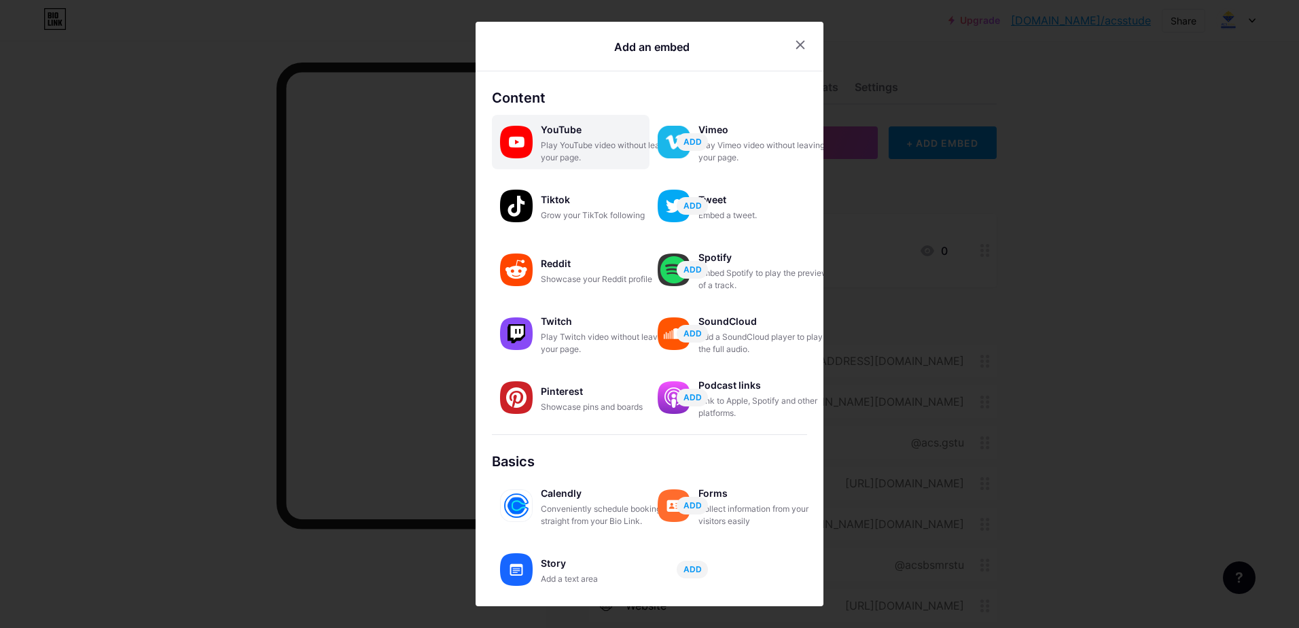
click at [596, 152] on div "Play YouTube video without leaving your page." at bounding box center [609, 151] width 136 height 24
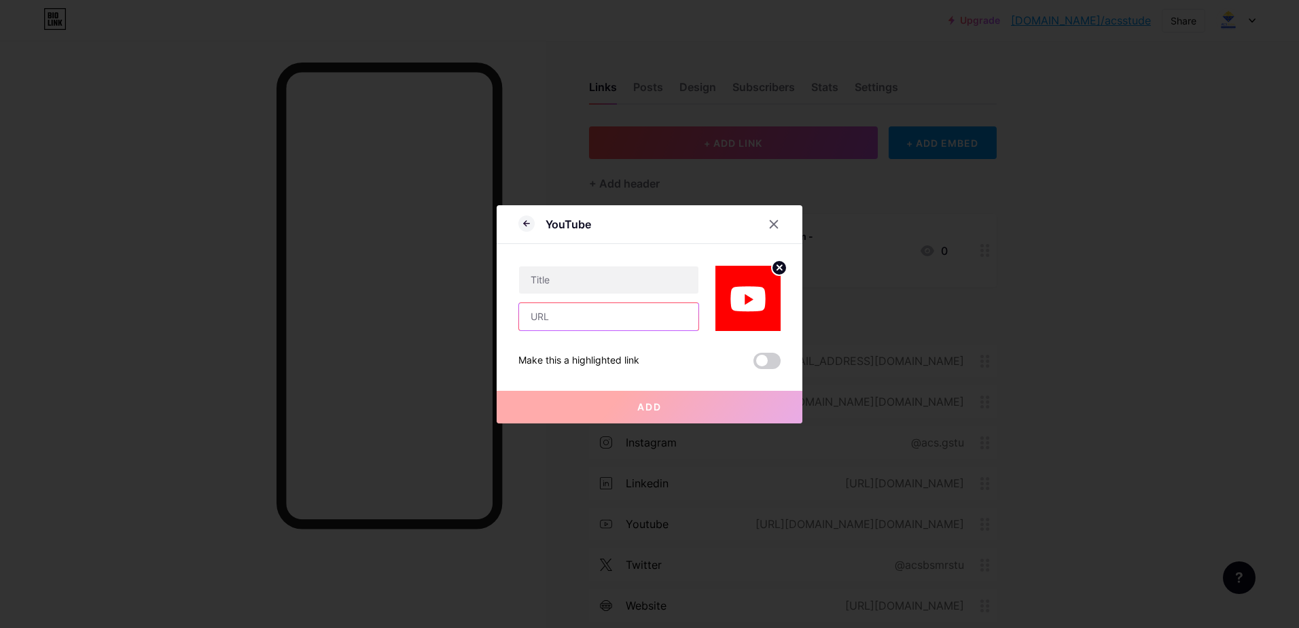
click at [592, 323] on input "text" at bounding box center [608, 316] width 179 height 27
paste input "[URL][DOMAIN_NAME]"
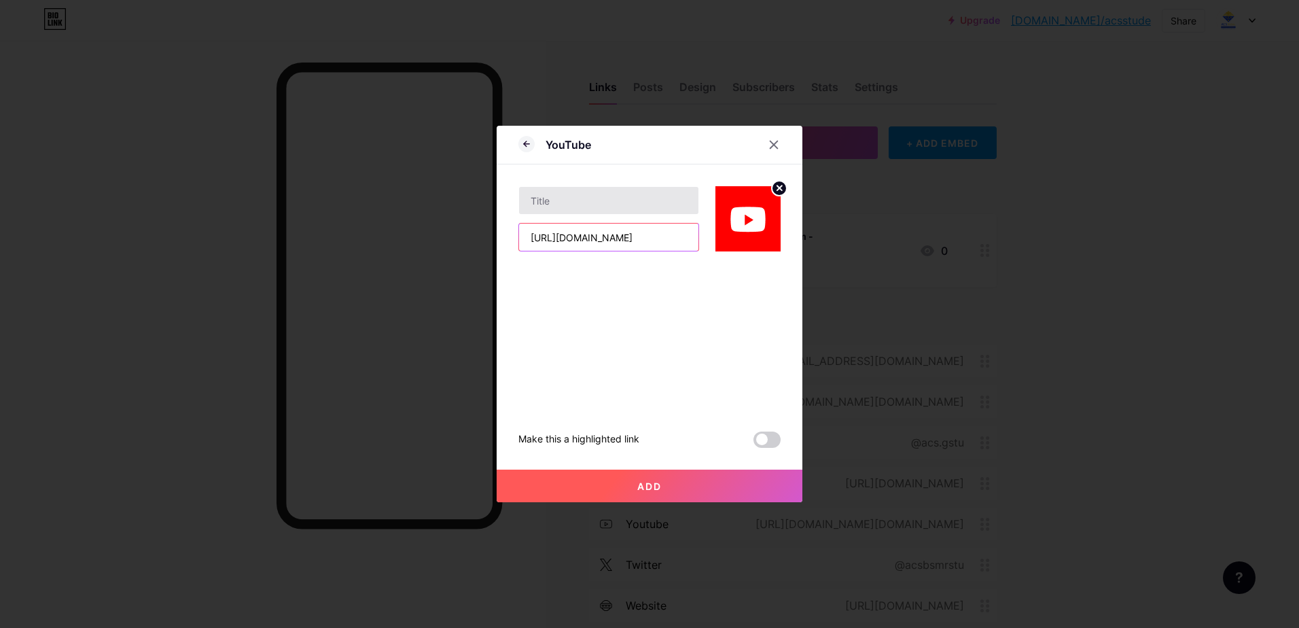
type input "[URL][DOMAIN_NAME]"
click at [608, 205] on input "text" at bounding box center [608, 200] width 179 height 27
paste input "Workshop on "Industrial and Corporate Ca"
drag, startPoint x: 561, startPoint y: 201, endPoint x: 477, endPoint y: 194, distance: 83.9
click at [477, 194] on div "YouTube Workshop on "Industrial and Corporate Ca [URL][DOMAIN_NAME] Make this a…" at bounding box center [649, 314] width 1299 height 628
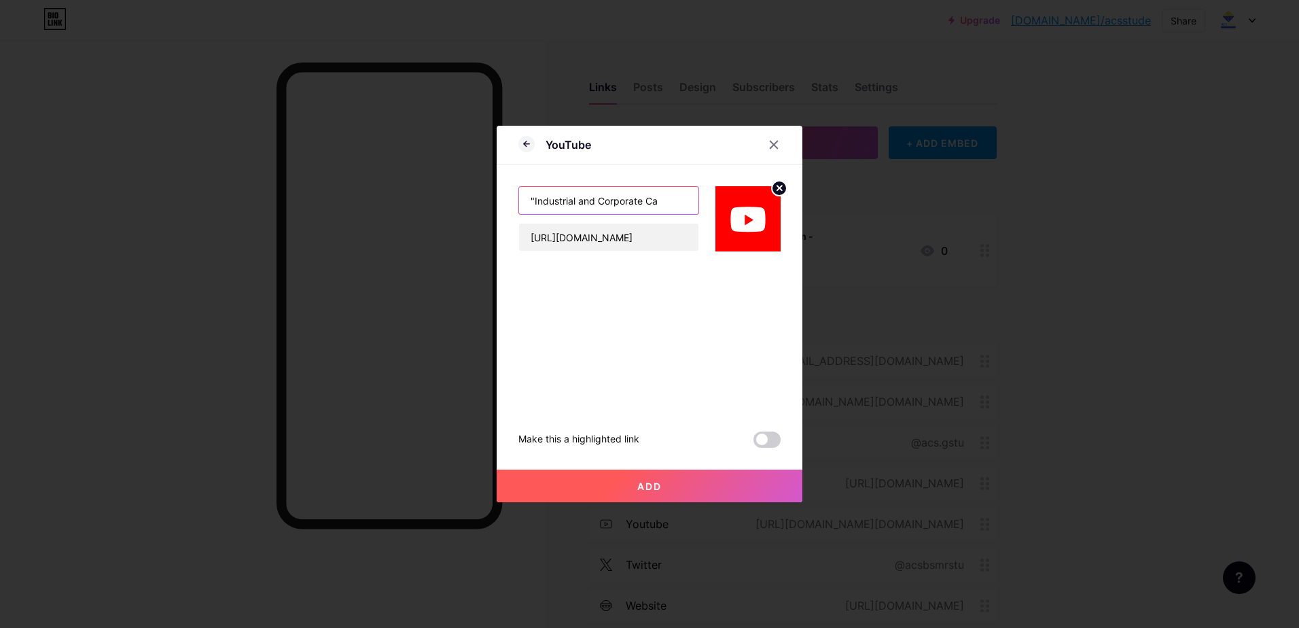
click at [681, 198] on input ""Industrial and Corporate Ca" at bounding box center [608, 200] width 179 height 27
drag, startPoint x: 681, startPoint y: 198, endPoint x: 502, endPoint y: 190, distance: 179.6
click at [502, 190] on div "YouTube "Industrial and Corporate Ca [URL][DOMAIN_NAME] Make this a highlighted…" at bounding box center [650, 314] width 306 height 376
type input ""Industrial and Corporate Ca"
click at [1040, 242] on div at bounding box center [649, 314] width 1299 height 628
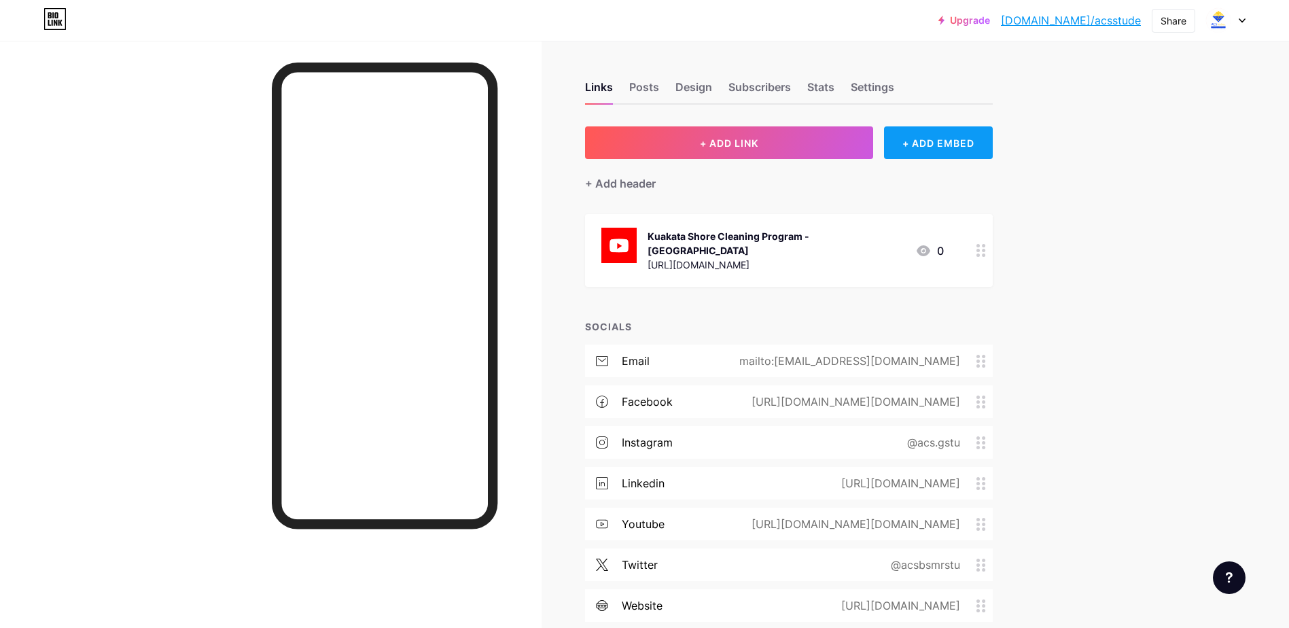
click at [930, 141] on div "+ ADD EMBED" at bounding box center [938, 142] width 108 height 33
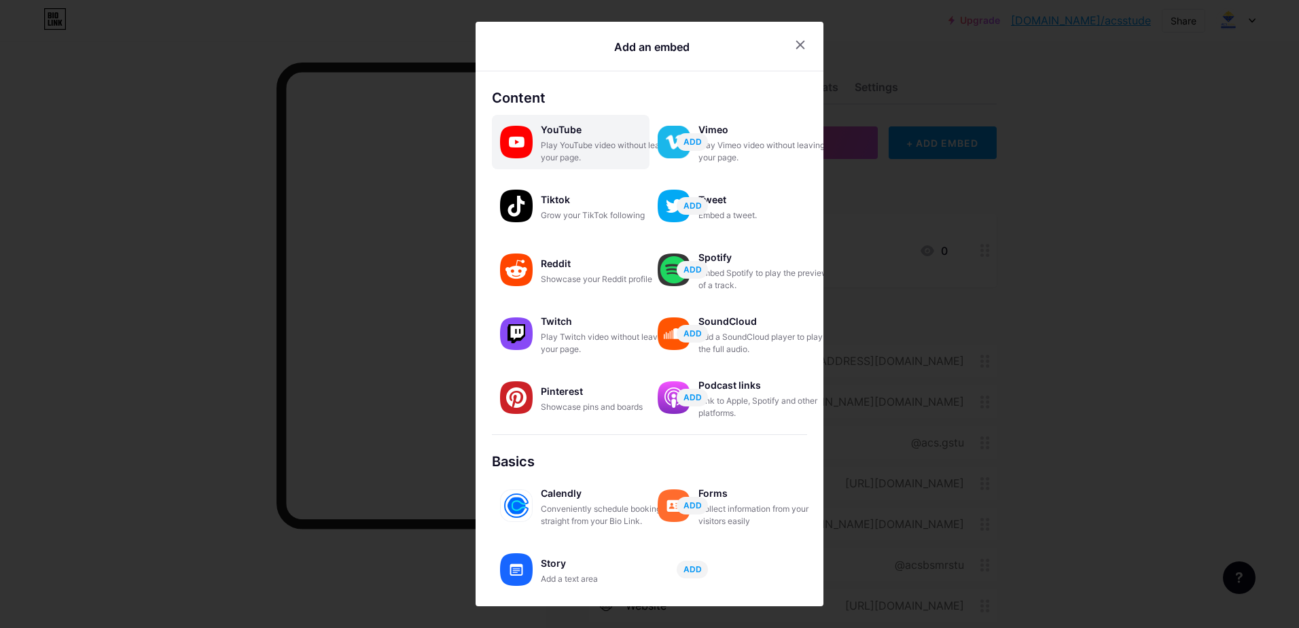
click at [582, 157] on div "Play YouTube video without leaving your page." at bounding box center [609, 151] width 136 height 24
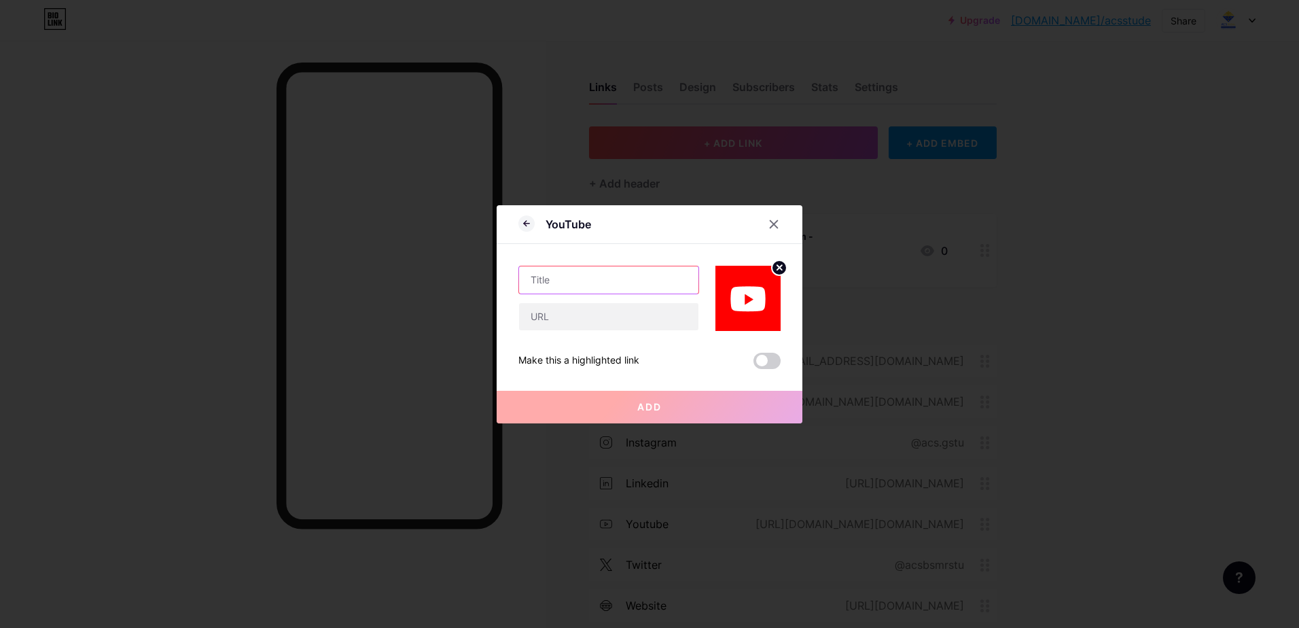
click at [579, 268] on input "text" at bounding box center [608, 279] width 179 height 27
paste input "Industrial and Corporate Career Growth"
type input "Industrial and Corporate Career Growth"
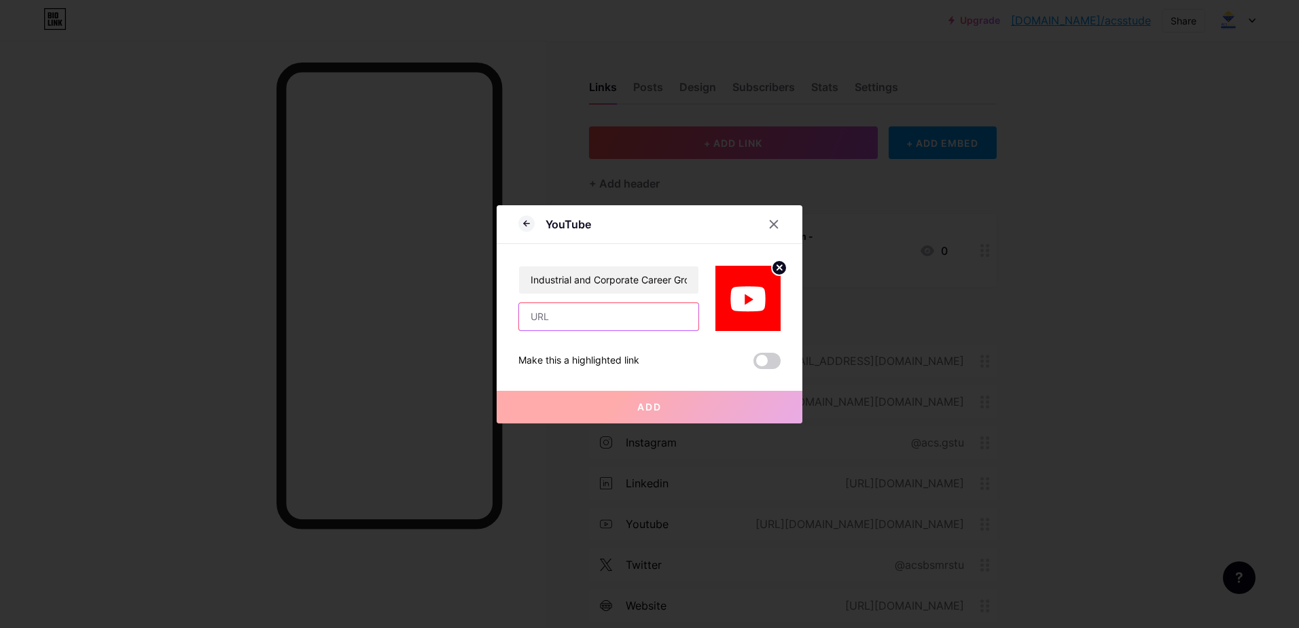
click at [574, 319] on input "text" at bounding box center [608, 316] width 179 height 27
drag, startPoint x: 611, startPoint y: 267, endPoint x: 608, endPoint y: 275, distance: 8.6
click at [612, 266] on input "Industrial and Corporate Career Growth" at bounding box center [608, 279] width 179 height 27
click at [595, 307] on input "text" at bounding box center [608, 316] width 179 height 27
paste input "[URL][DOMAIN_NAME]"
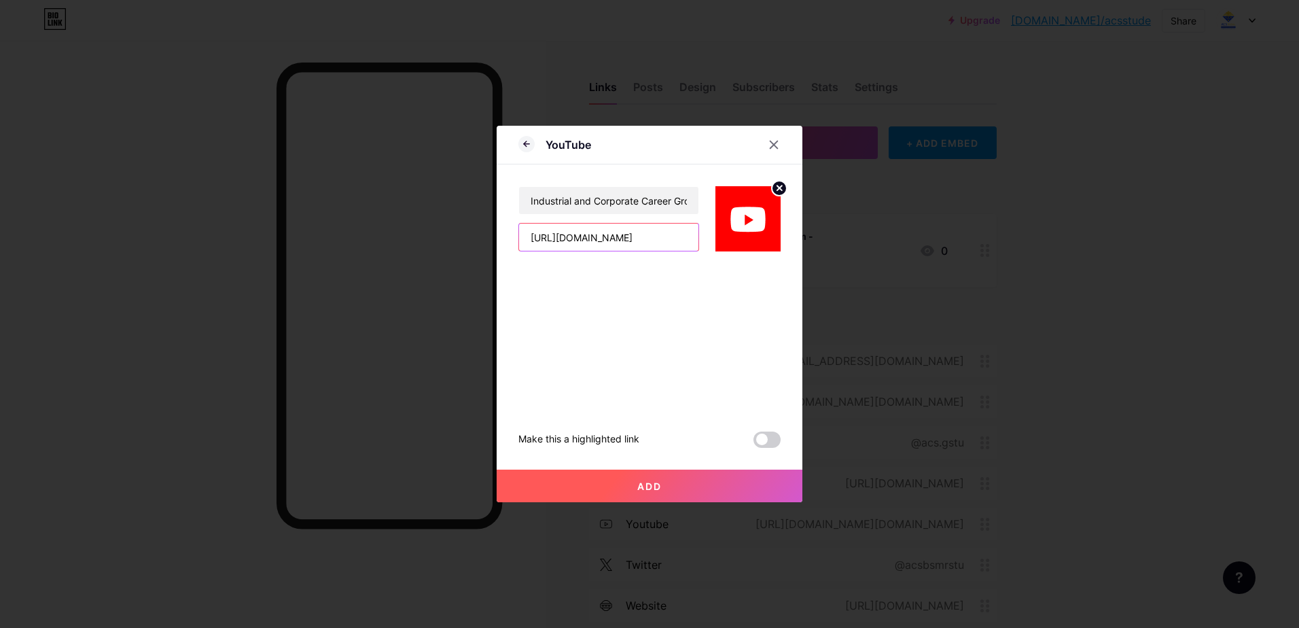
type input "[URL][DOMAIN_NAME]"
click at [722, 480] on button "Add" at bounding box center [650, 486] width 306 height 33
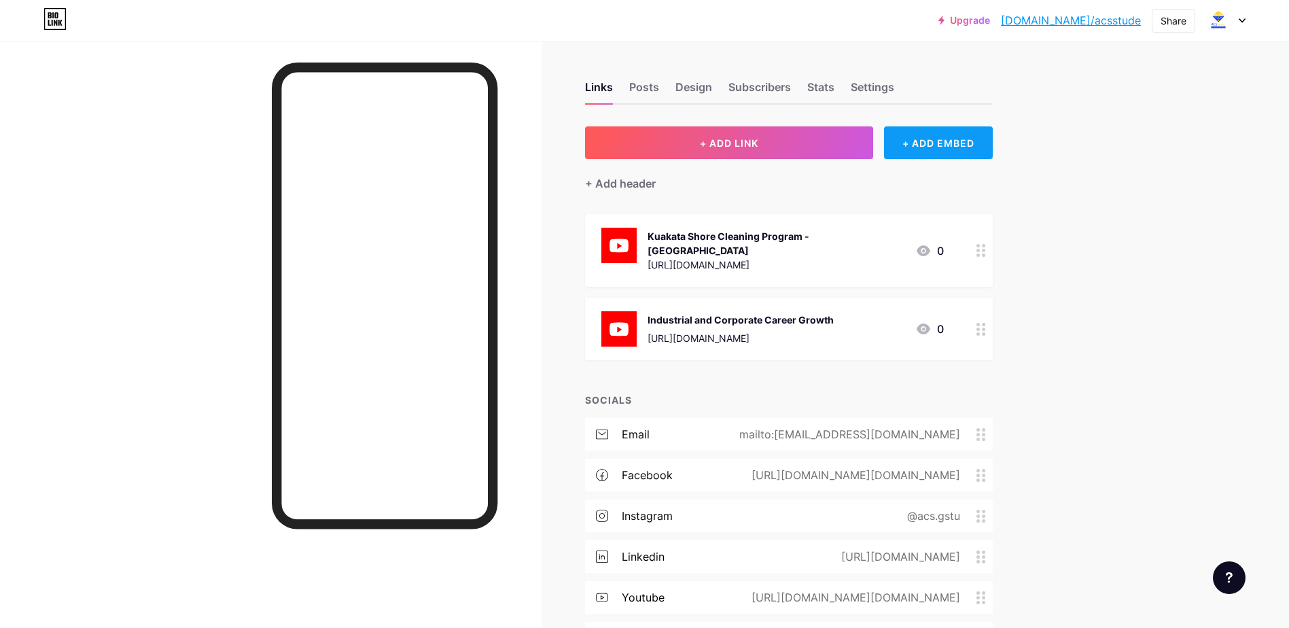
click at [945, 152] on div "+ ADD EMBED" at bounding box center [938, 142] width 108 height 33
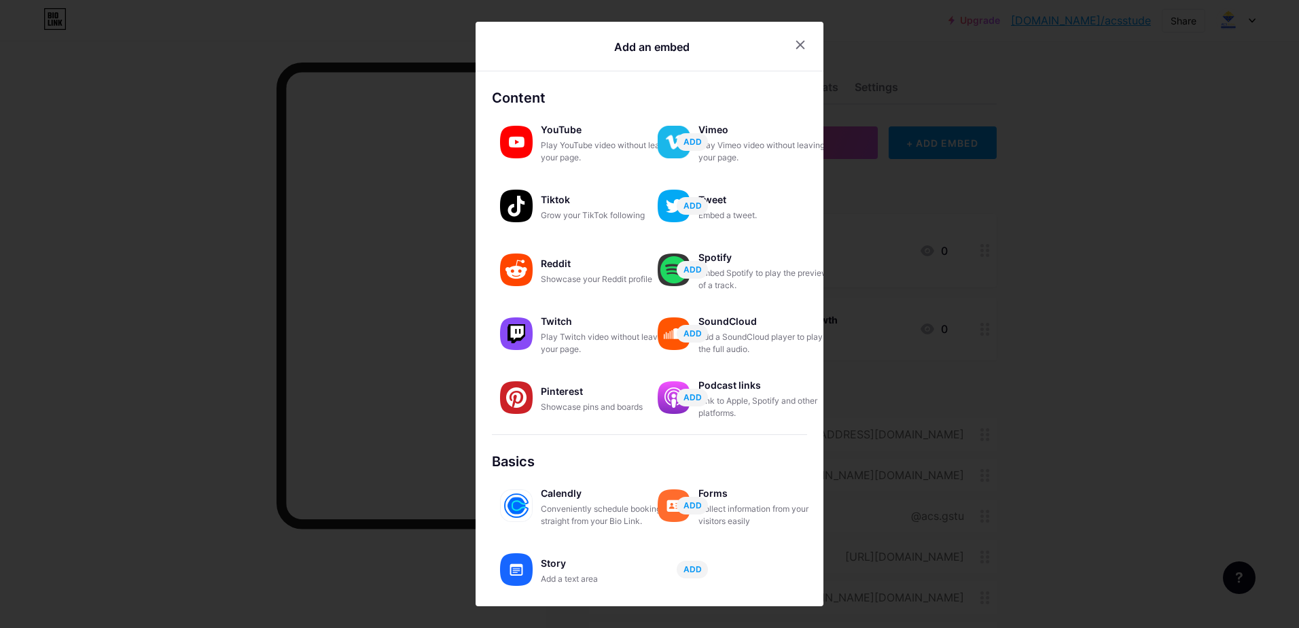
click at [573, 155] on div "Play YouTube video without leaving your page." at bounding box center [609, 151] width 136 height 24
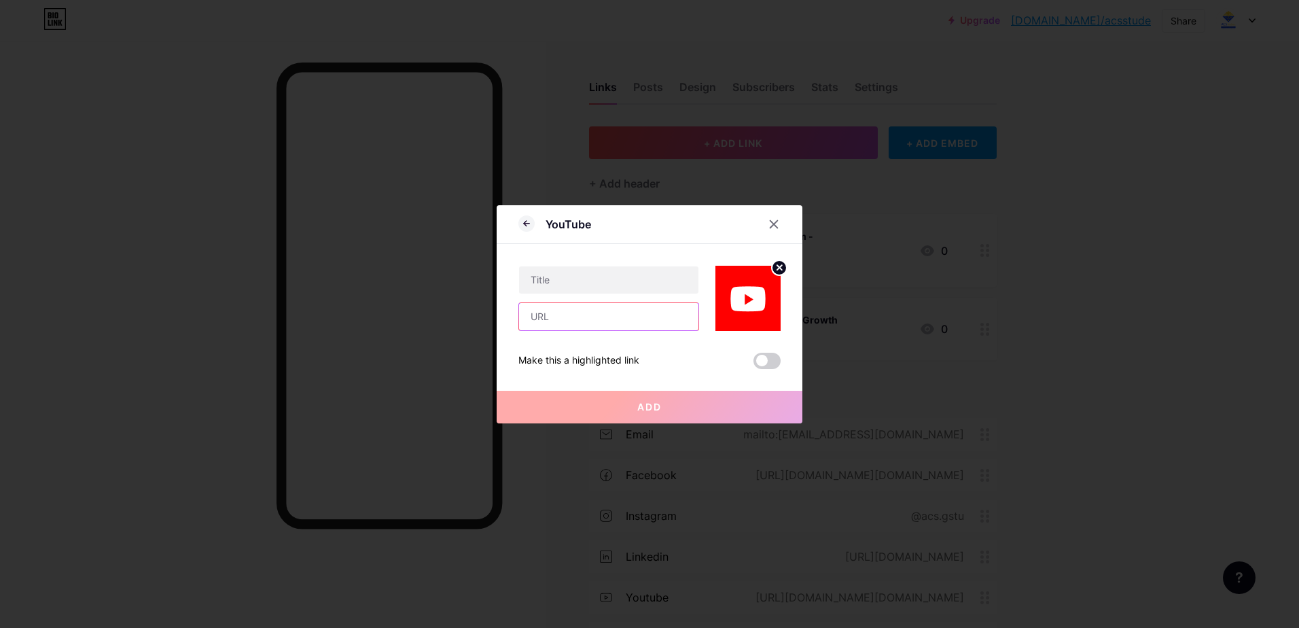
click at [610, 322] on input "text" at bounding box center [608, 316] width 179 height 27
paste input "[URL][DOMAIN_NAME]"
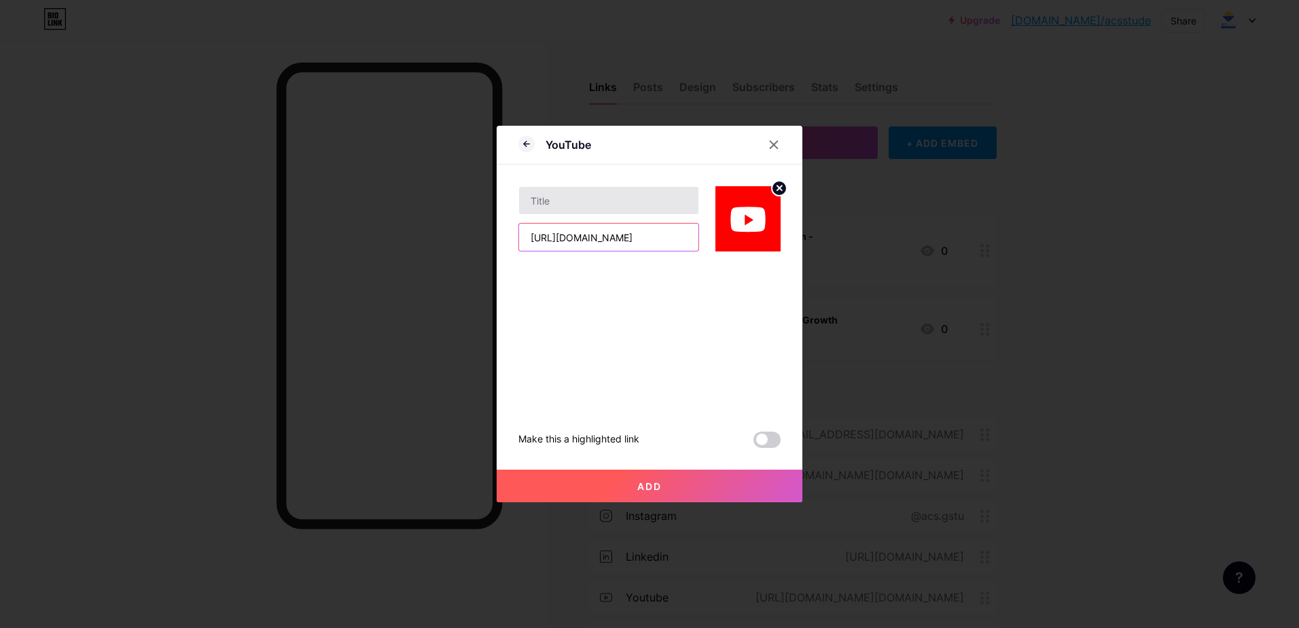
type input "[URL][DOMAIN_NAME]"
click at [608, 205] on input "text" at bounding box center [608, 200] width 179 height 27
paste input "Green and Clean [DATE]: Spread Public Awa"
type input "Green and Clean [DATE]"
click at [676, 491] on button "Add" at bounding box center [650, 486] width 306 height 33
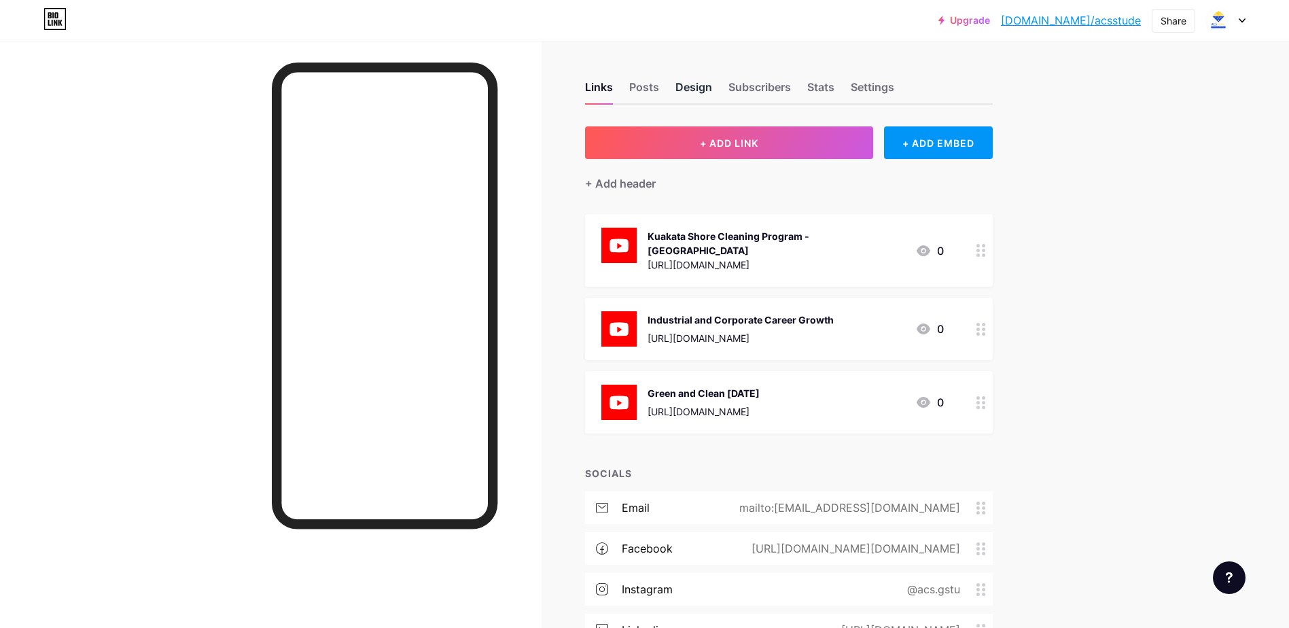
click at [705, 90] on div "Design" at bounding box center [694, 91] width 37 height 24
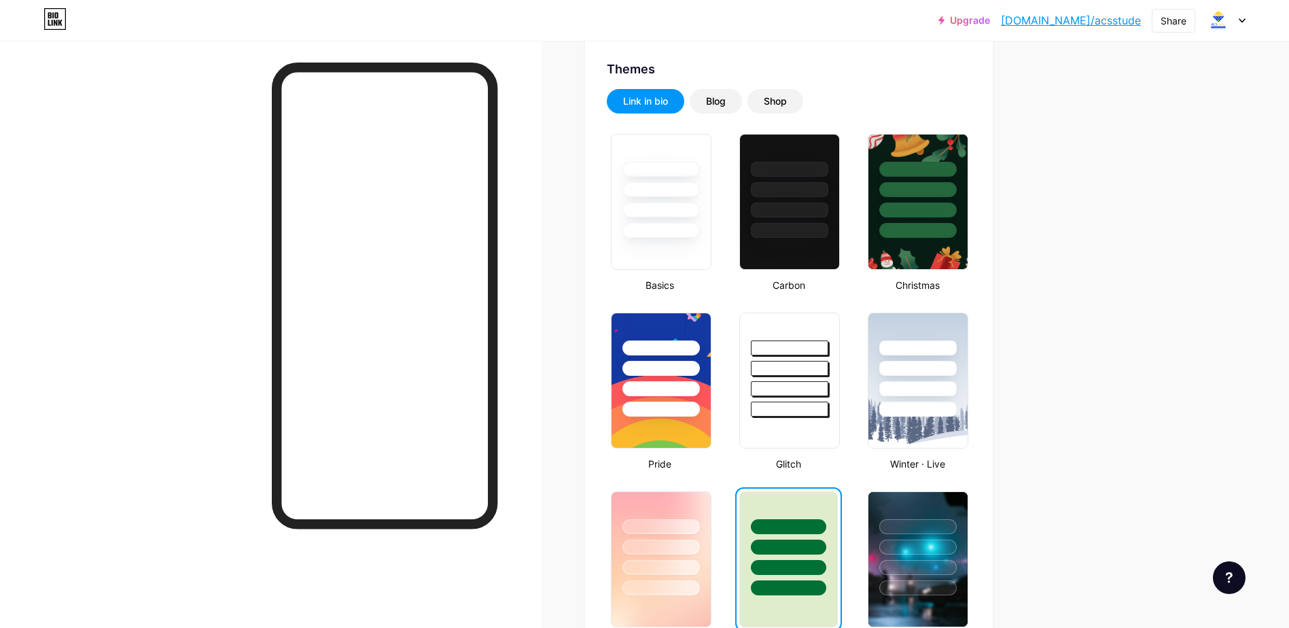
scroll to position [544, 0]
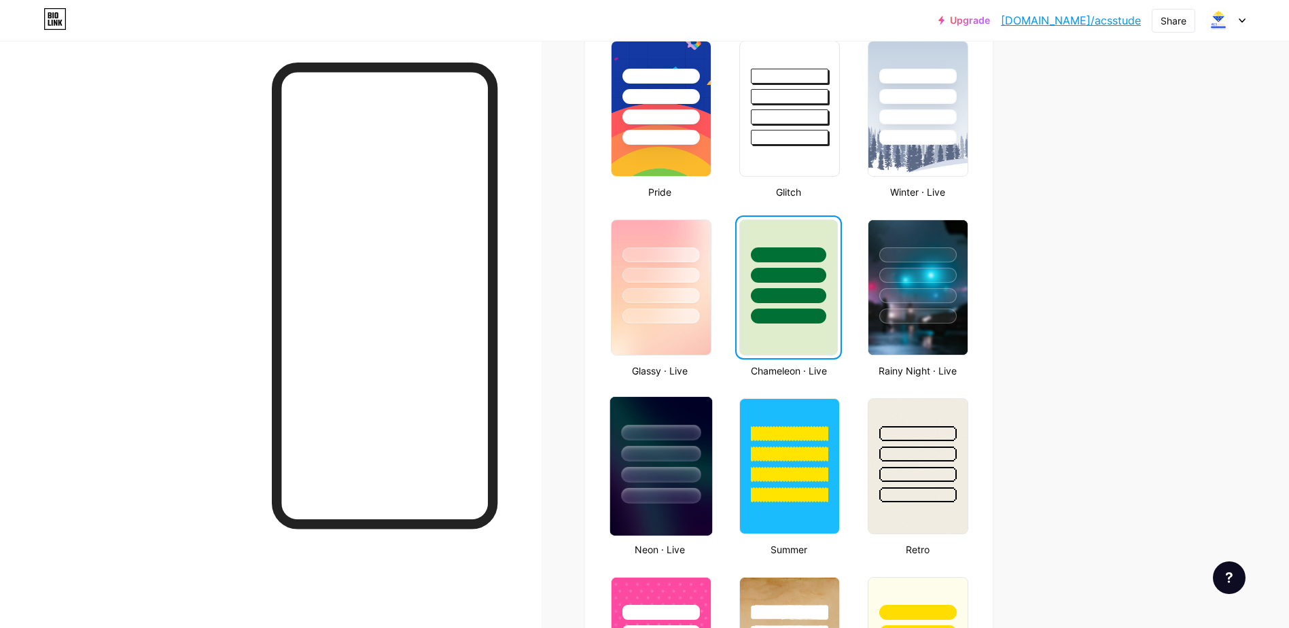
click at [665, 497] on div at bounding box center [661, 496] width 80 height 16
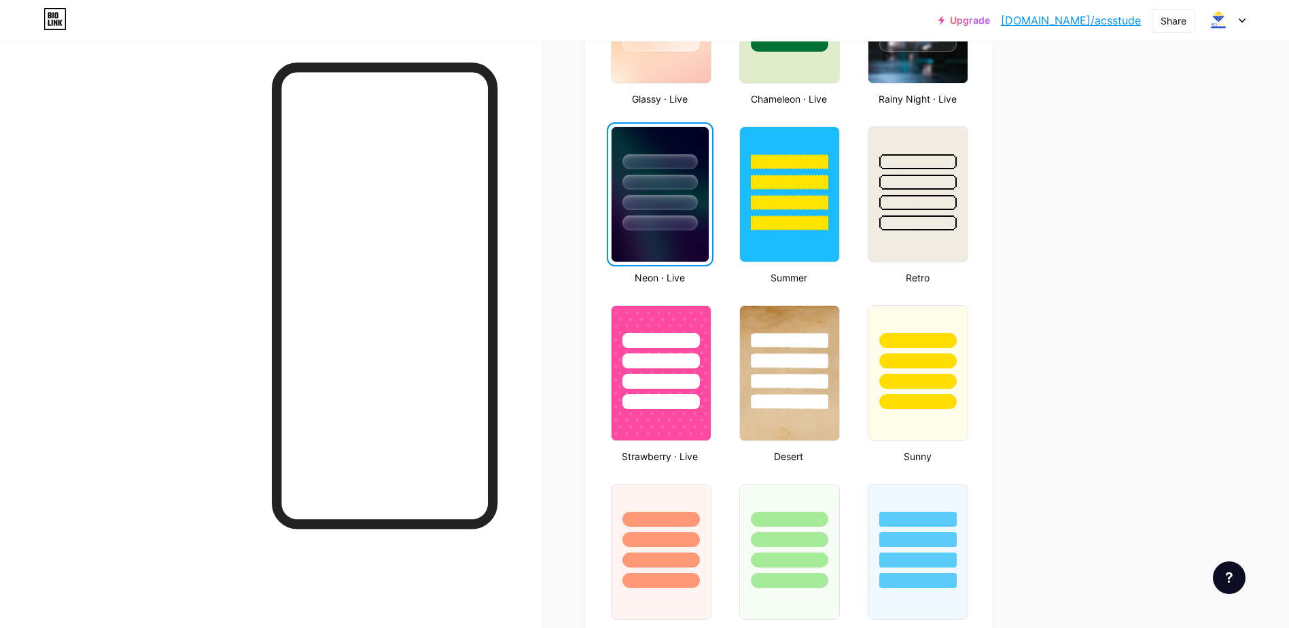
scroll to position [680, 0]
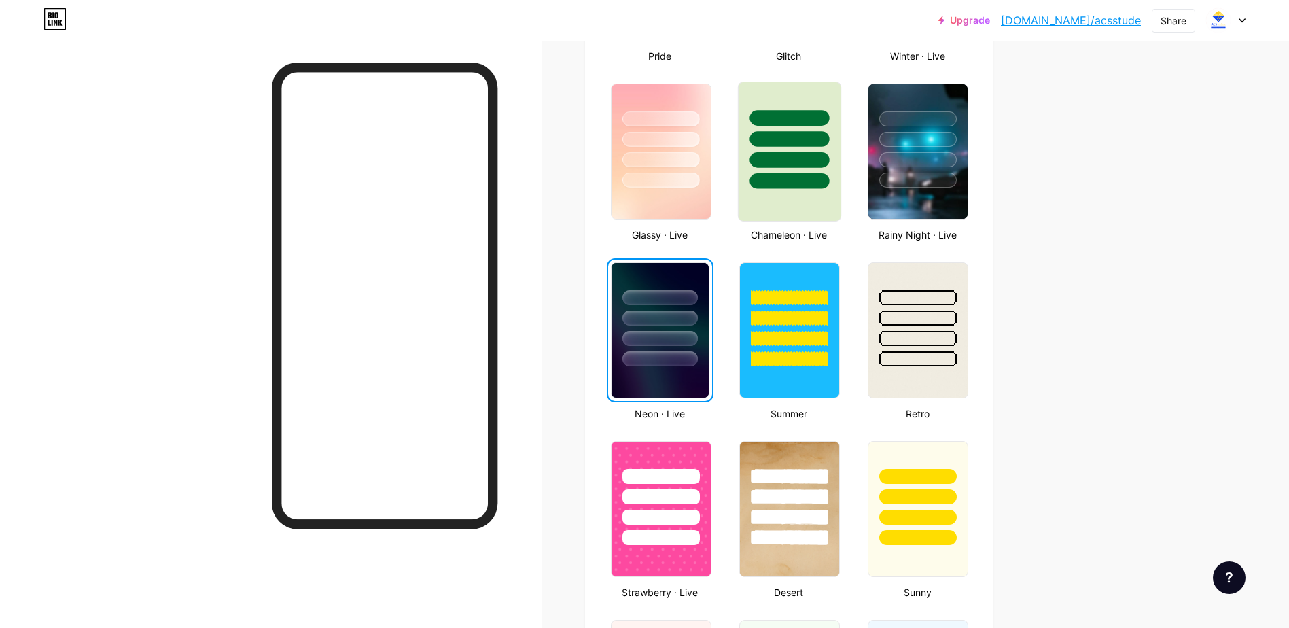
click at [829, 164] on div at bounding box center [790, 160] width 80 height 16
